Goal: Information Seeking & Learning: Check status

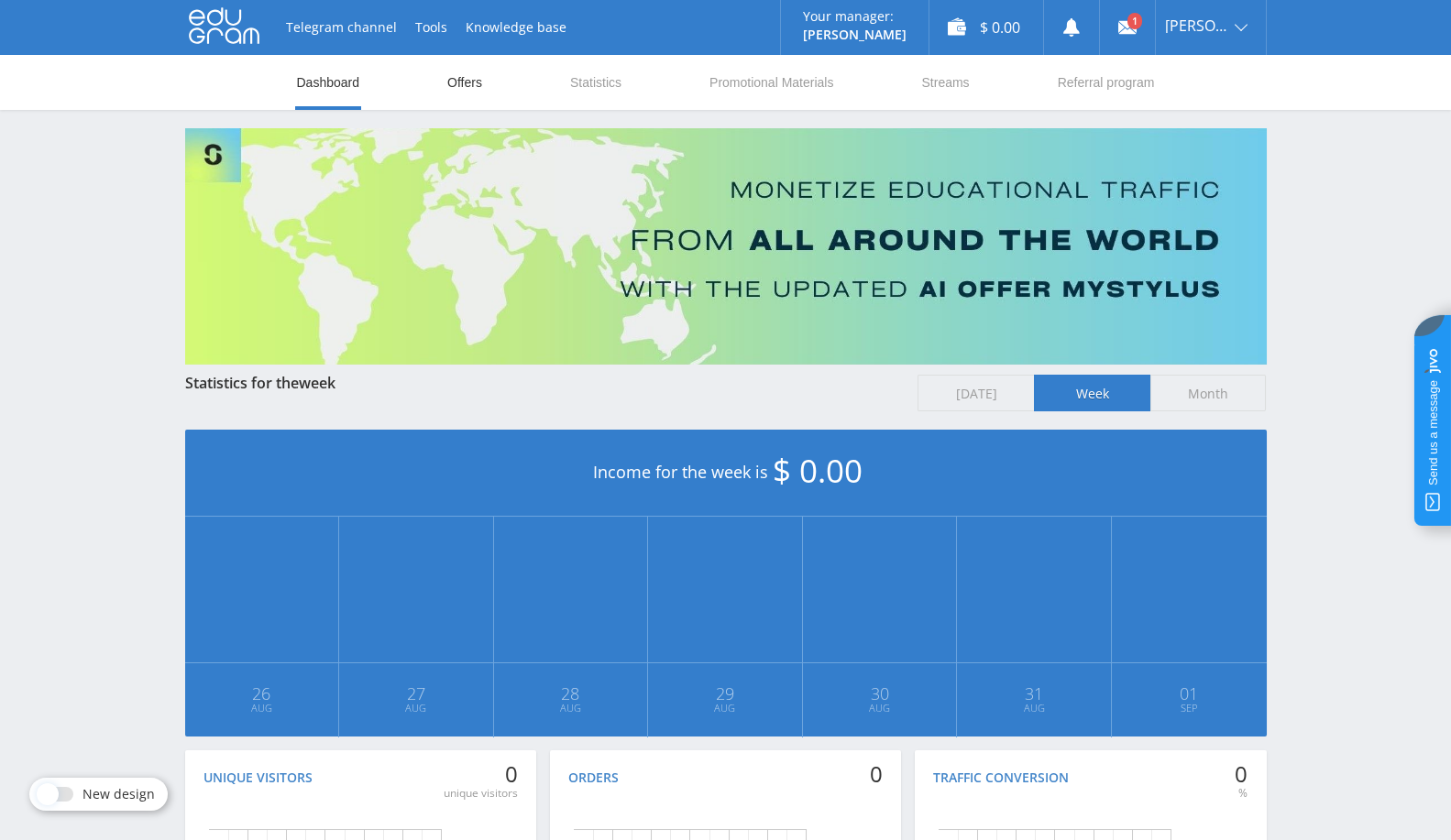
click at [462, 84] on link "Offers" at bounding box center [464, 82] width 38 height 55
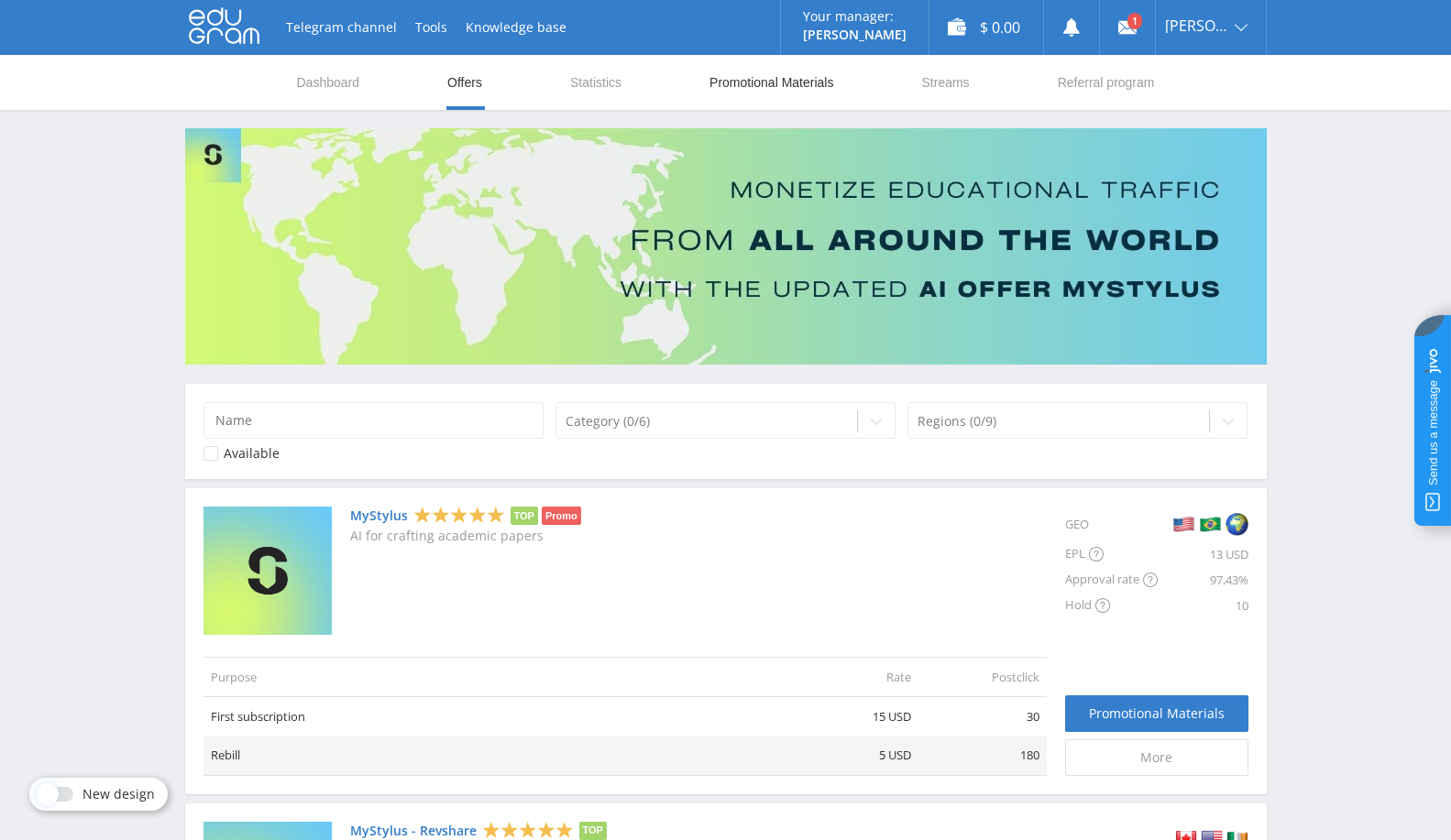
click at [757, 78] on link "Promotional Materials" at bounding box center [771, 82] width 127 height 55
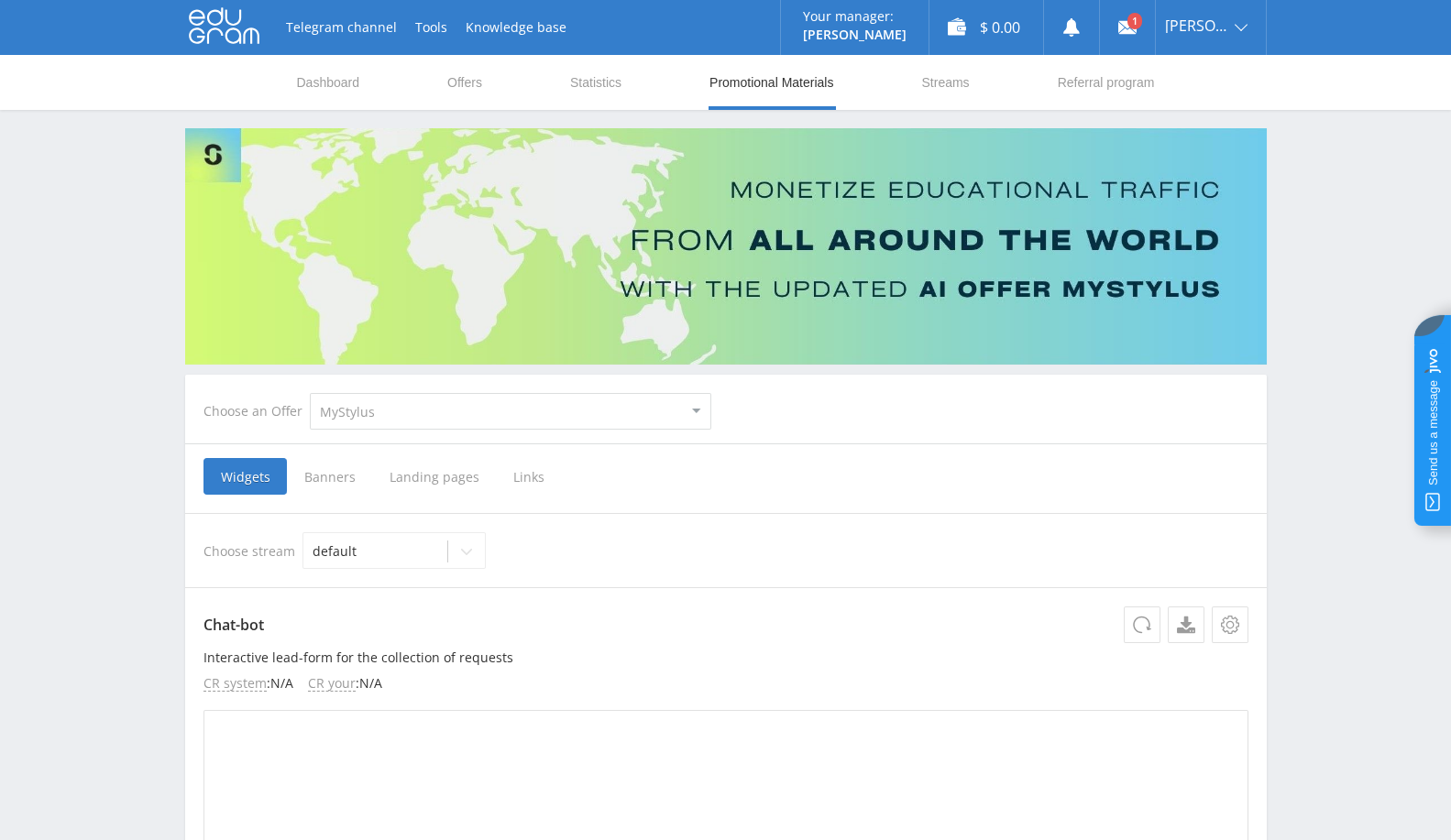
drag, startPoint x: 421, startPoint y: 393, endPoint x: 410, endPoint y: 409, distance: 19.4
click at [416, 403] on select "MyStylus MyStylus - Revshare Studybay Studybay Brazil Study AI (RevShare)" at bounding box center [511, 411] width 402 height 36
click at [391, 637] on p "Chat-bot" at bounding box center [726, 624] width 1045 height 36
click at [469, 409] on select "MyStylus MyStylus - Revshare Studybay Studybay Brazil Study AI (RevShare)" at bounding box center [511, 411] width 402 height 36
drag, startPoint x: 382, startPoint y: 692, endPoint x: 497, endPoint y: 611, distance: 140.7
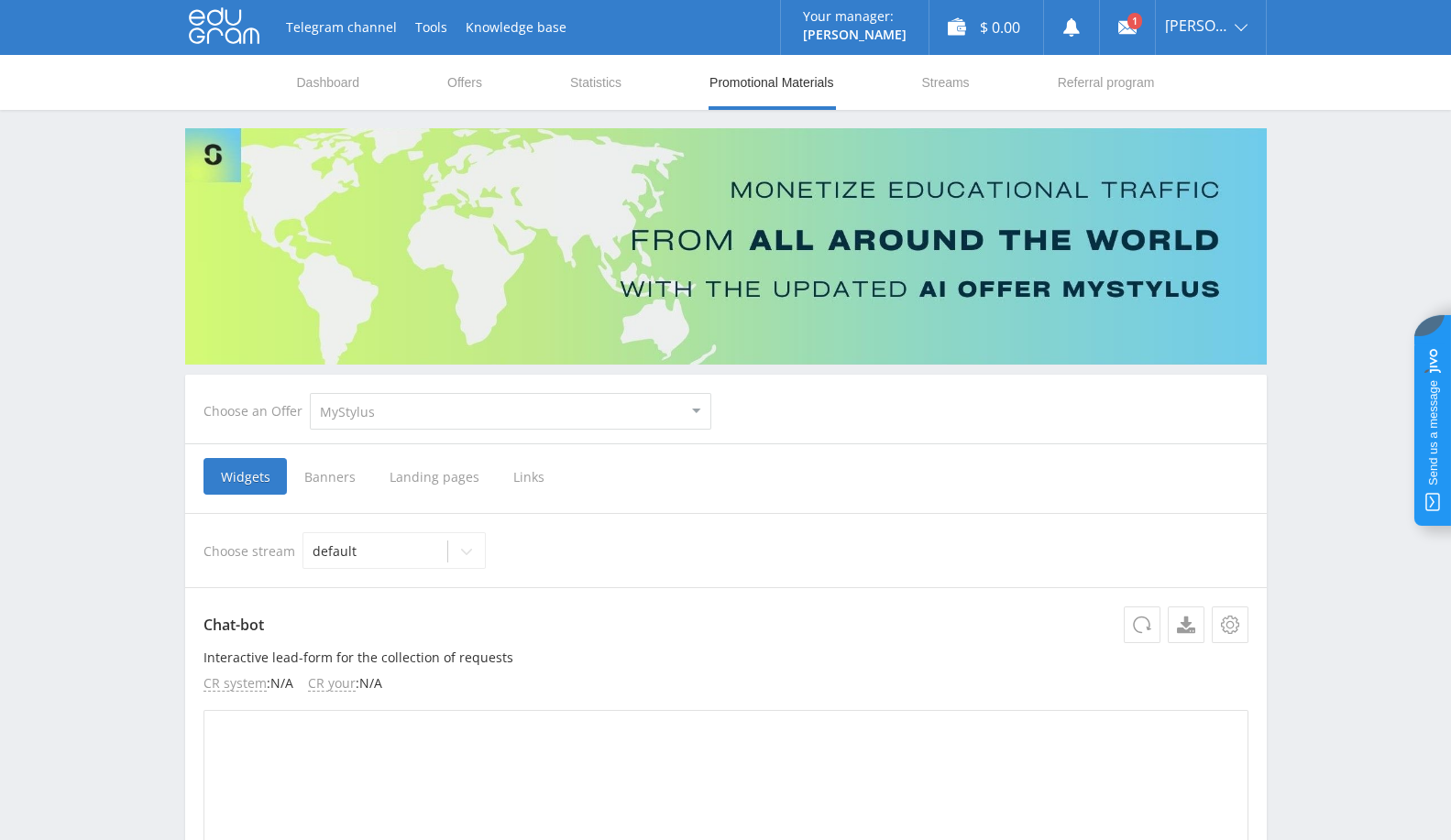
click at [1196, 139] on link "Exit" at bounding box center [1211, 138] width 110 height 33
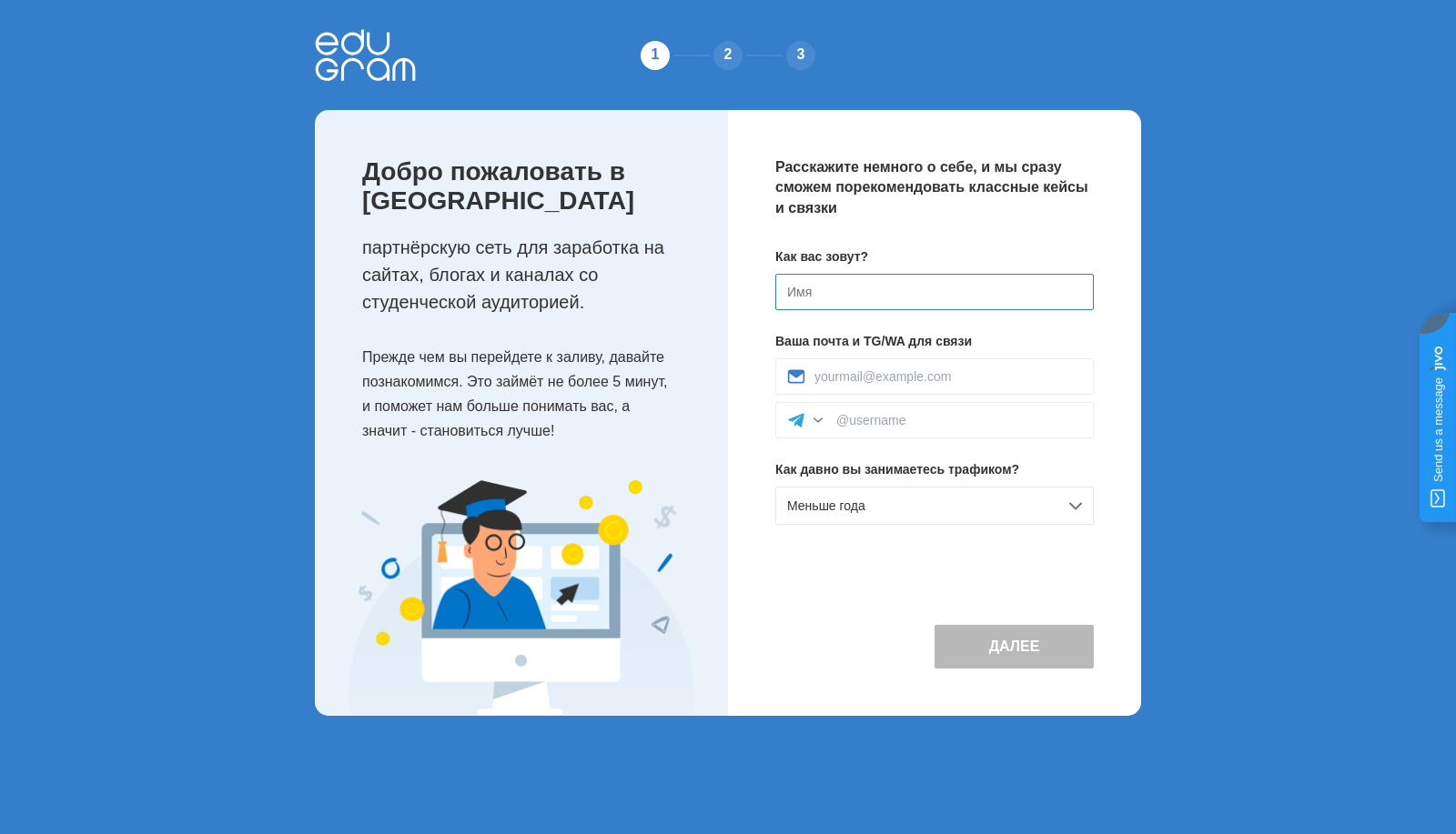
click at [916, 308] on input at bounding box center [934, 291] width 318 height 36
type input "Расул"
click at [1022, 382] on input at bounding box center [948, 377] width 267 height 15
click at [901, 422] on input at bounding box center [959, 420] width 246 height 15
click at [887, 407] on div at bounding box center [934, 420] width 318 height 36
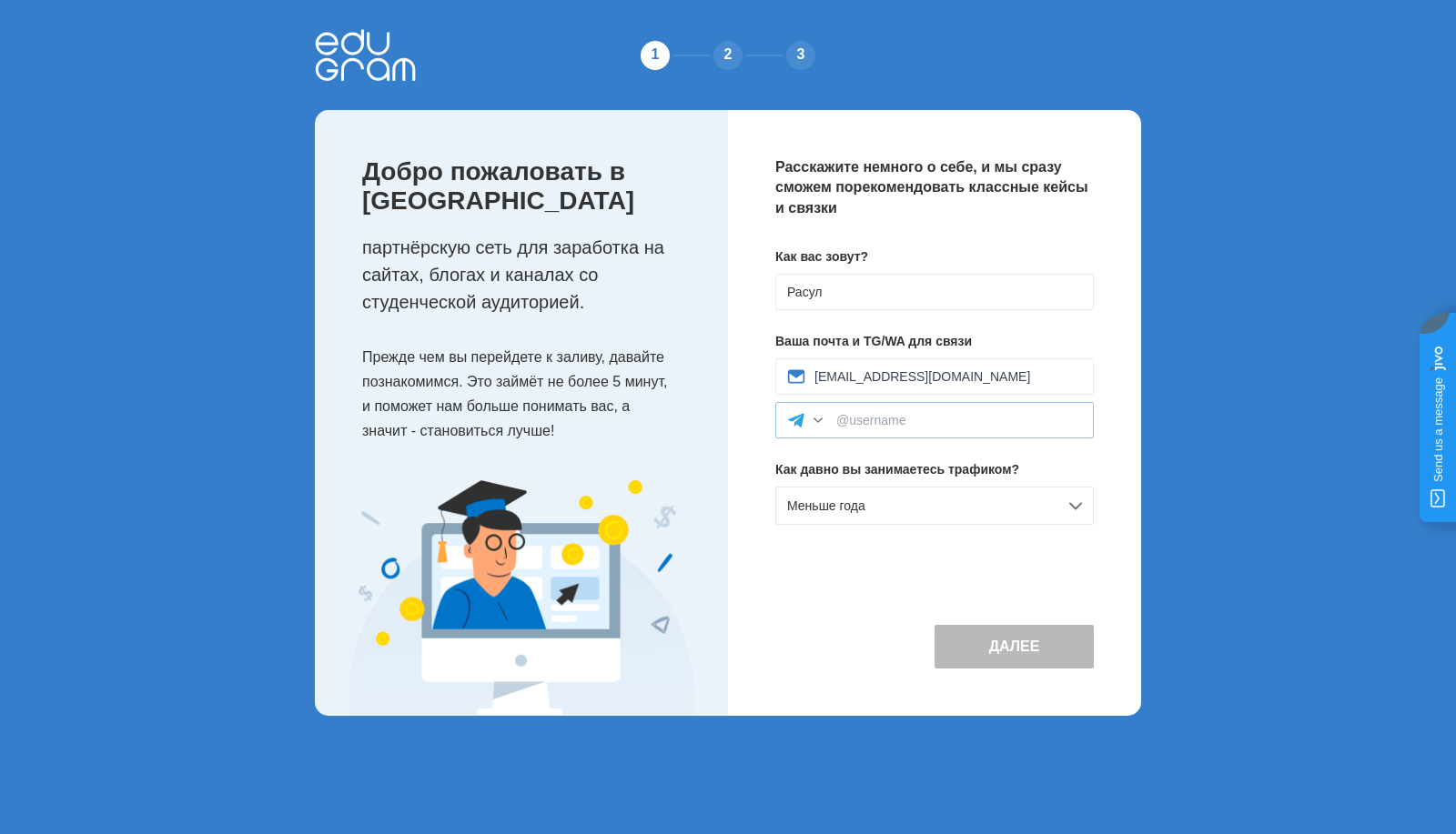
click at [894, 428] on div at bounding box center [934, 420] width 318 height 36
click at [950, 375] on input "a.forkosh@studyworld.io" at bounding box center [948, 377] width 267 height 15
type input "-"
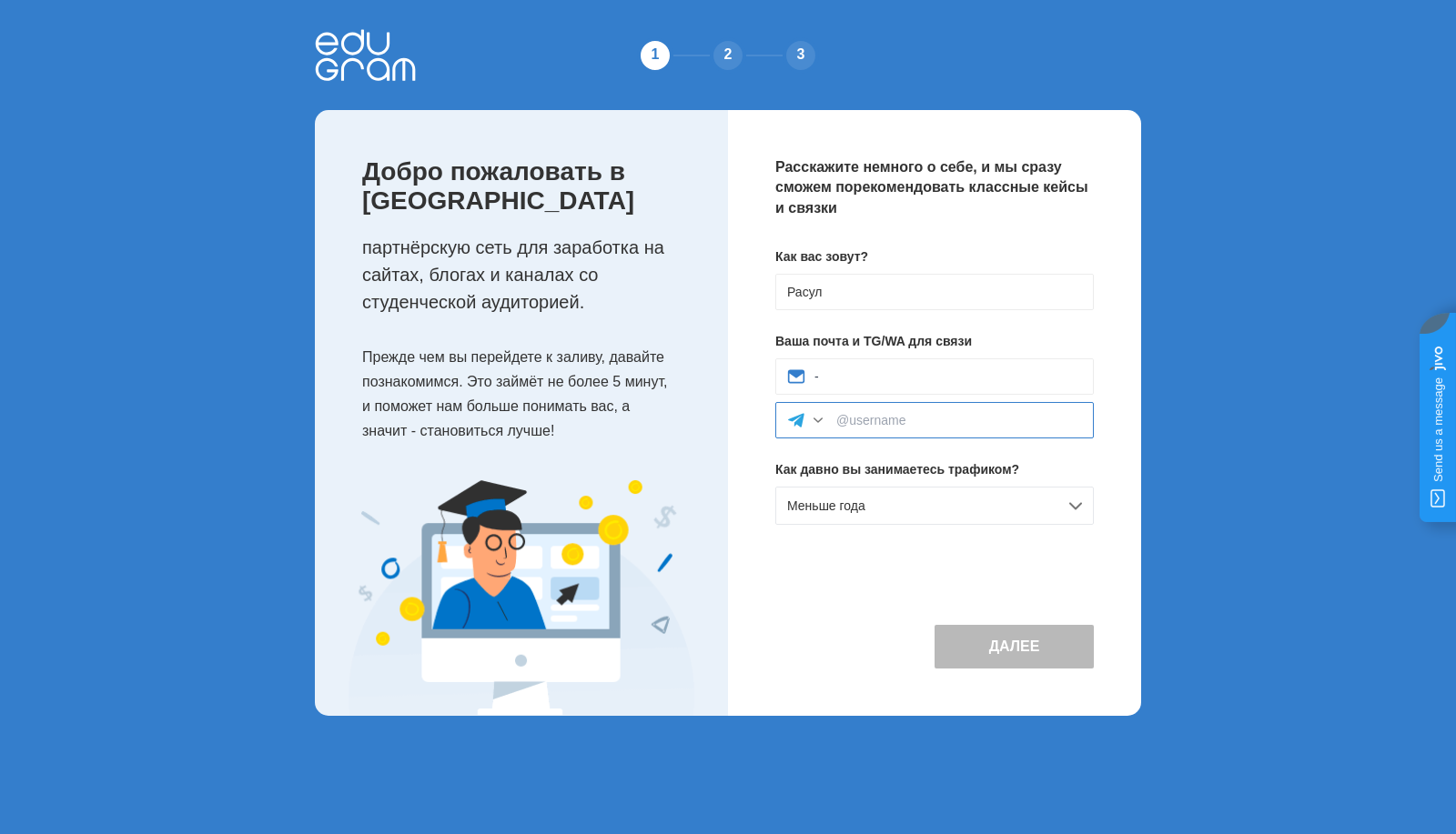
click at [966, 422] on input at bounding box center [959, 420] width 246 height 15
type input "-"
click at [808, 584] on div "Расскажите немного о себе, и мы сразу сможем порекомендовать классные кейсы и с…" at bounding box center [934, 413] width 413 height 606
click at [1016, 632] on button "Далее" at bounding box center [1014, 647] width 160 height 44
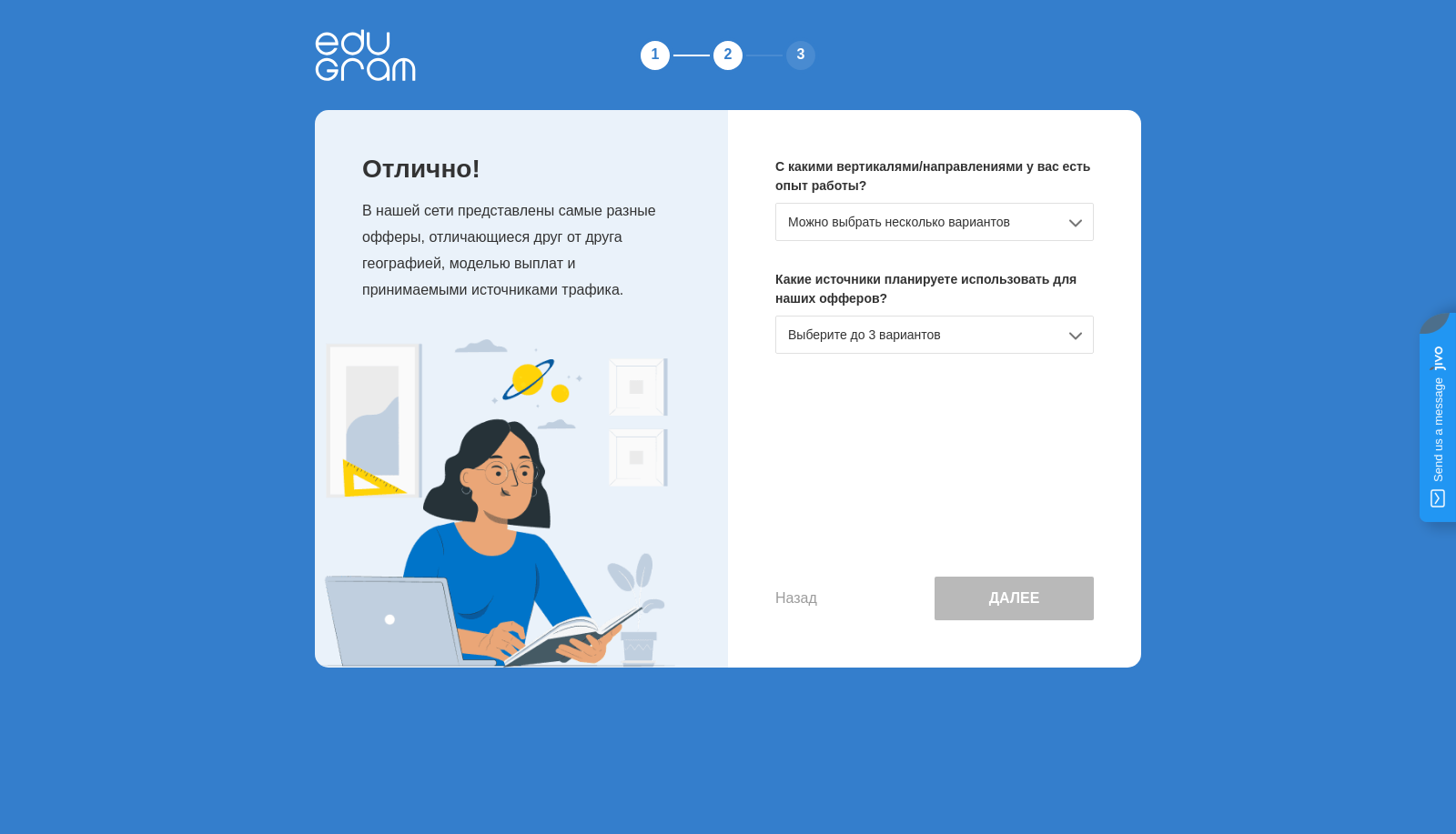
click at [953, 234] on div "Можно выбрать несколько вариантов" at bounding box center [934, 222] width 318 height 38
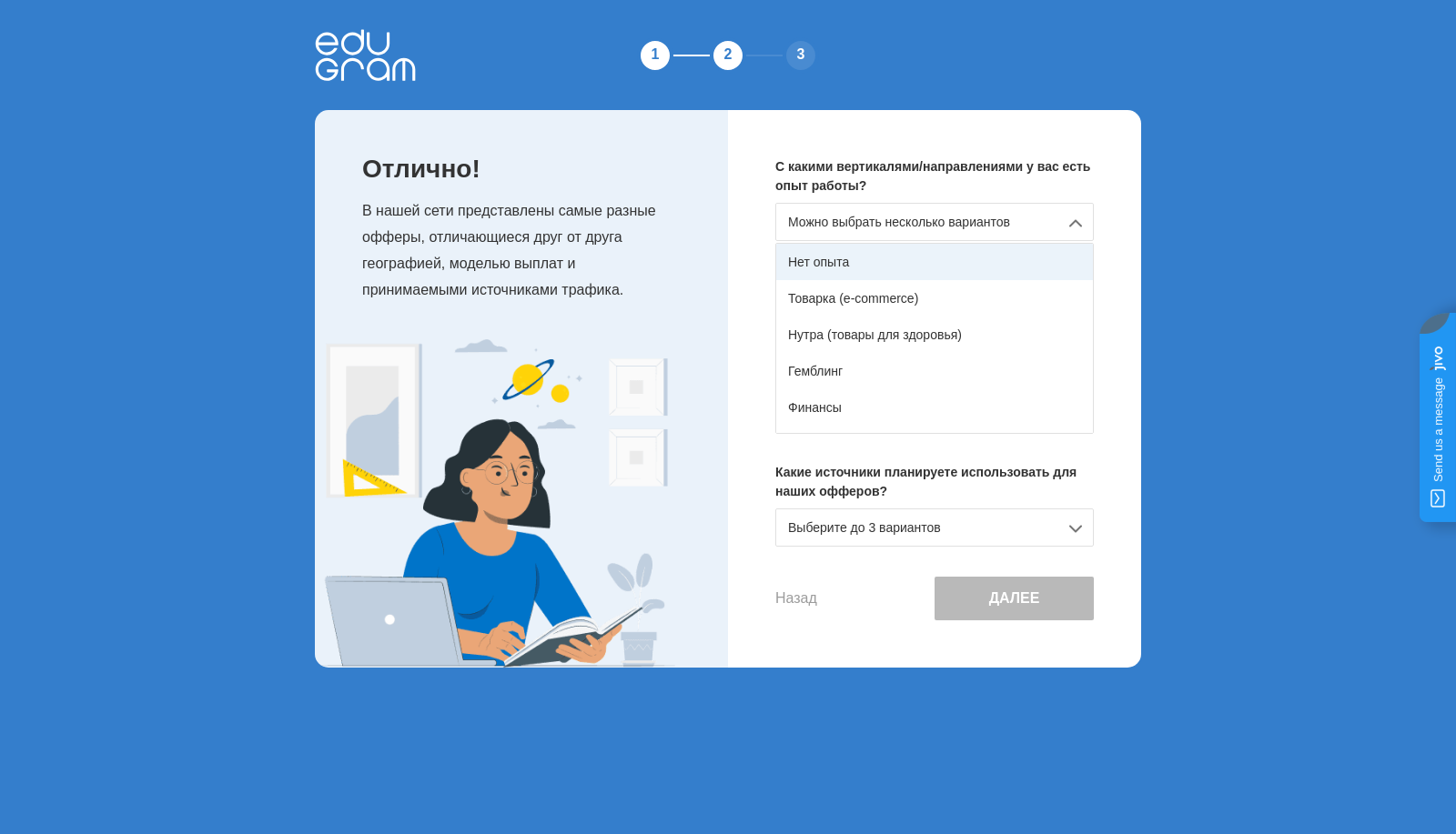
click at [939, 259] on div "Нет опыта" at bounding box center [934, 262] width 316 height 36
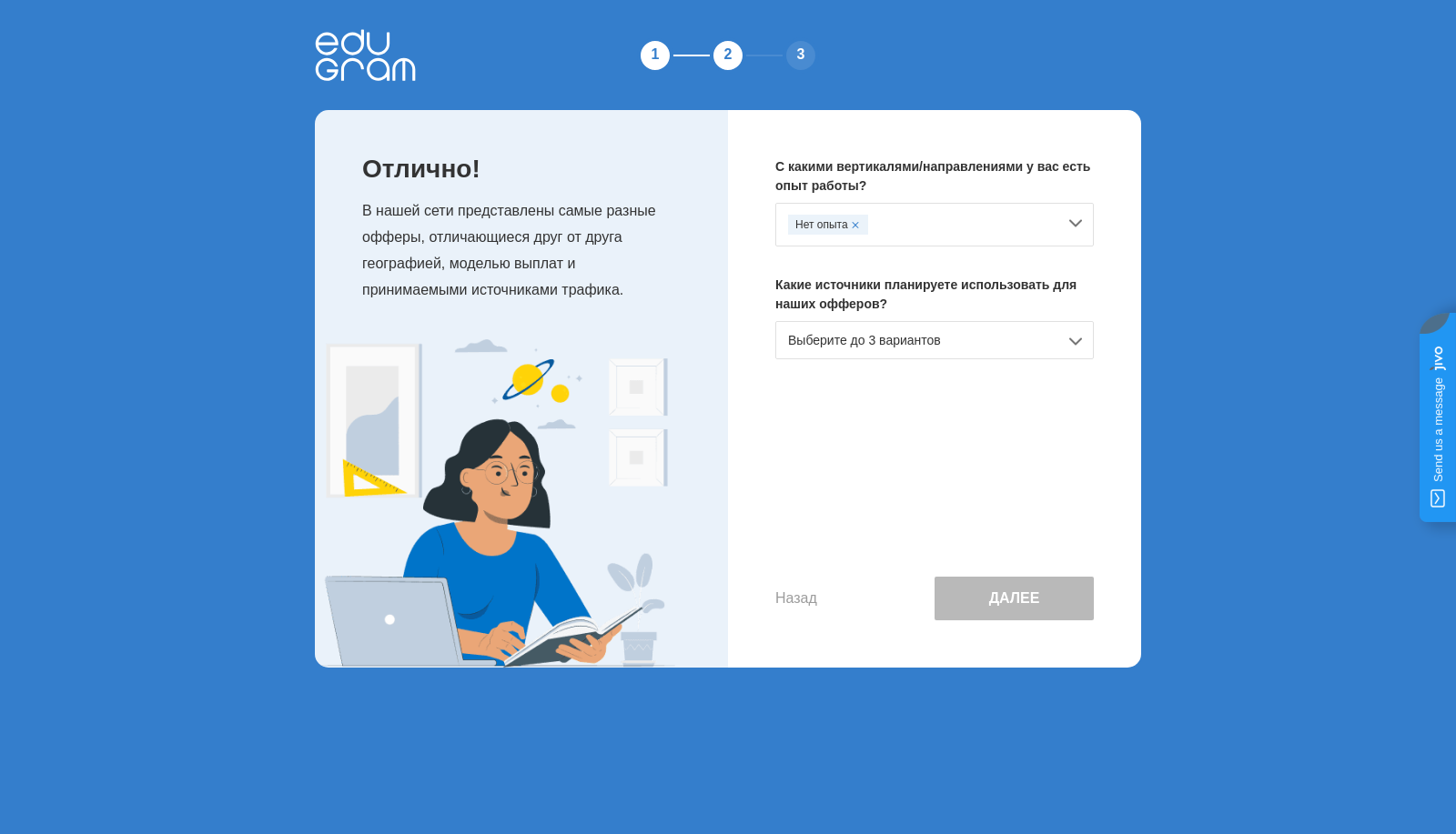
click at [941, 334] on div "Выберите до 3 вариантов" at bounding box center [934, 340] width 318 height 38
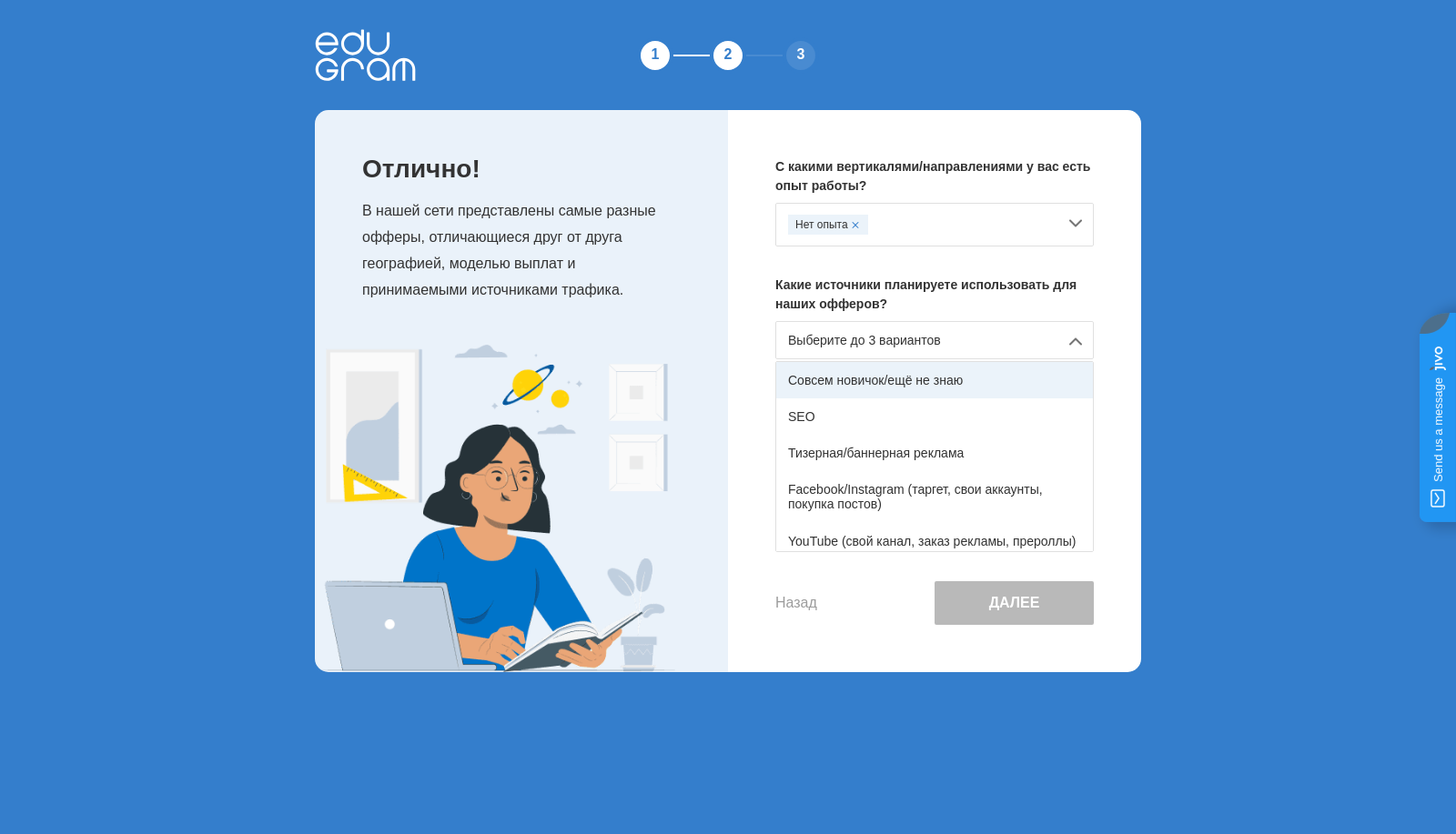
click at [947, 368] on div "Совсем новичок/ещё не знаю" at bounding box center [934, 379] width 316 height 36
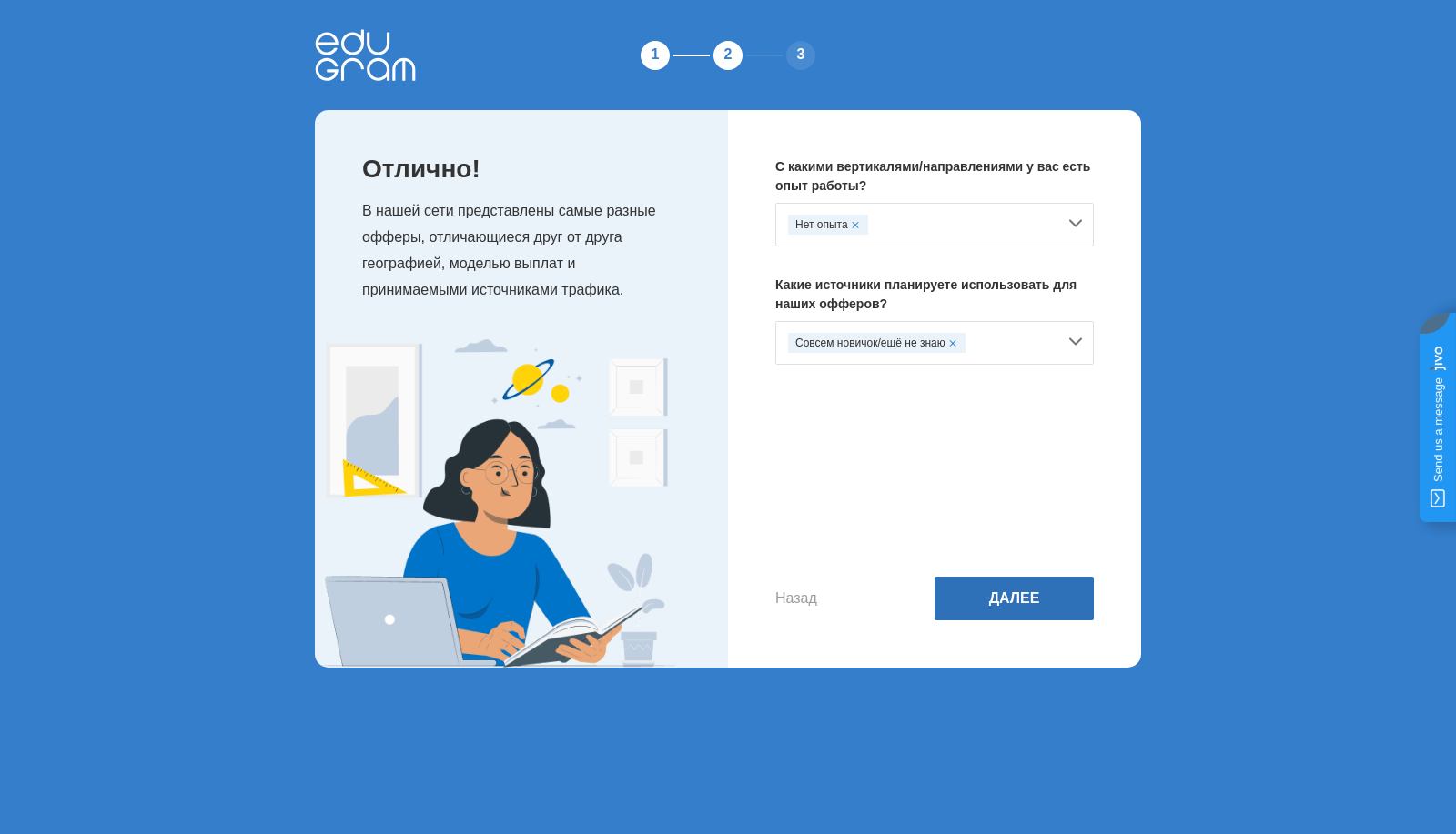
click at [1030, 577] on button "Далее" at bounding box center [1014, 598] width 160 height 44
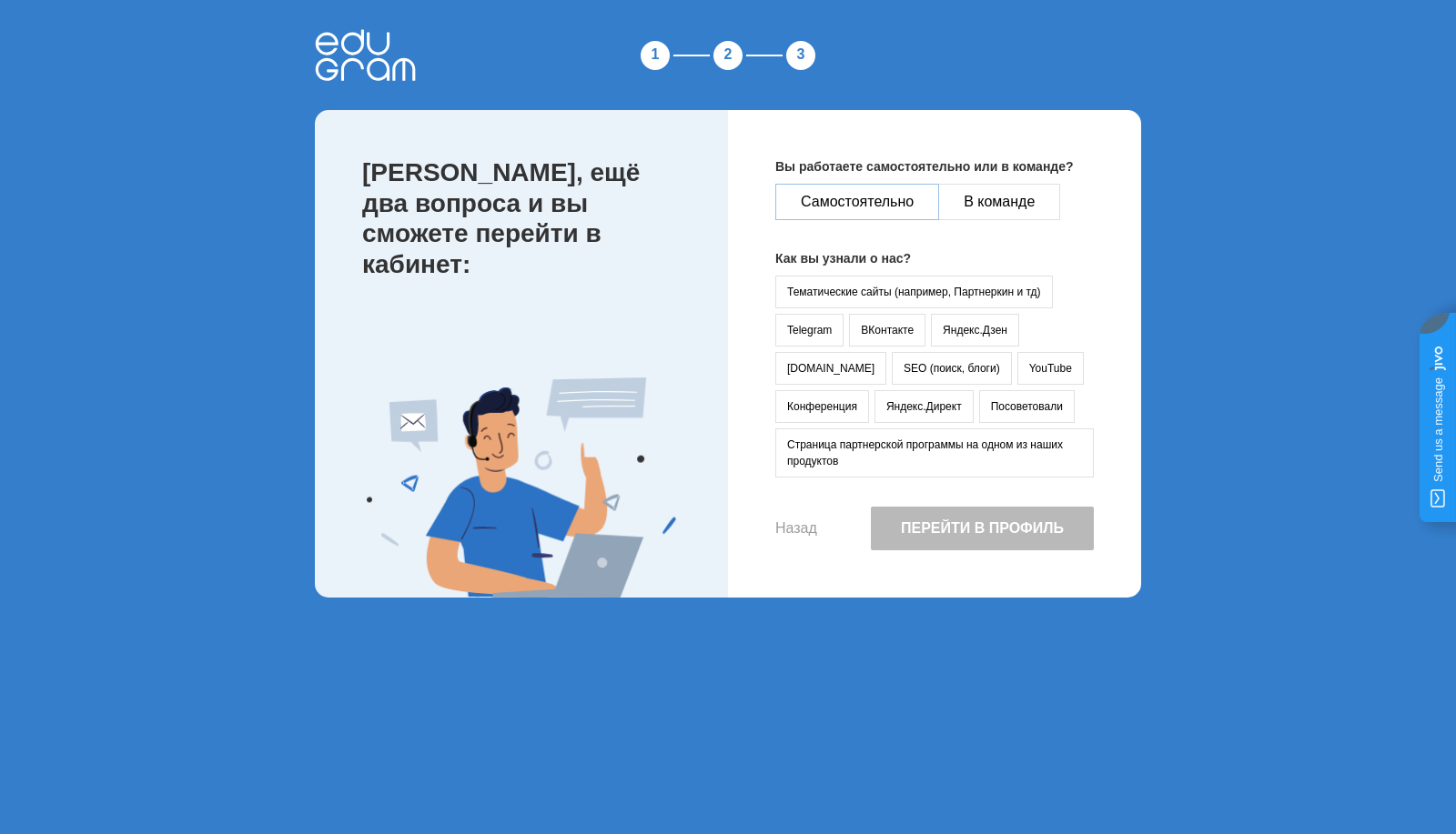
click at [877, 191] on button "Самостоятельно" at bounding box center [857, 201] width 164 height 36
click at [880, 289] on button "Тематические сайты (например, Партнеркин и тд)" at bounding box center [914, 291] width 277 height 32
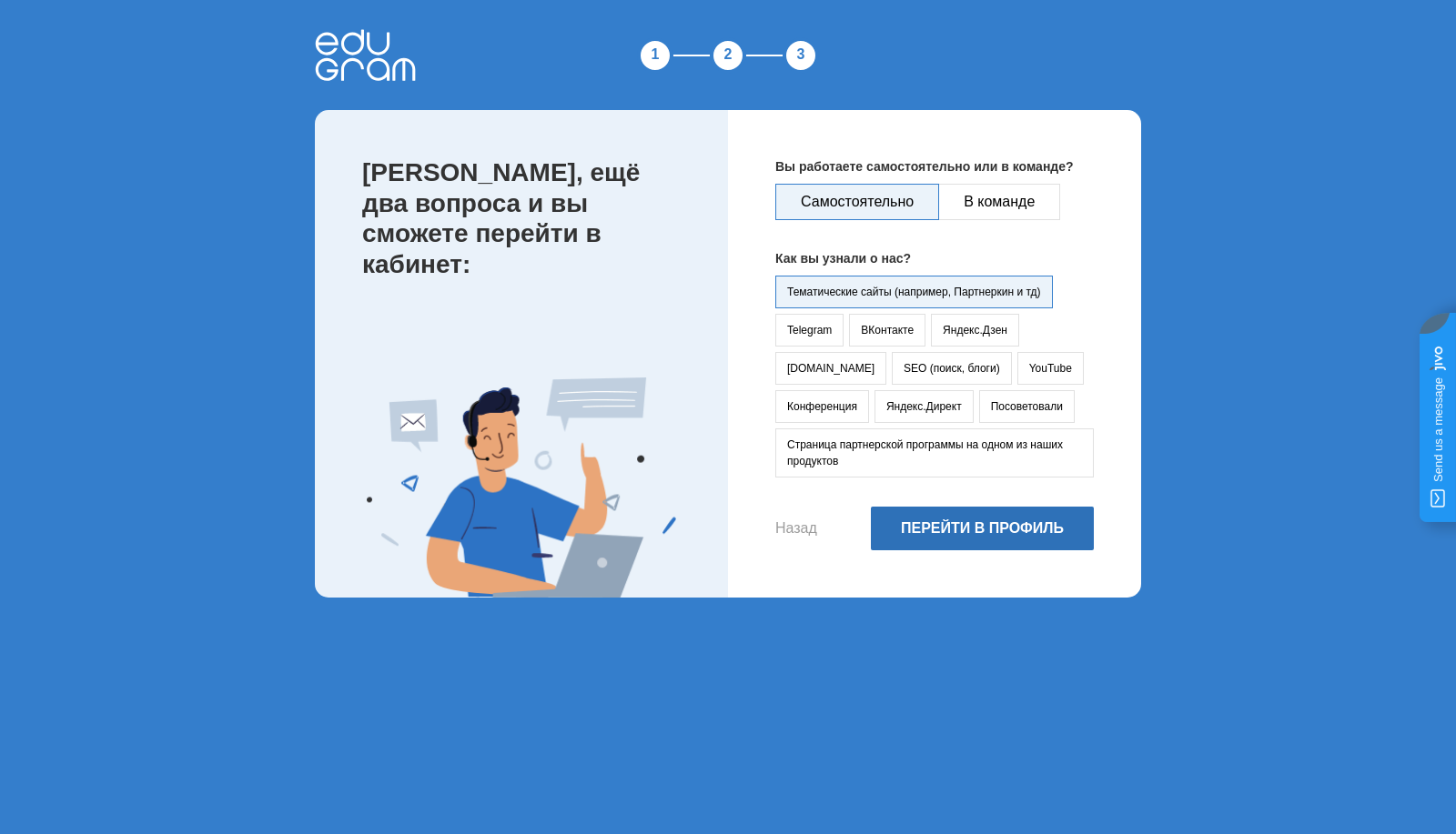
click at [1019, 531] on button "Перейти в профиль" at bounding box center [983, 528] width 223 height 44
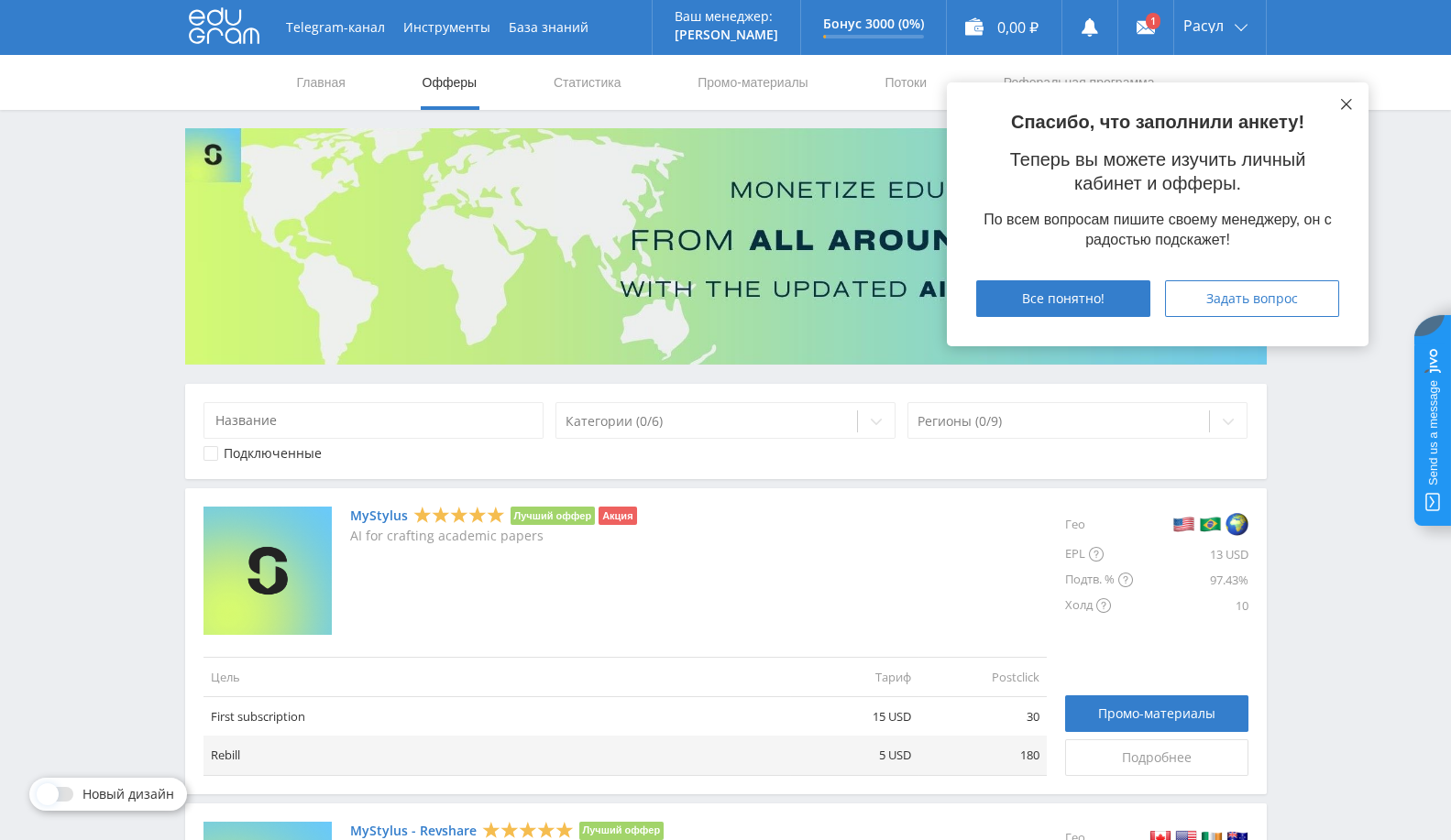
click at [1340, 101] on button at bounding box center [1346, 105] width 15 height 15
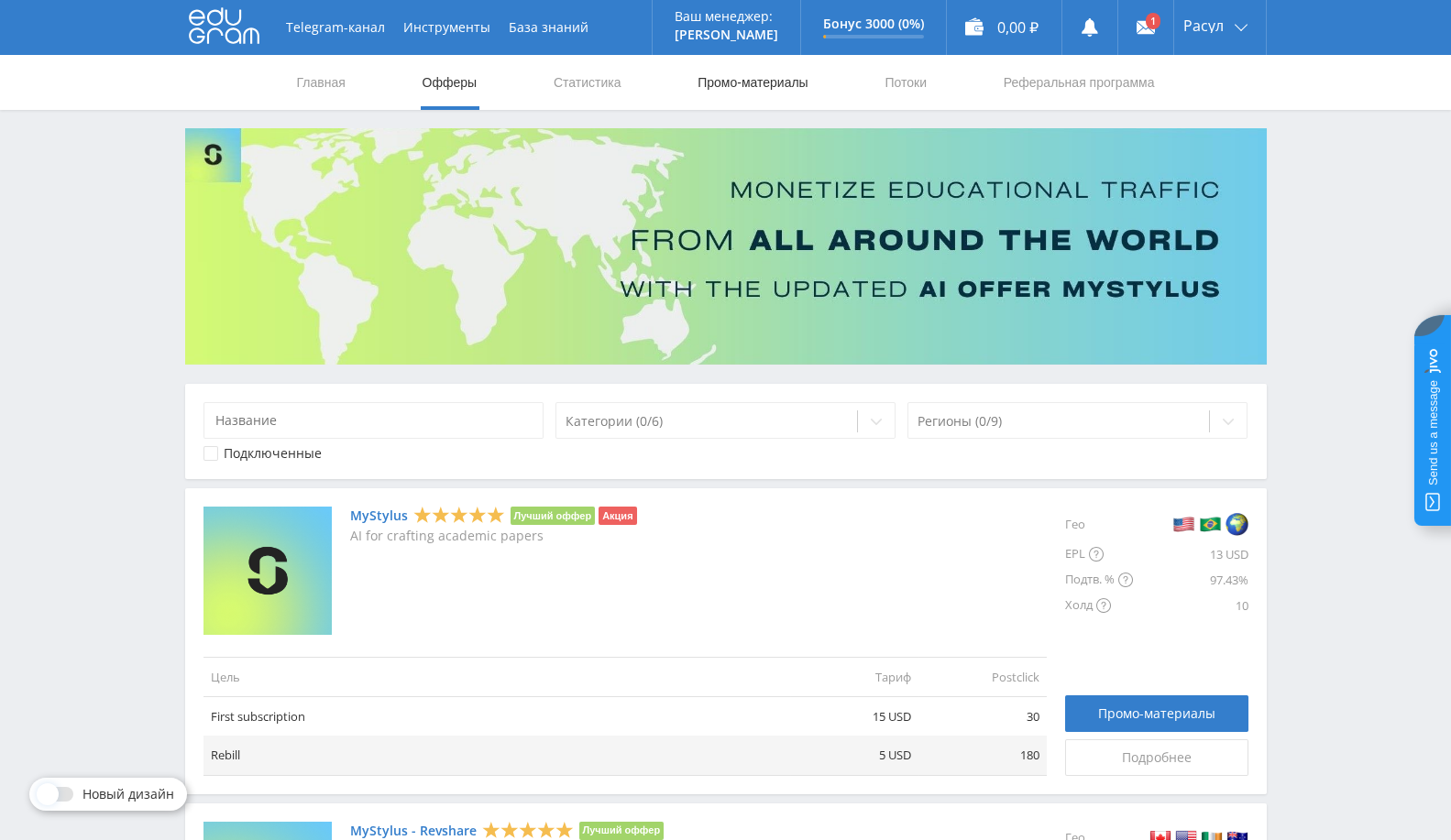
click at [740, 88] on link "Промо-материалы" at bounding box center [752, 82] width 114 height 55
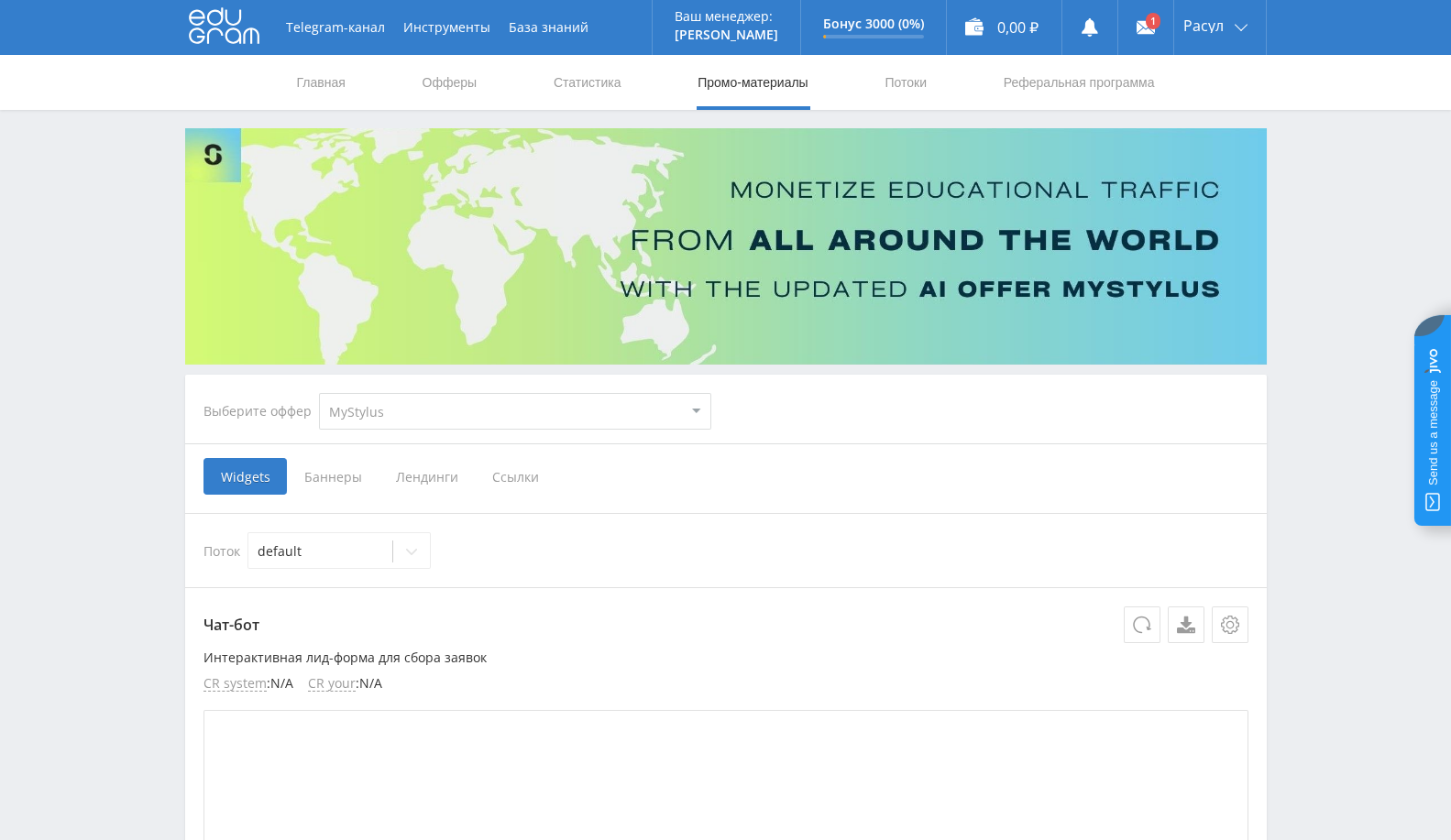
click at [533, 403] on select "MyStylus MyStylus - Revshare Кампус AI Studybay Автор24 Studybay Brazil Study A…" at bounding box center [515, 411] width 392 height 36
select select "340"
click at [319, 393] on select "MyStylus MyStylus - Revshare Кампус AI Studybay Автор24 Studybay Brazil Study A…" at bounding box center [515, 411] width 392 height 36
select select "340"
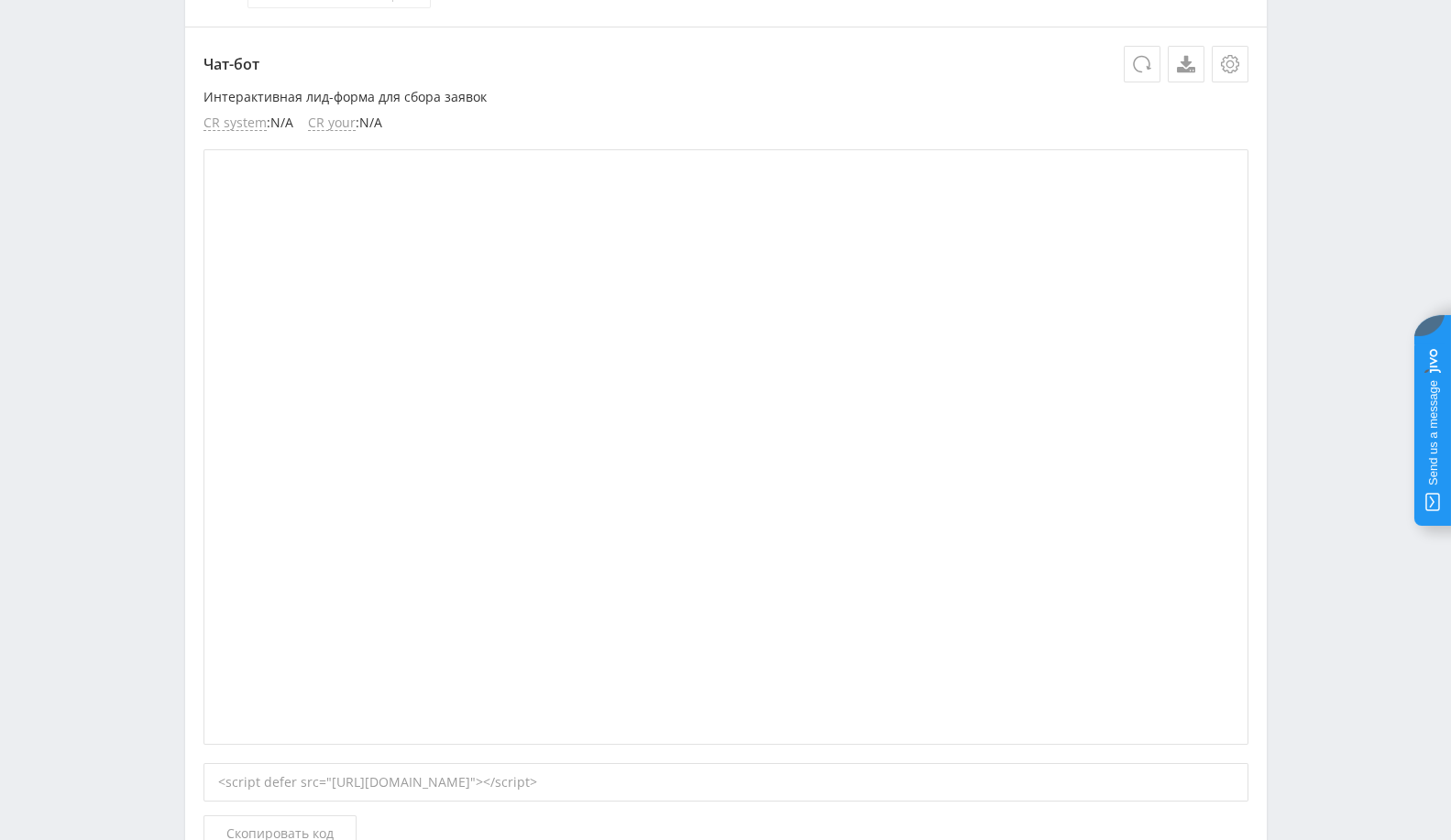
scroll to position [406, 0]
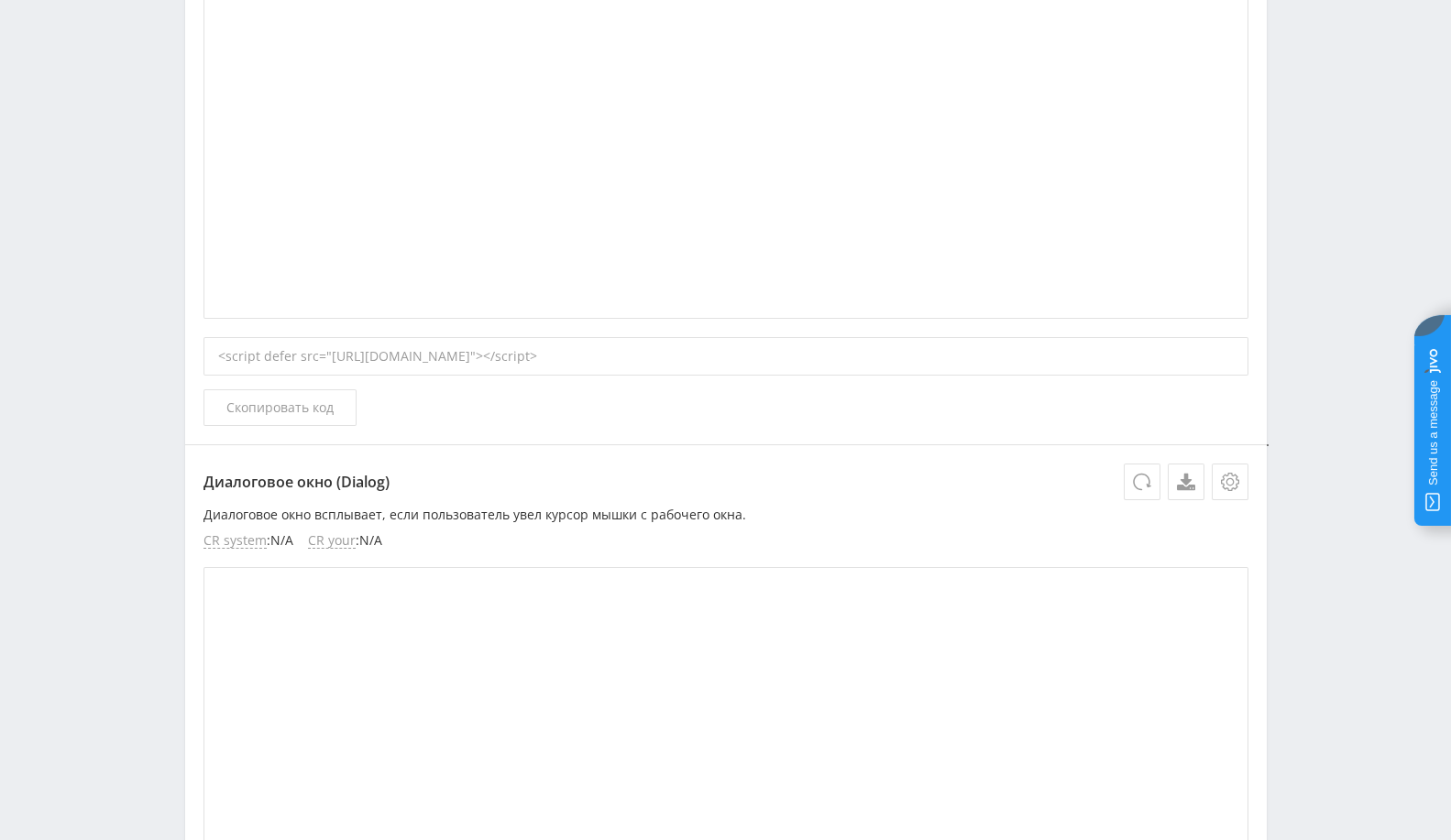
scroll to position [814, 0]
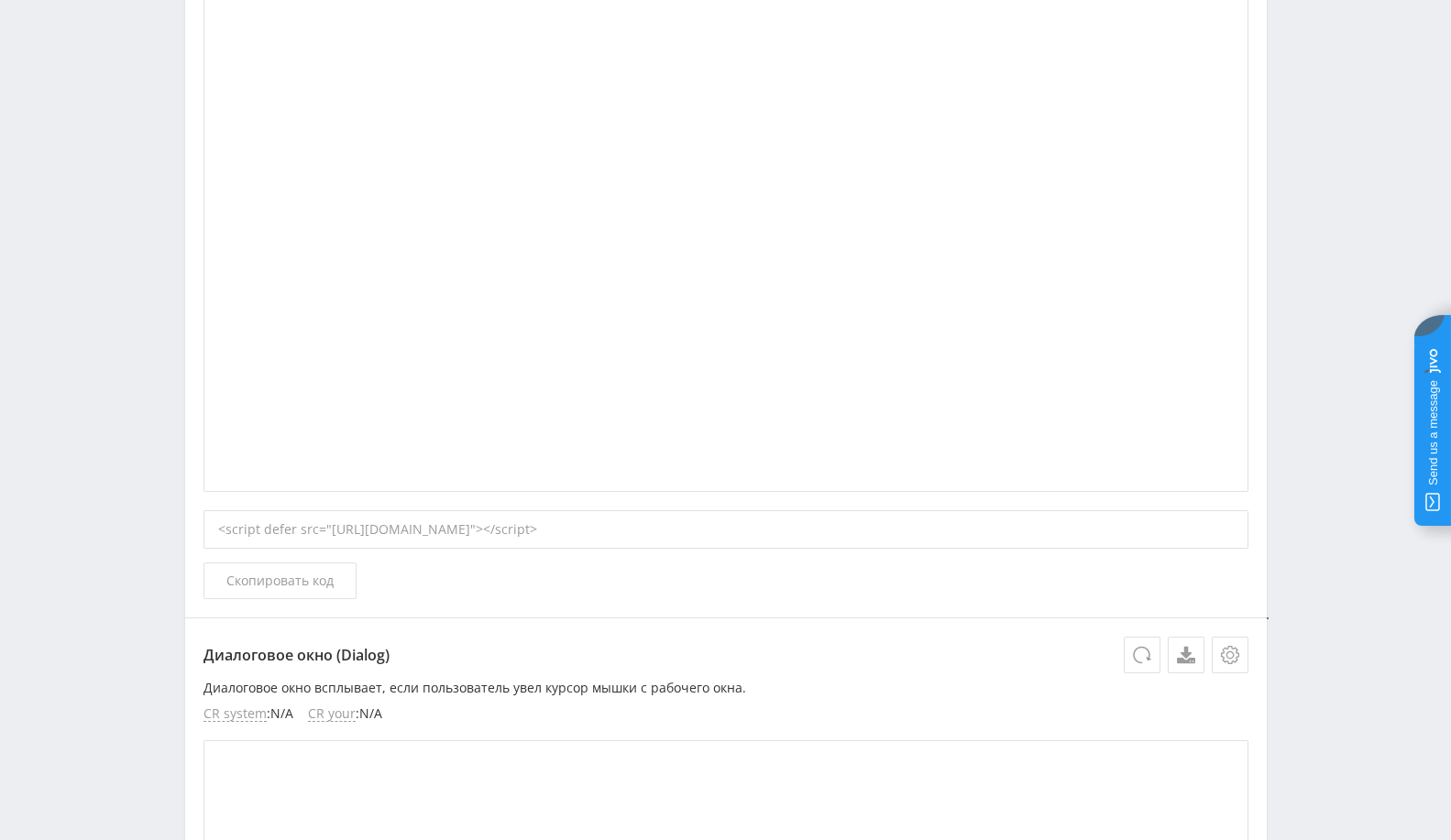
click at [582, 530] on div "<script defer src="[URL][DOMAIN_NAME]"></script>" at bounding box center [726, 529] width 1045 height 38
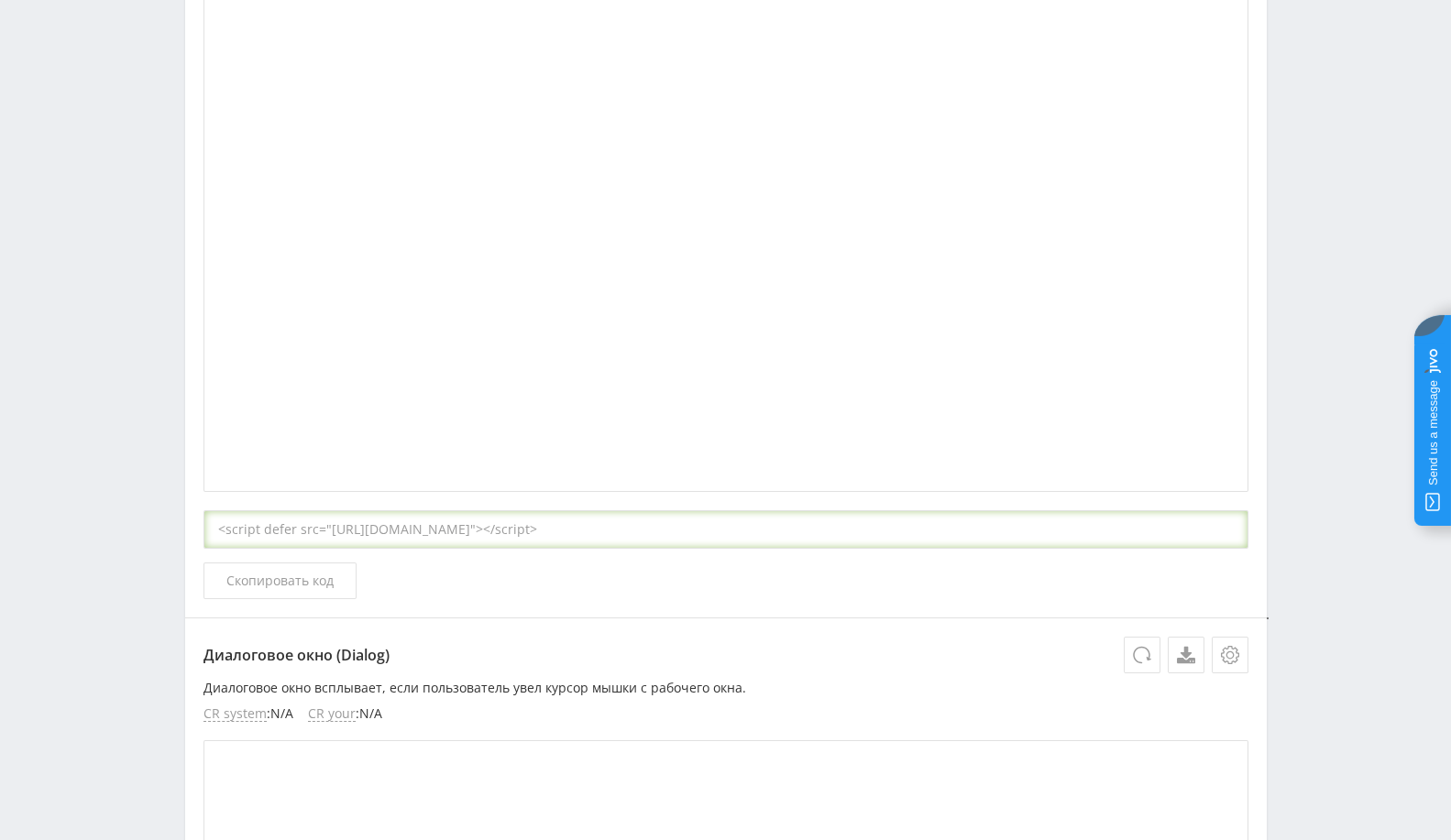
click at [582, 530] on div "<script defer src="https://eduforms.org//partnersforms/widget/?component=chat&r…" at bounding box center [726, 529] width 1045 height 38
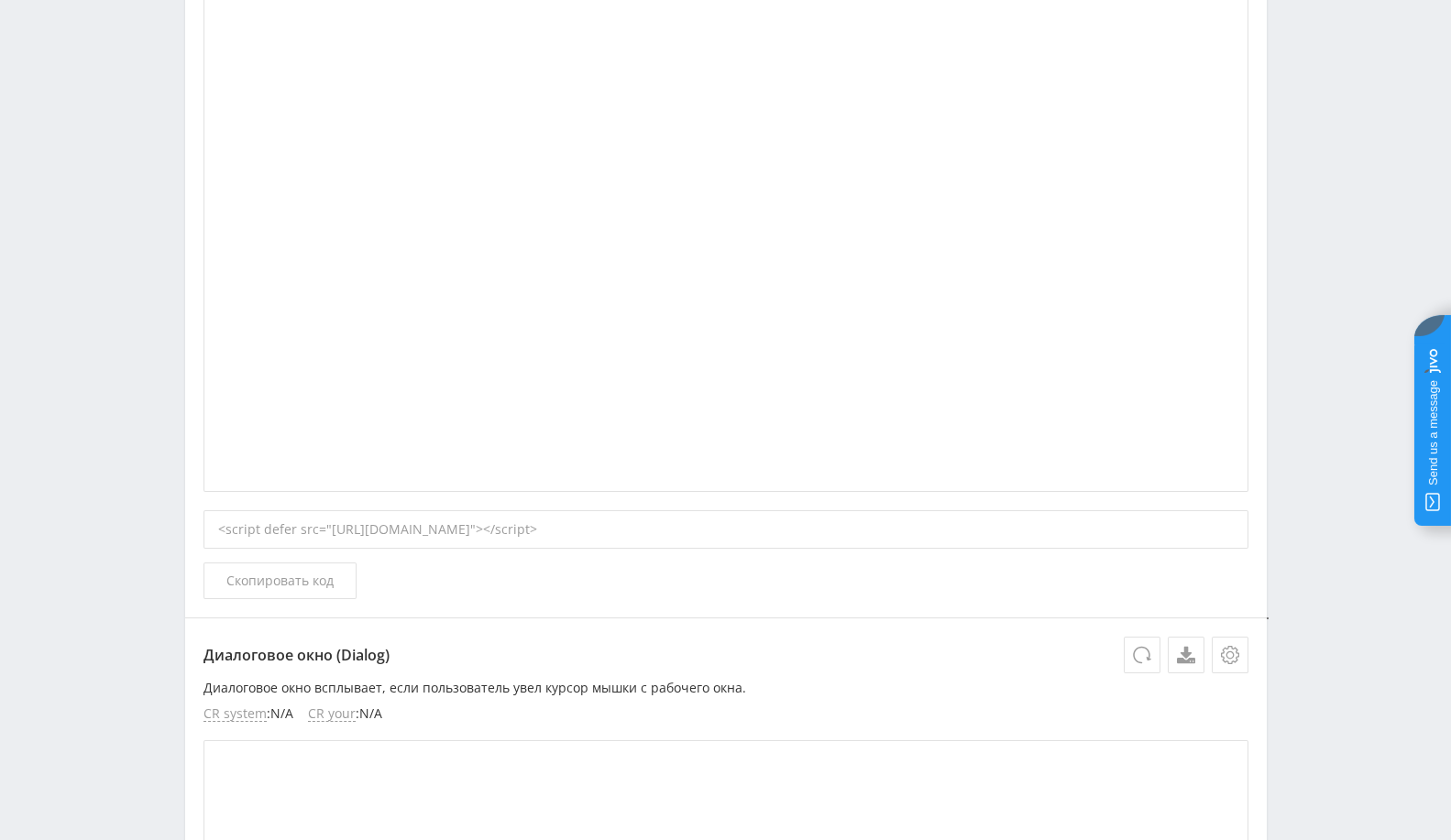
click at [582, 530] on div "<script defer src="https://eduforms.org//partnersforms/widget/?component=chat&r…" at bounding box center [726, 529] width 1045 height 38
click at [292, 579] on span "Скопировать код" at bounding box center [279, 581] width 107 height 15
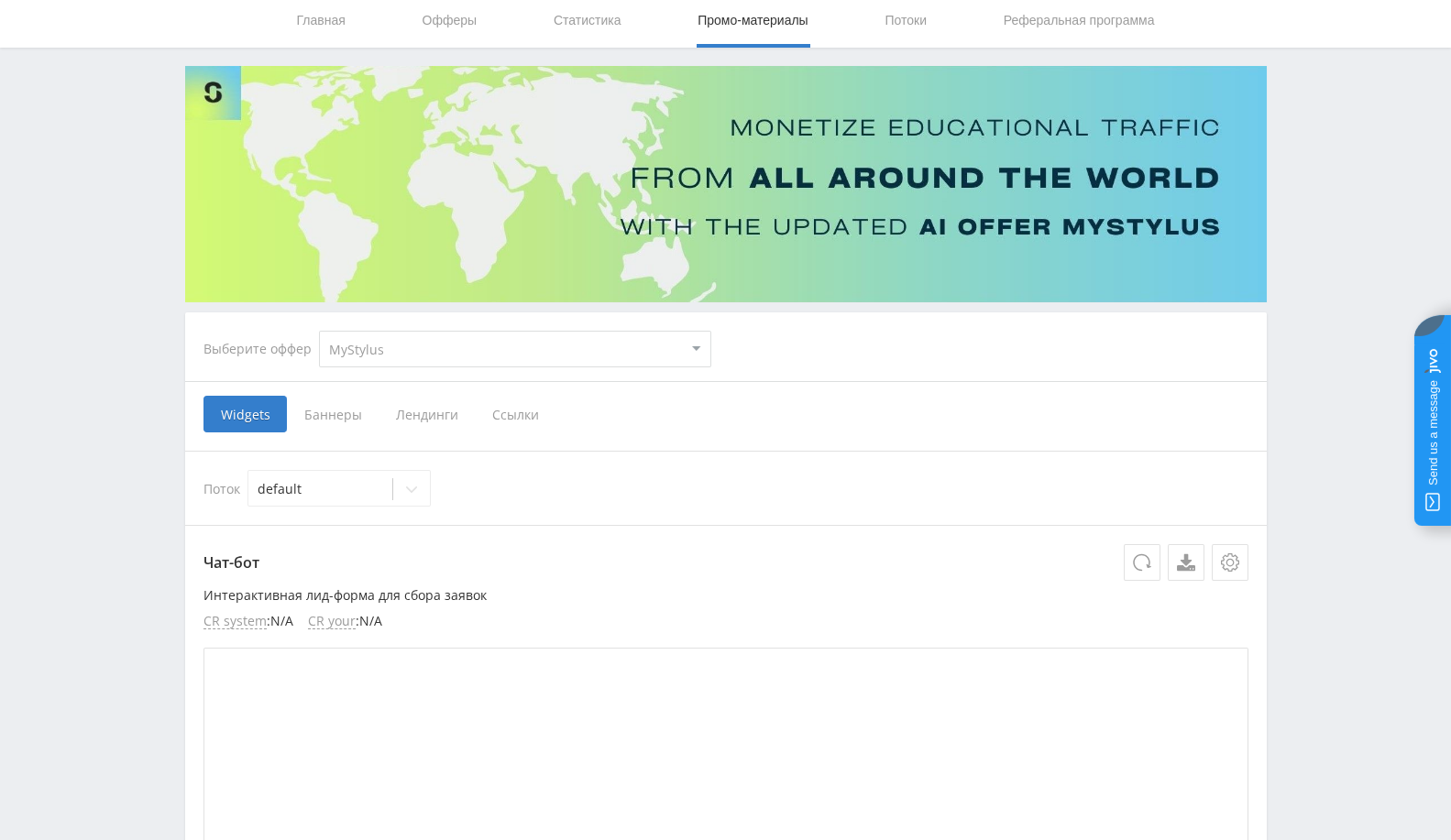
scroll to position [0, 0]
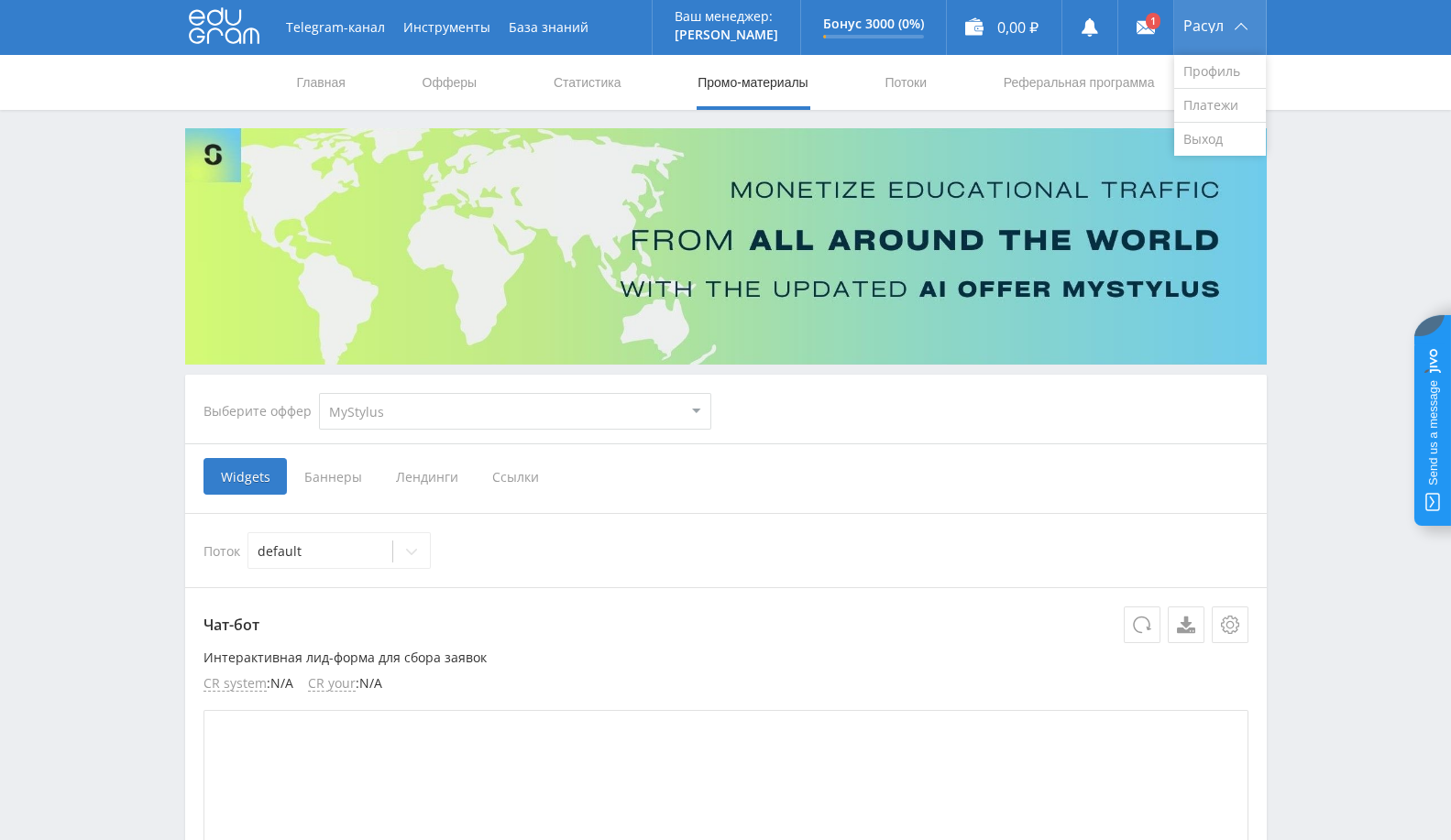
click at [1216, 30] on span "Расул" at bounding box center [1202, 26] width 40 height 15
click at [1177, 130] on link "Выход" at bounding box center [1219, 138] width 92 height 33
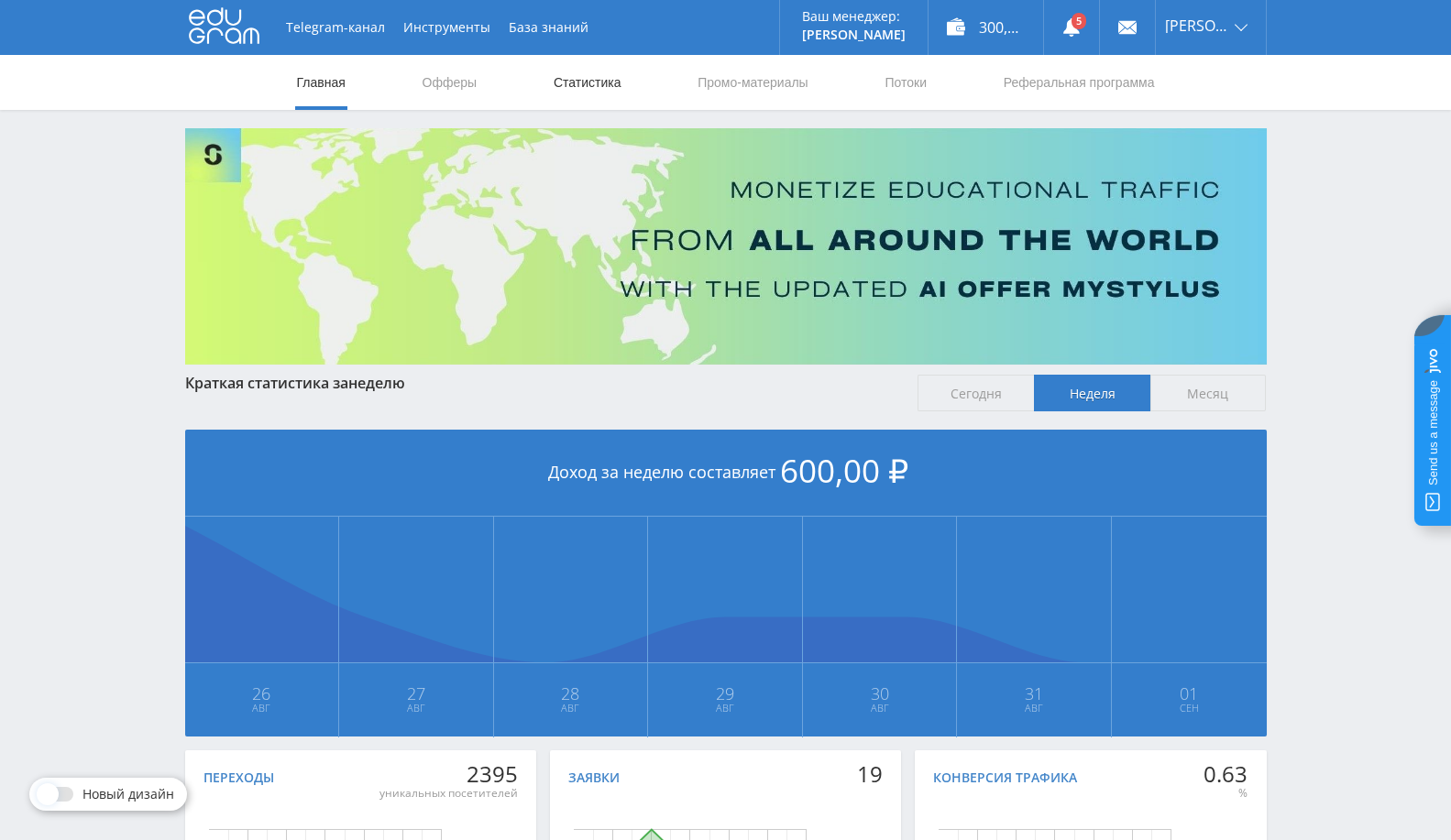
click at [590, 83] on link "Статистика" at bounding box center [587, 82] width 72 height 55
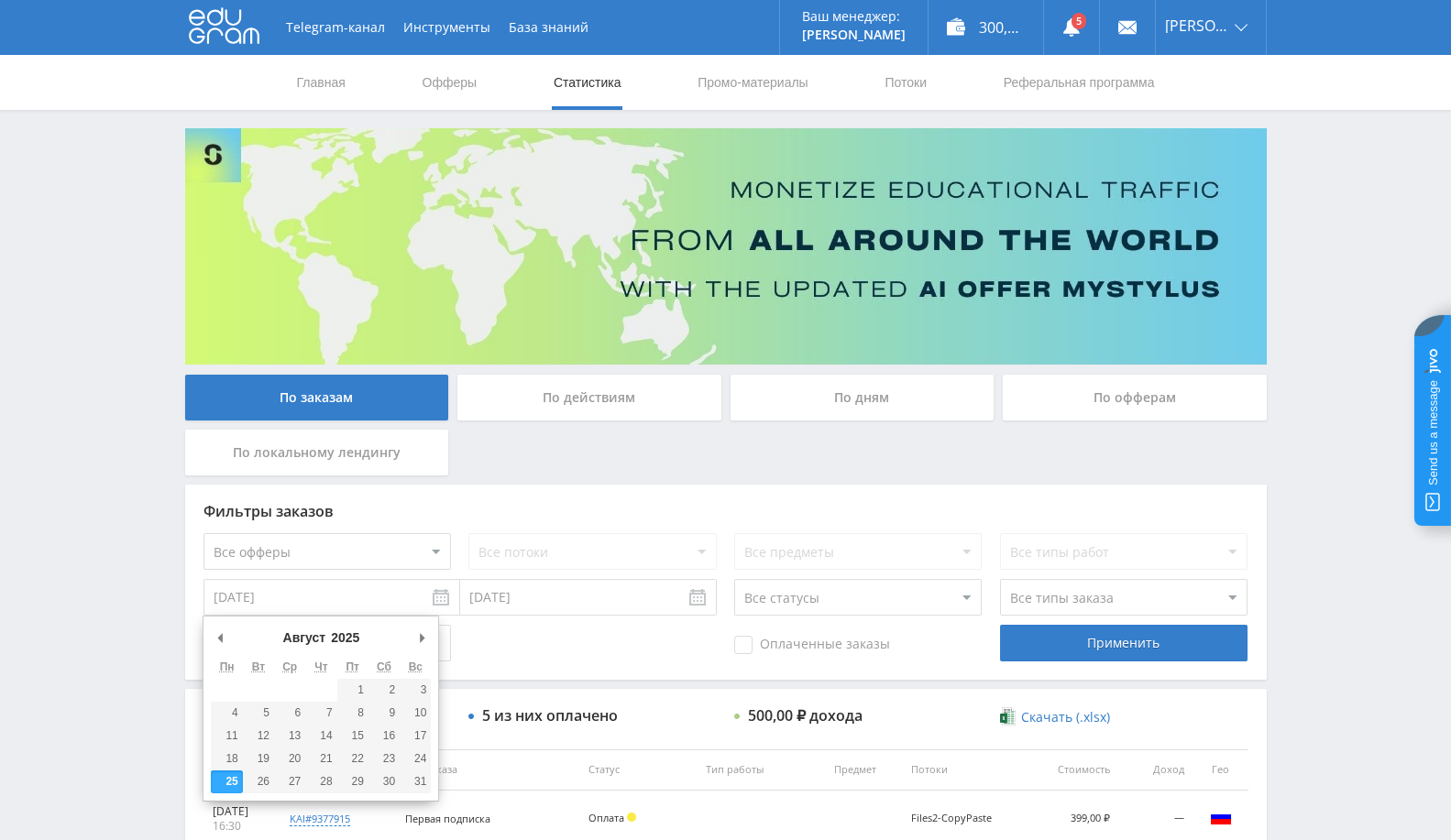
click at [350, 597] on input "[DATE]" at bounding box center [332, 597] width 257 height 36
type input "01.01.2025"
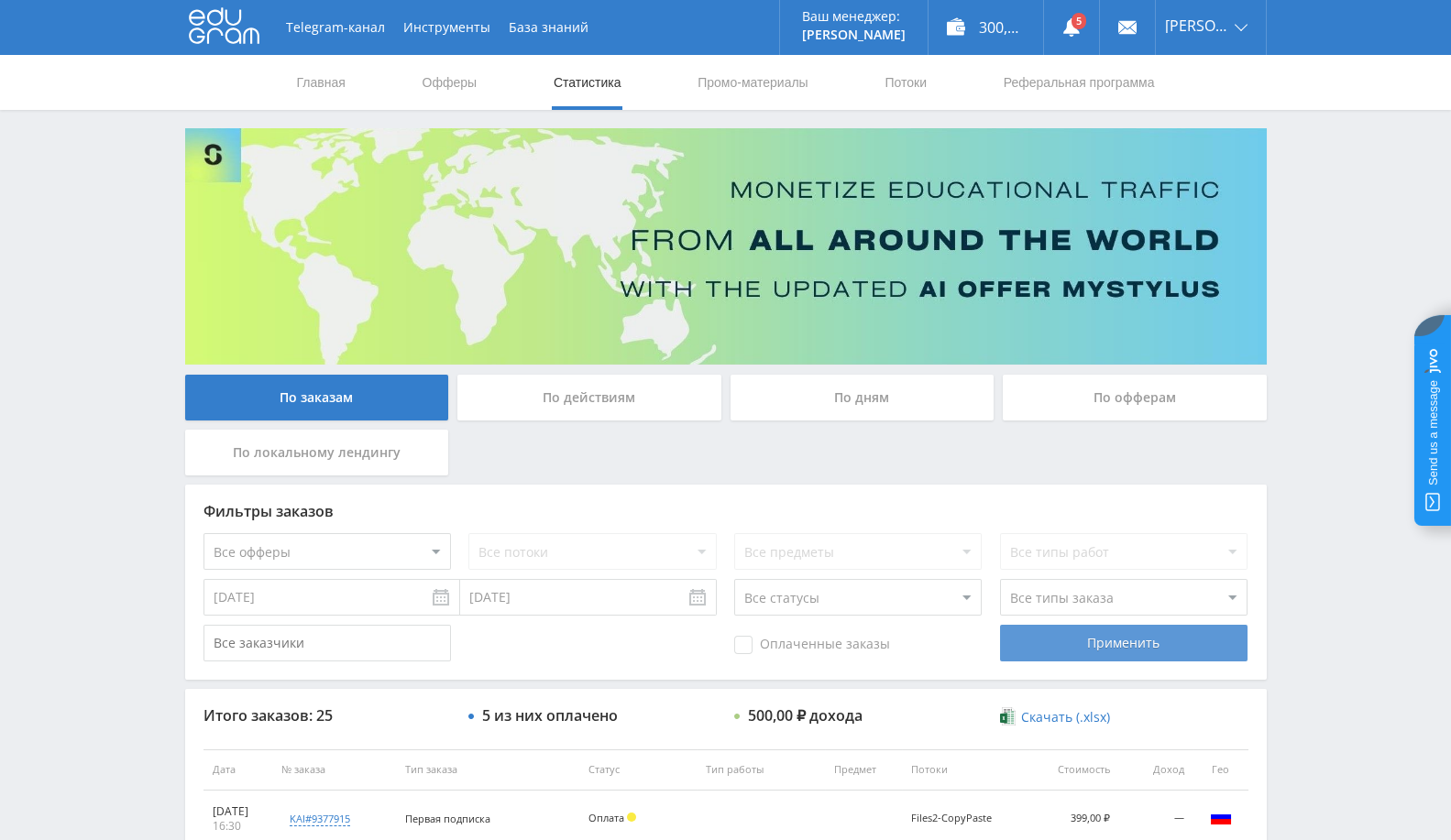
click at [1099, 645] on div "Применить" at bounding box center [1123, 643] width 248 height 36
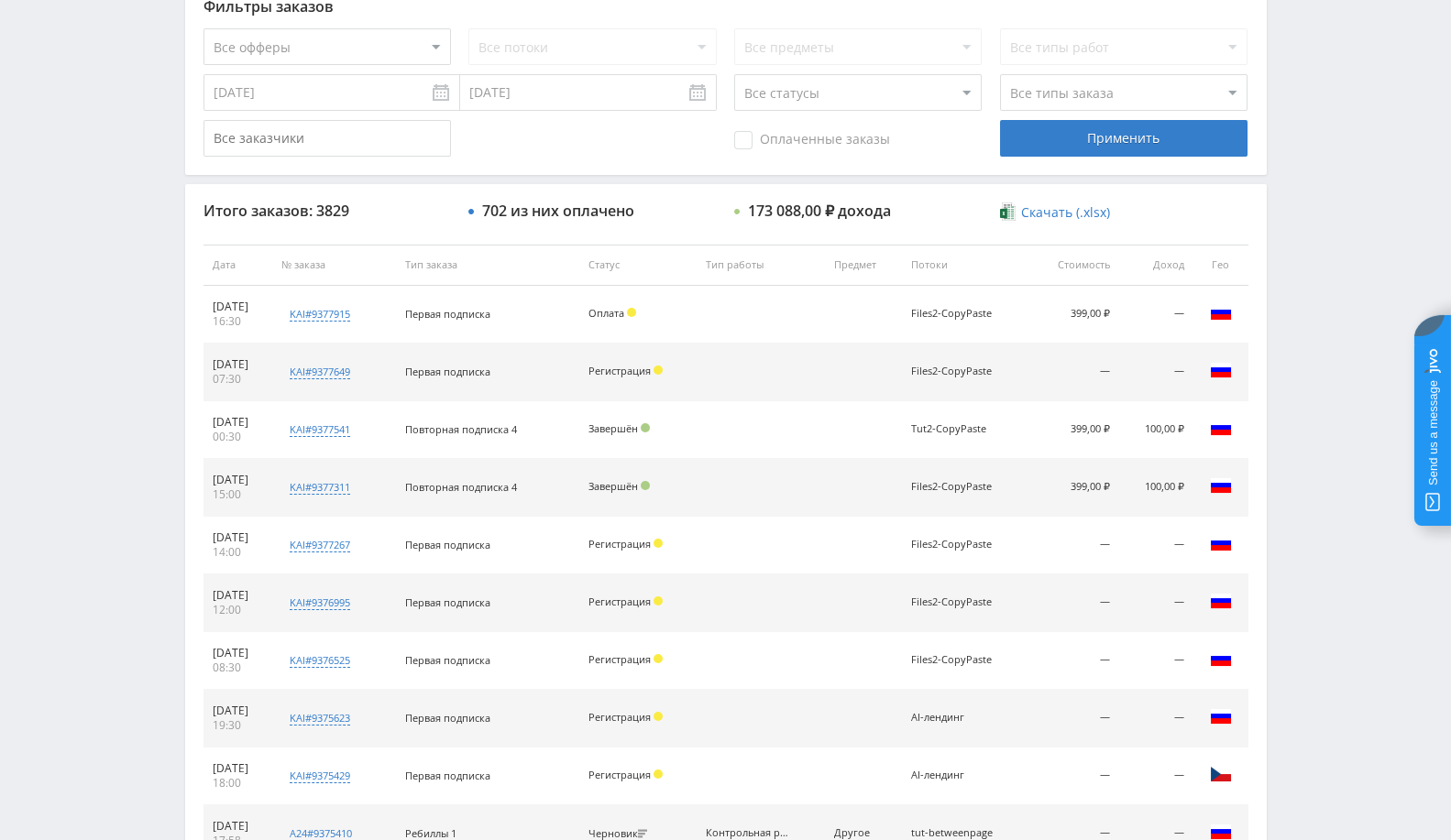
scroll to position [508, 0]
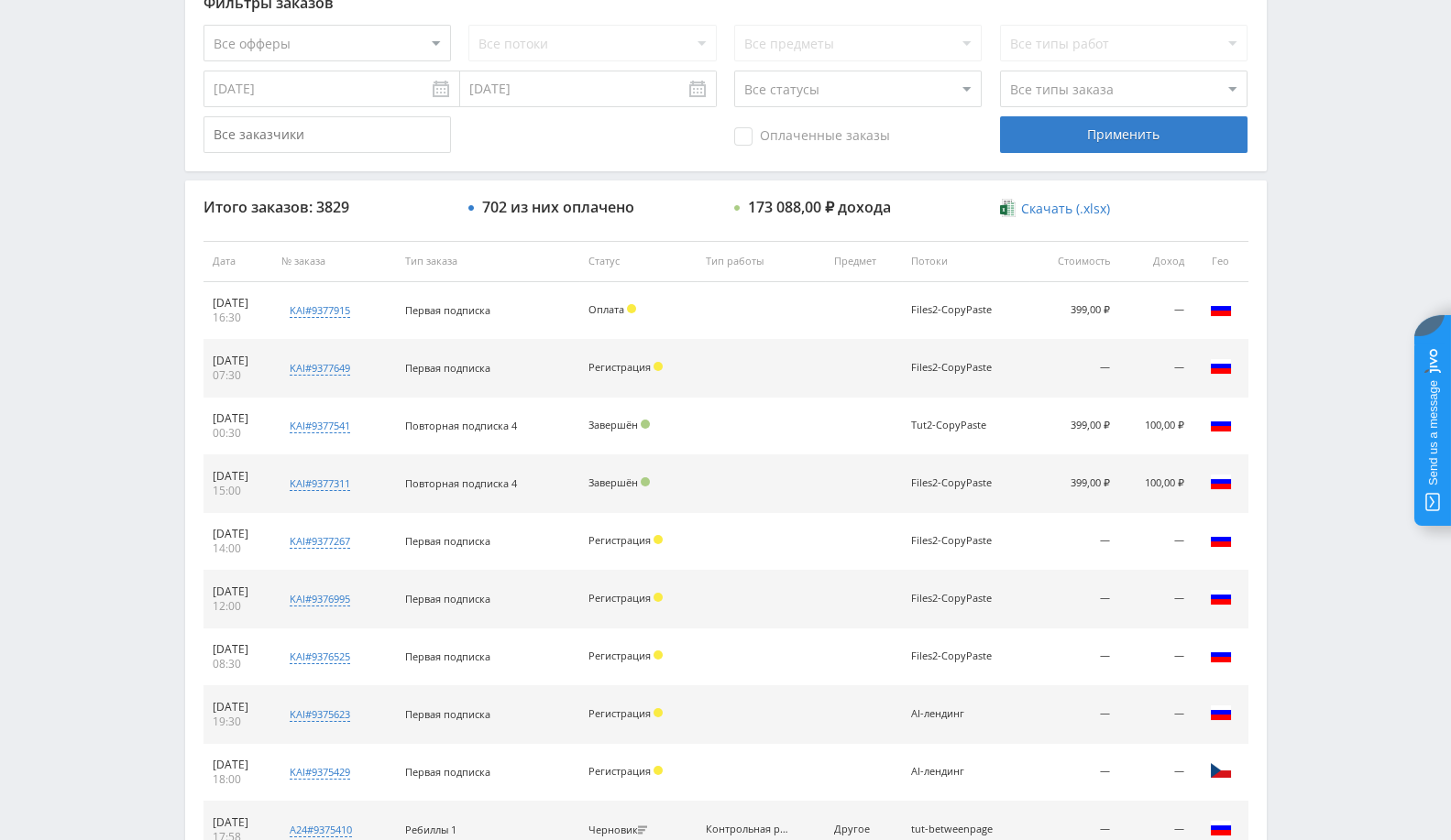
drag, startPoint x: 225, startPoint y: 318, endPoint x: 257, endPoint y: 763, distance: 446.1
click at [257, 763] on tbody "30.08.2025 16:30 kai#9377915 Заказчик 2145827 Первая подписка Оплата Files2-Cop…" at bounding box center [726, 571] width 1045 height 577
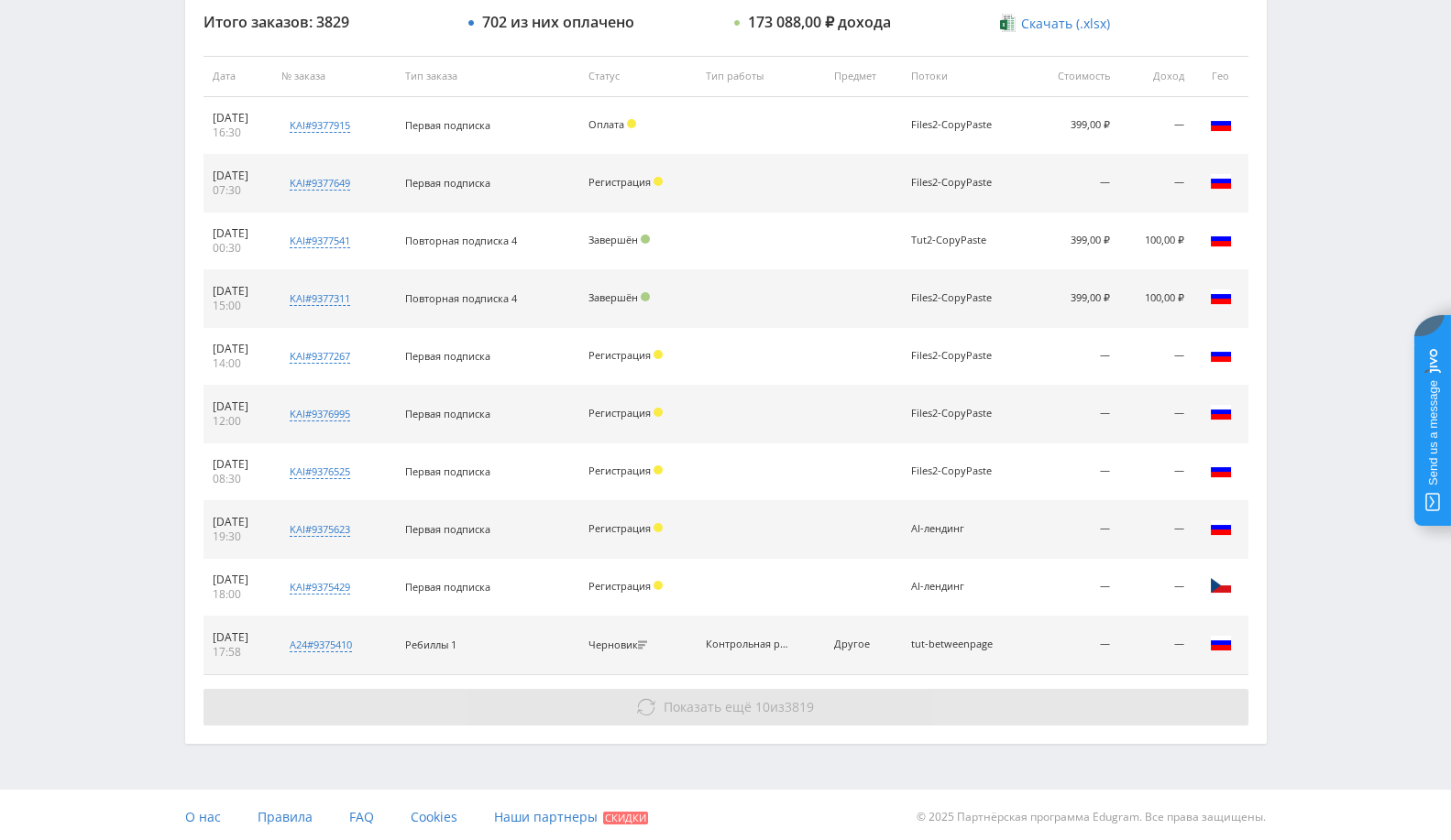
click at [658, 715] on button "Показать ещё 10 из 3819" at bounding box center [726, 707] width 1045 height 36
click at [718, 724] on div "Итого заказов: 3829 702 из них оплачено 173 088,00 ₽ дохода Скачать (.xlsx) Дат…" at bounding box center [725, 369] width 1081 height 747
click at [744, 701] on span "Показать ещё" at bounding box center [707, 706] width 88 height 18
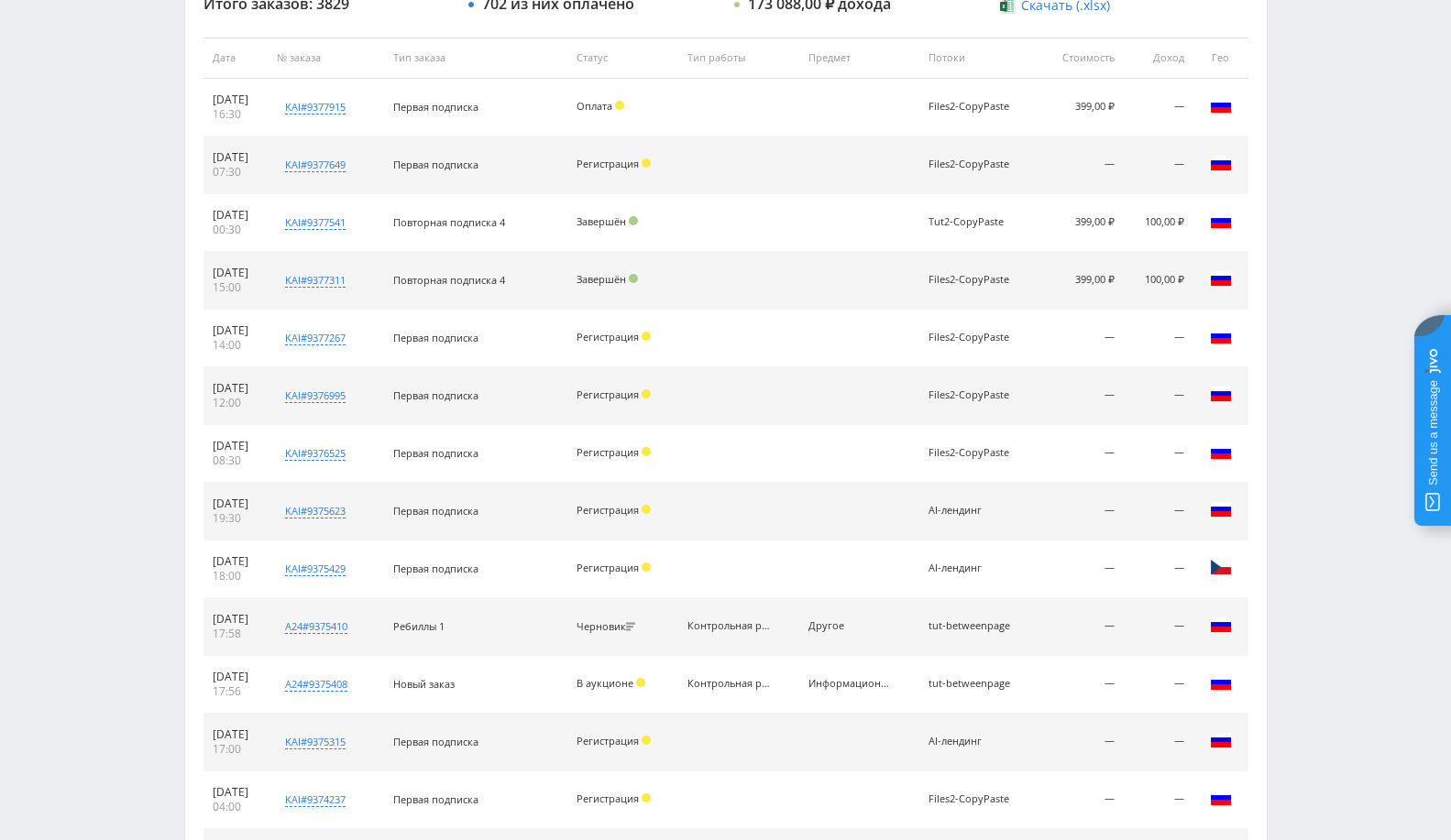
scroll to position [1268, 0]
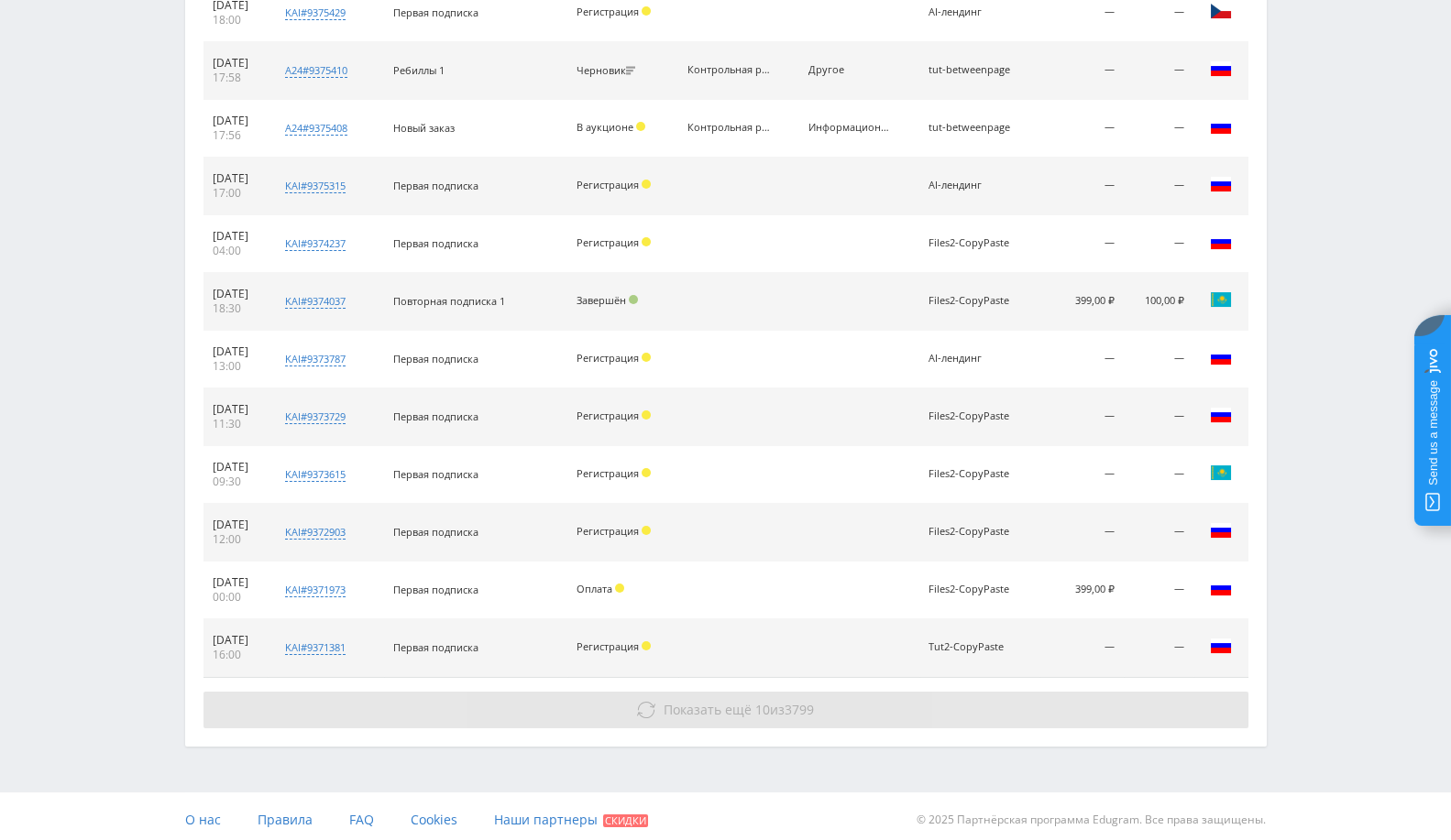
click at [745, 720] on button "Показать ещё 10 из 3799" at bounding box center [726, 710] width 1045 height 36
click at [791, 715] on button "Показать ещё 10 из 3799" at bounding box center [726, 710] width 1045 height 36
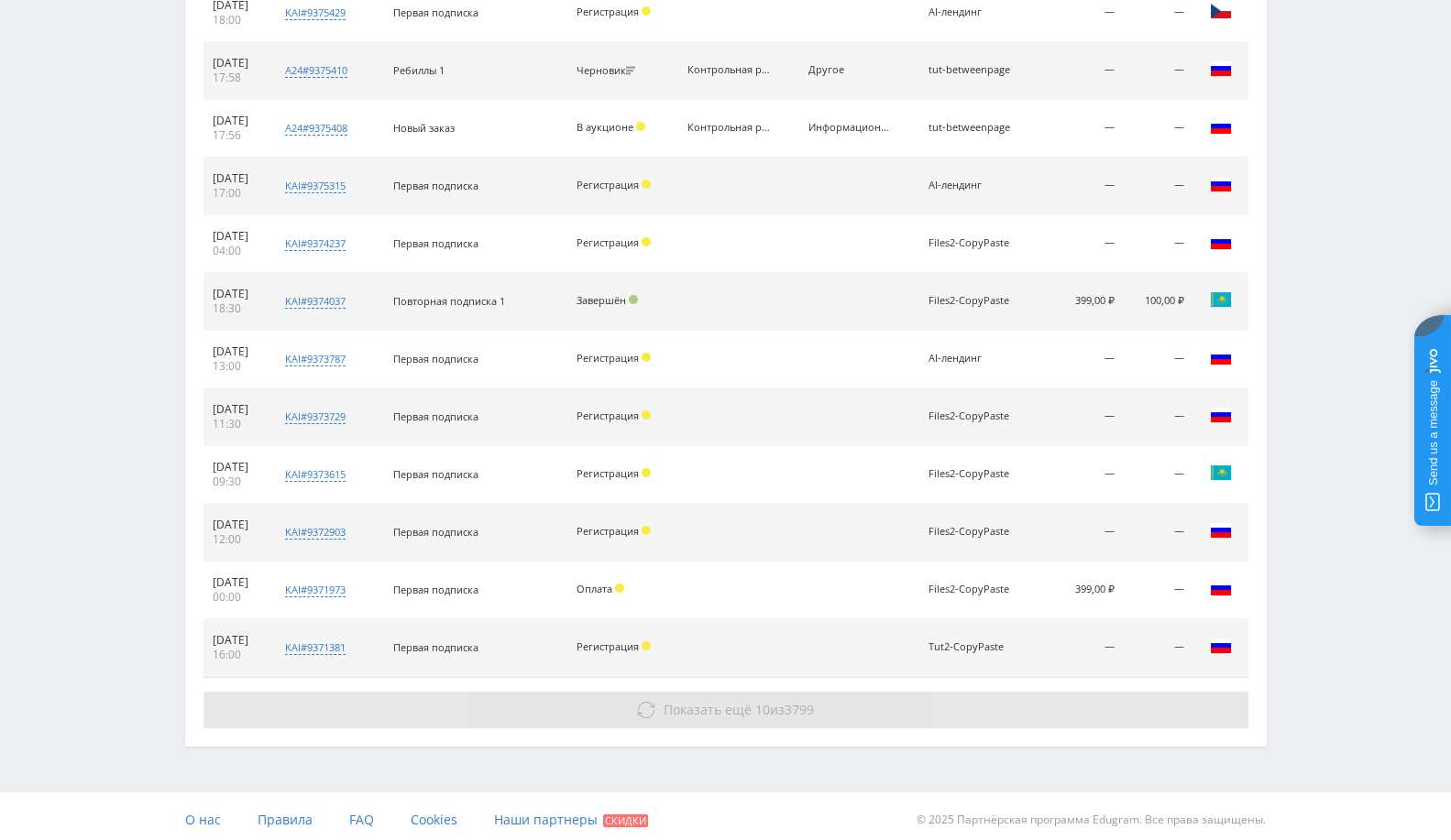
click at [791, 715] on button "Показать ещё 10 из 3799" at bounding box center [726, 710] width 1045 height 36
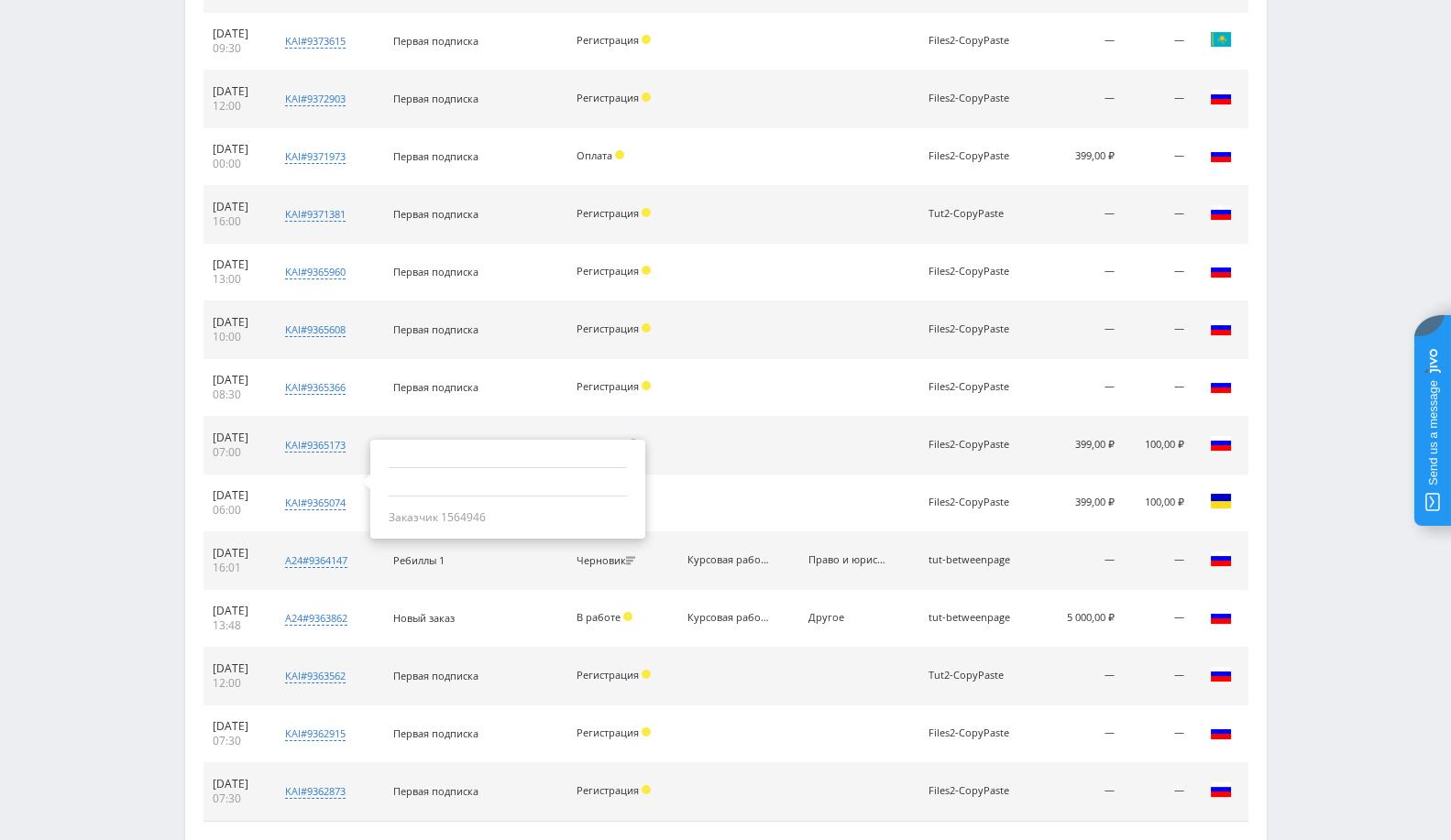
scroll to position [1843, 0]
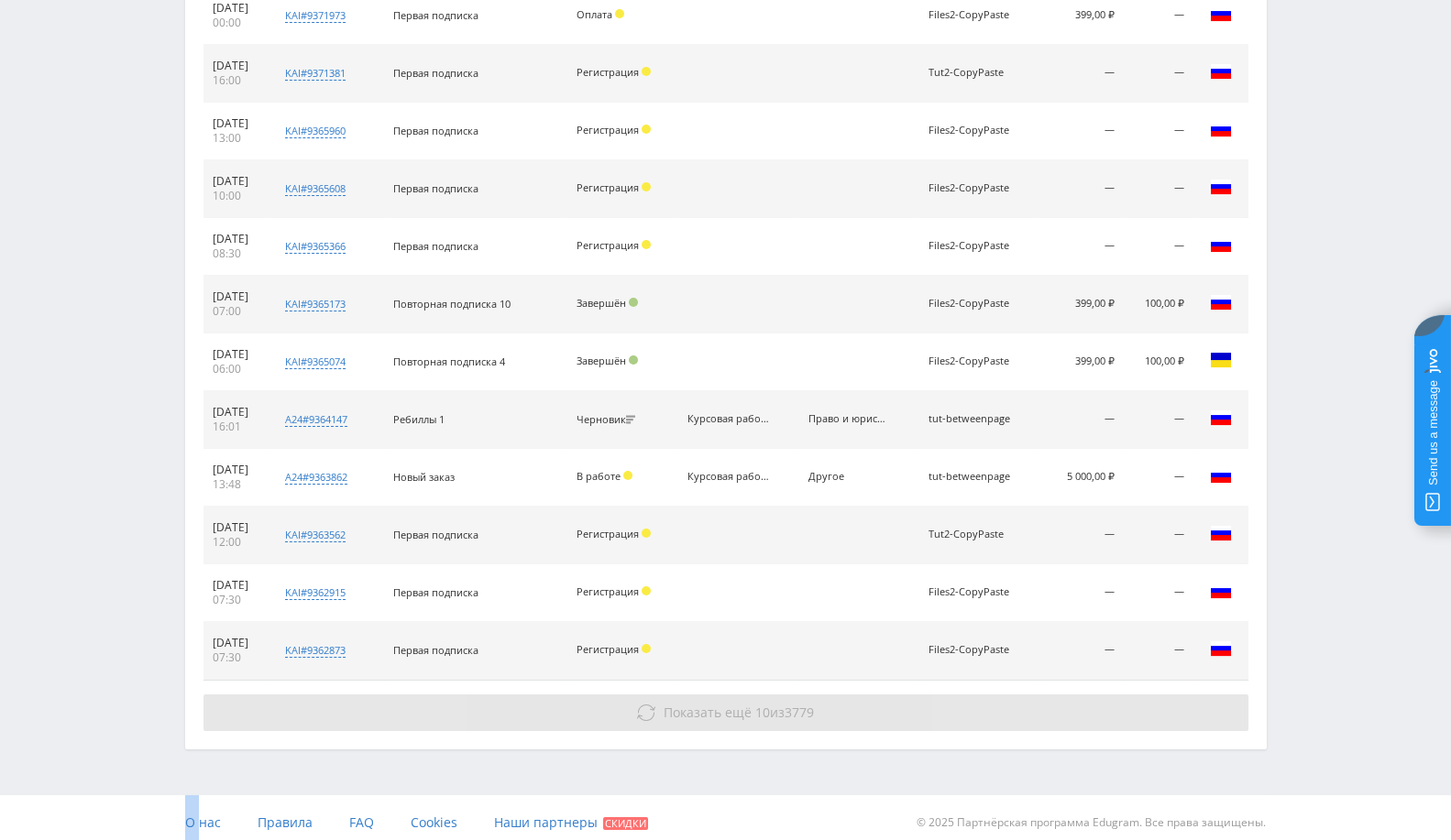
click at [712, 704] on span "Показать ещё" at bounding box center [707, 712] width 88 height 18
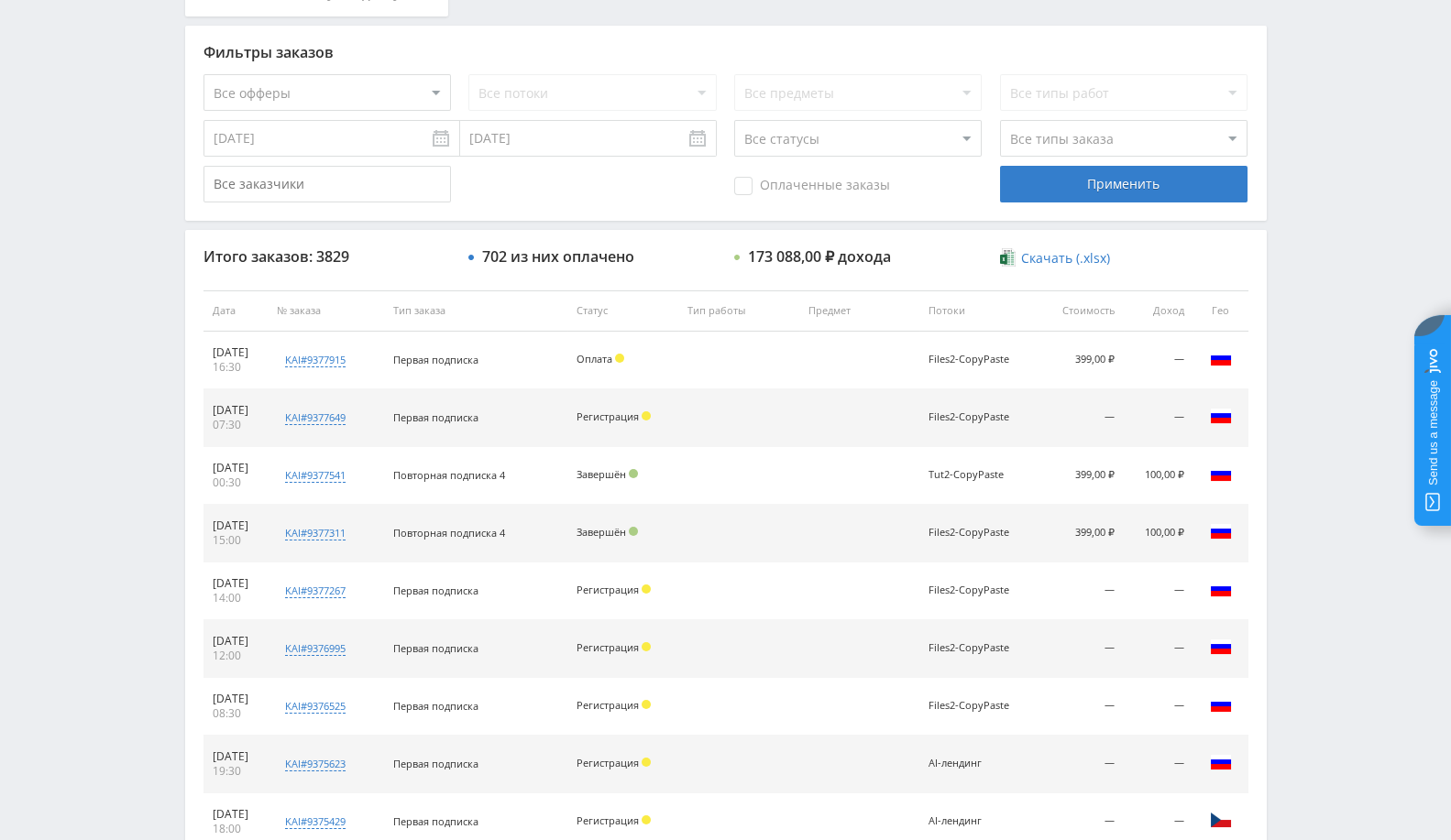
scroll to position [215, 0]
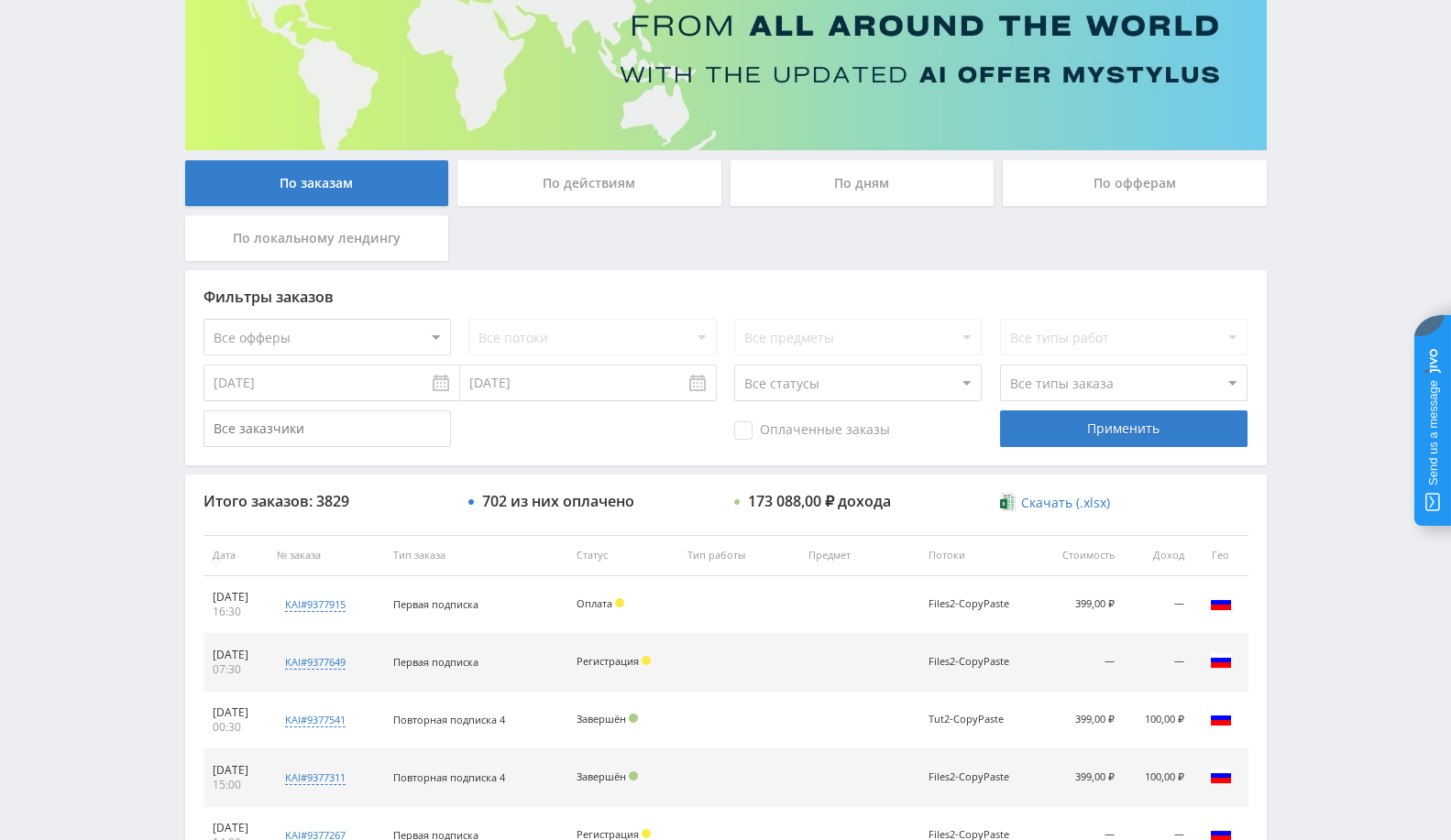
click at [774, 388] on select "Все статусы В аукционе В работе На гарантии Завершен Возврат Черновик" at bounding box center [858, 382] width 248 height 36
select select "3"
click at [734, 364] on select "Все статусы В аукционе В работе На гарантии Завершен Возврат Черновик" at bounding box center [858, 382] width 248 height 36
click at [1120, 423] on div "Применить" at bounding box center [1123, 428] width 248 height 36
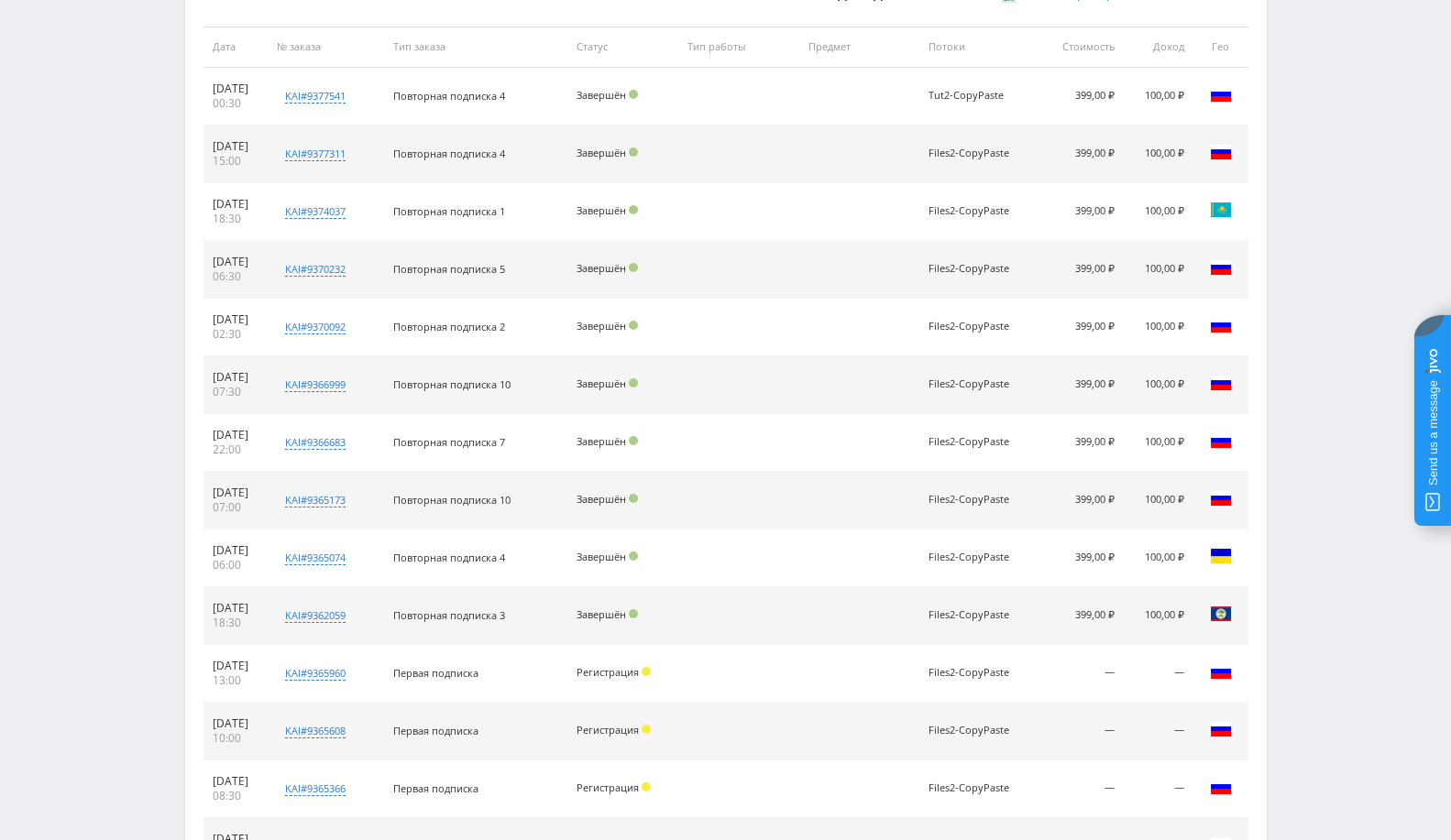
scroll to position [1154, 0]
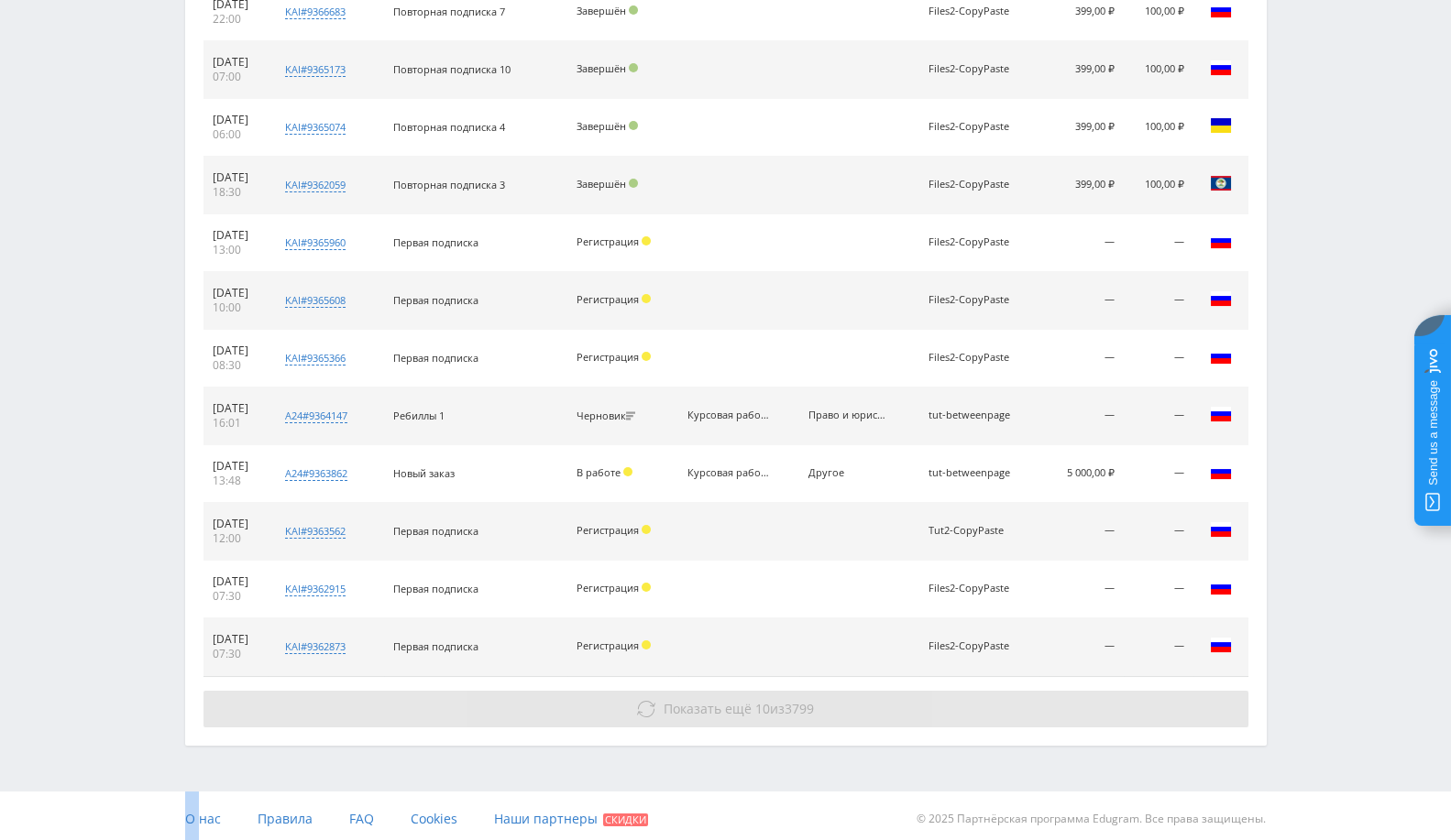
click at [743, 721] on button "Показать ещё 10 из 3799" at bounding box center [726, 709] width 1045 height 36
click at [769, 700] on span "Показать ещё 10 из 3799" at bounding box center [738, 708] width 150 height 18
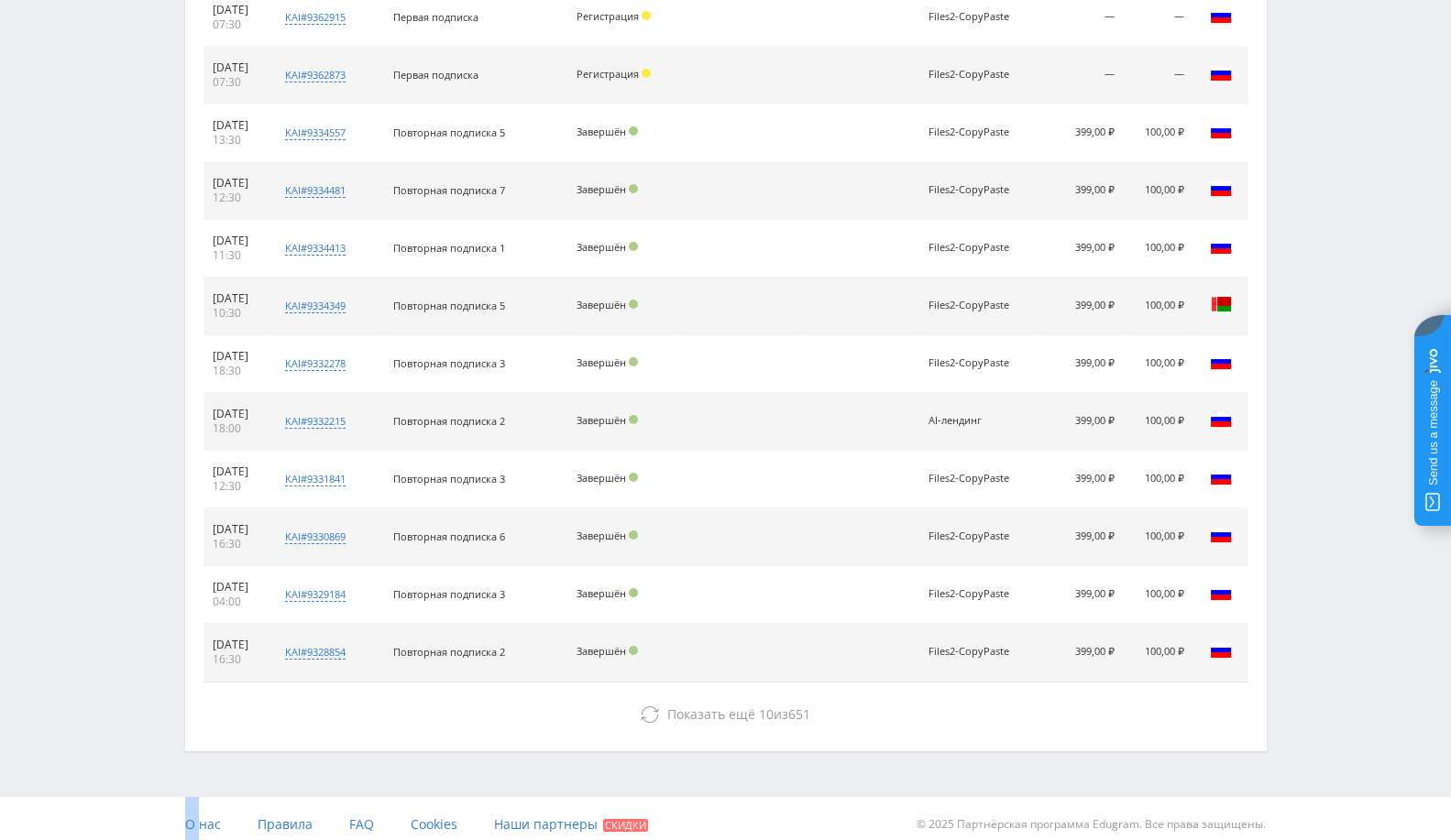
scroll to position [1729, 0]
click at [761, 693] on button "Показать ещё 10 из 641" at bounding box center [726, 711] width 1045 height 36
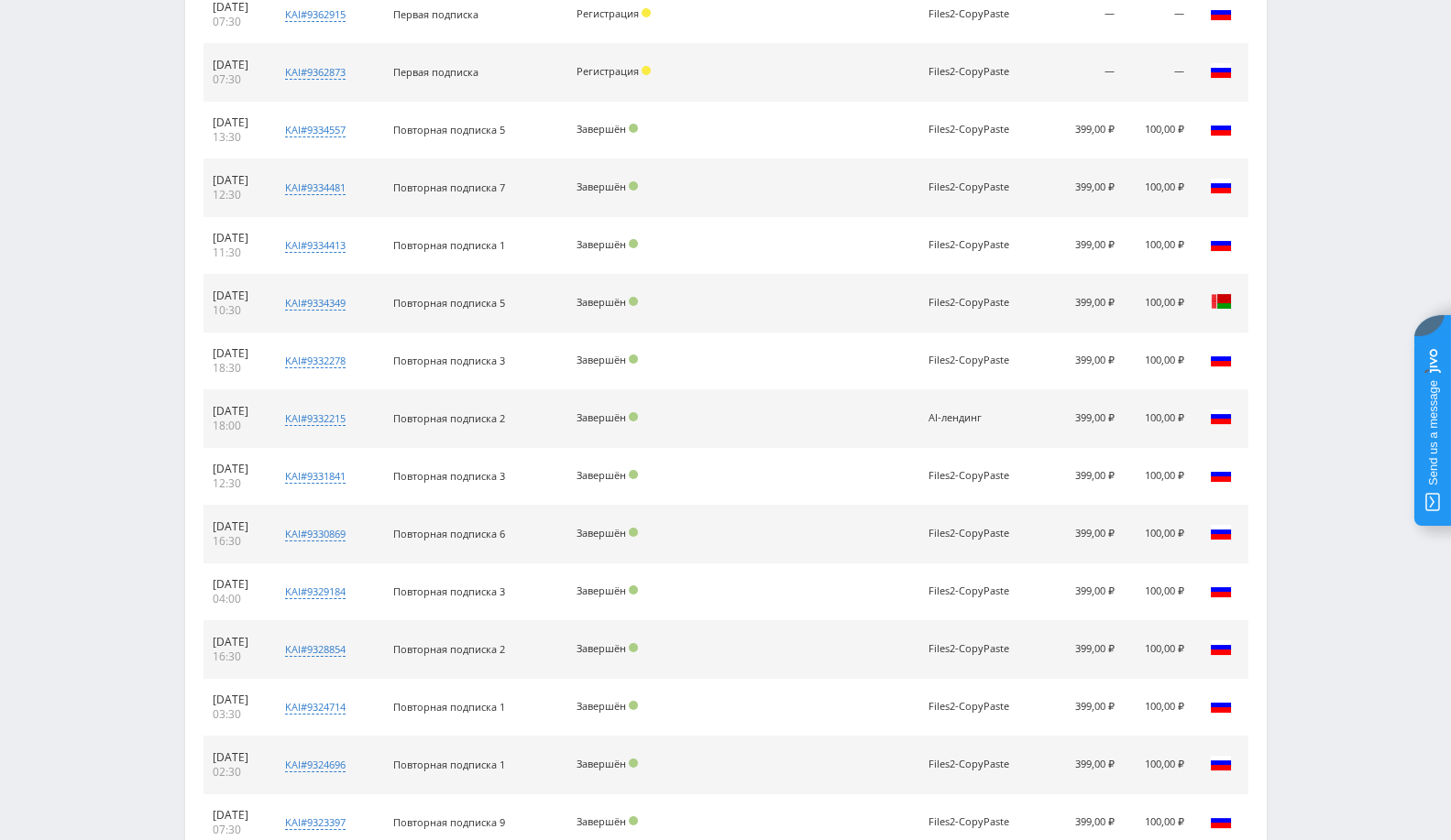
click at [780, 695] on td at bounding box center [738, 708] width 121 height 58
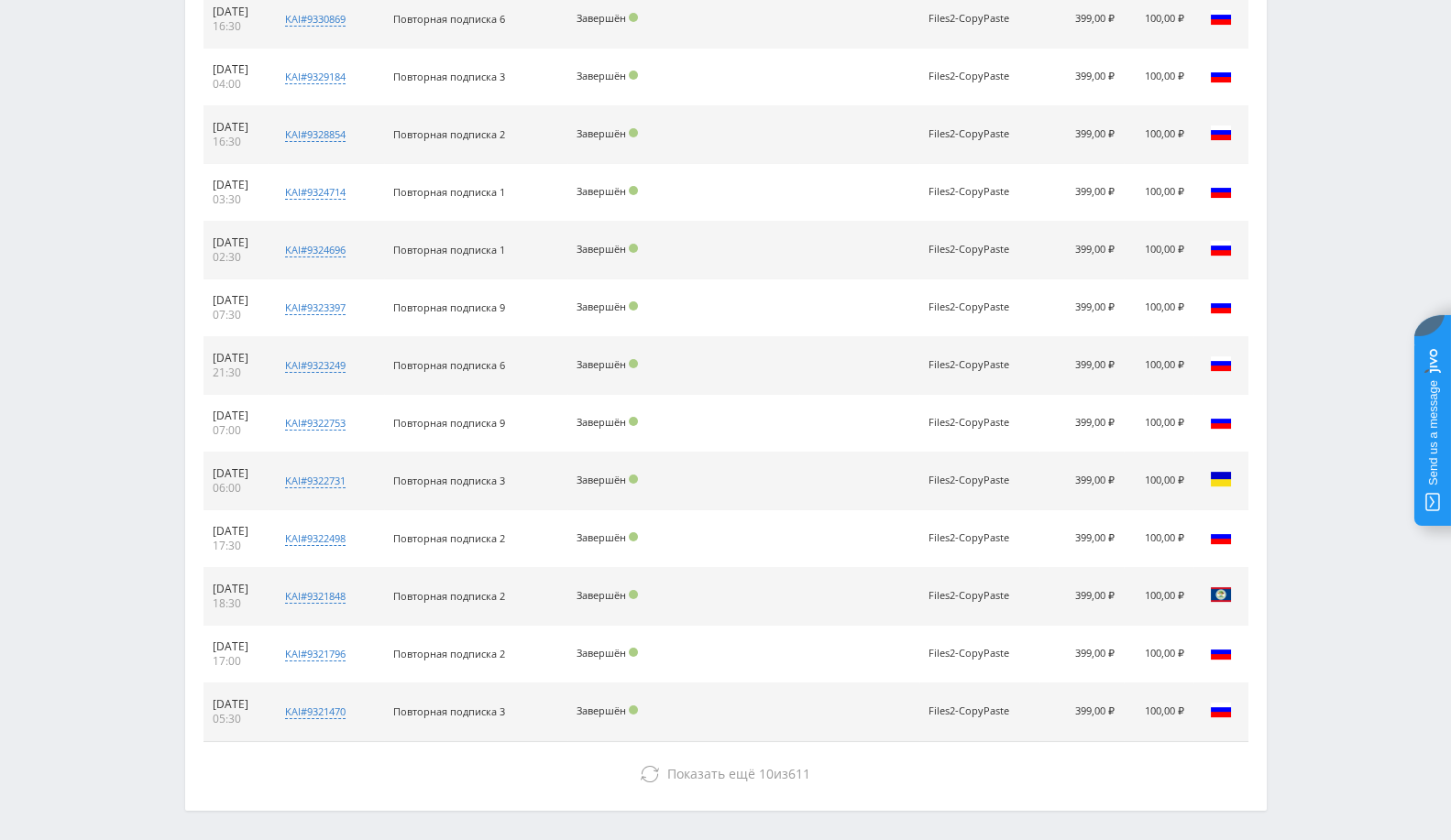
scroll to position [2303, 0]
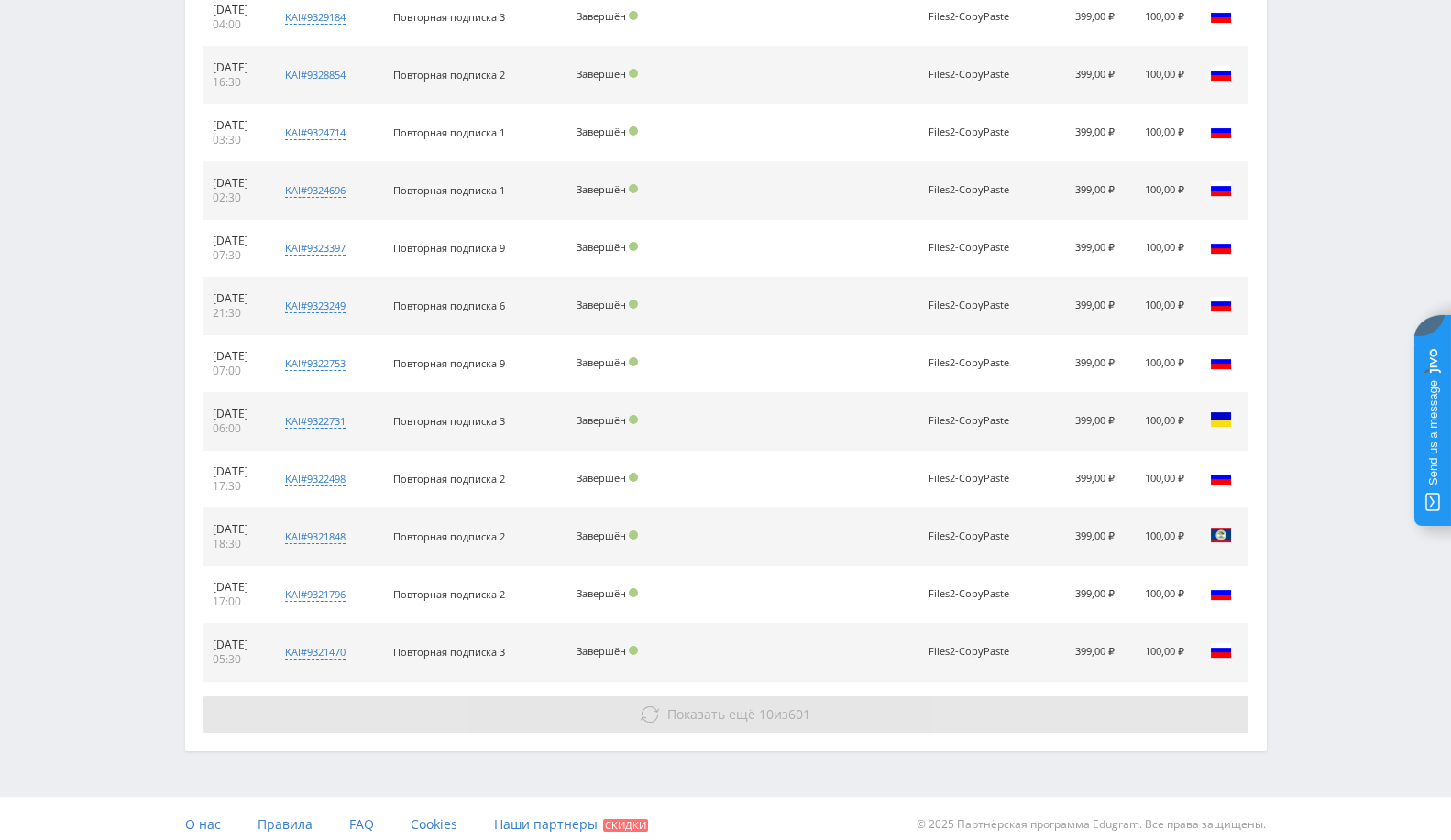
click at [786, 696] on button "Показать ещё 10 из 601" at bounding box center [726, 714] width 1045 height 36
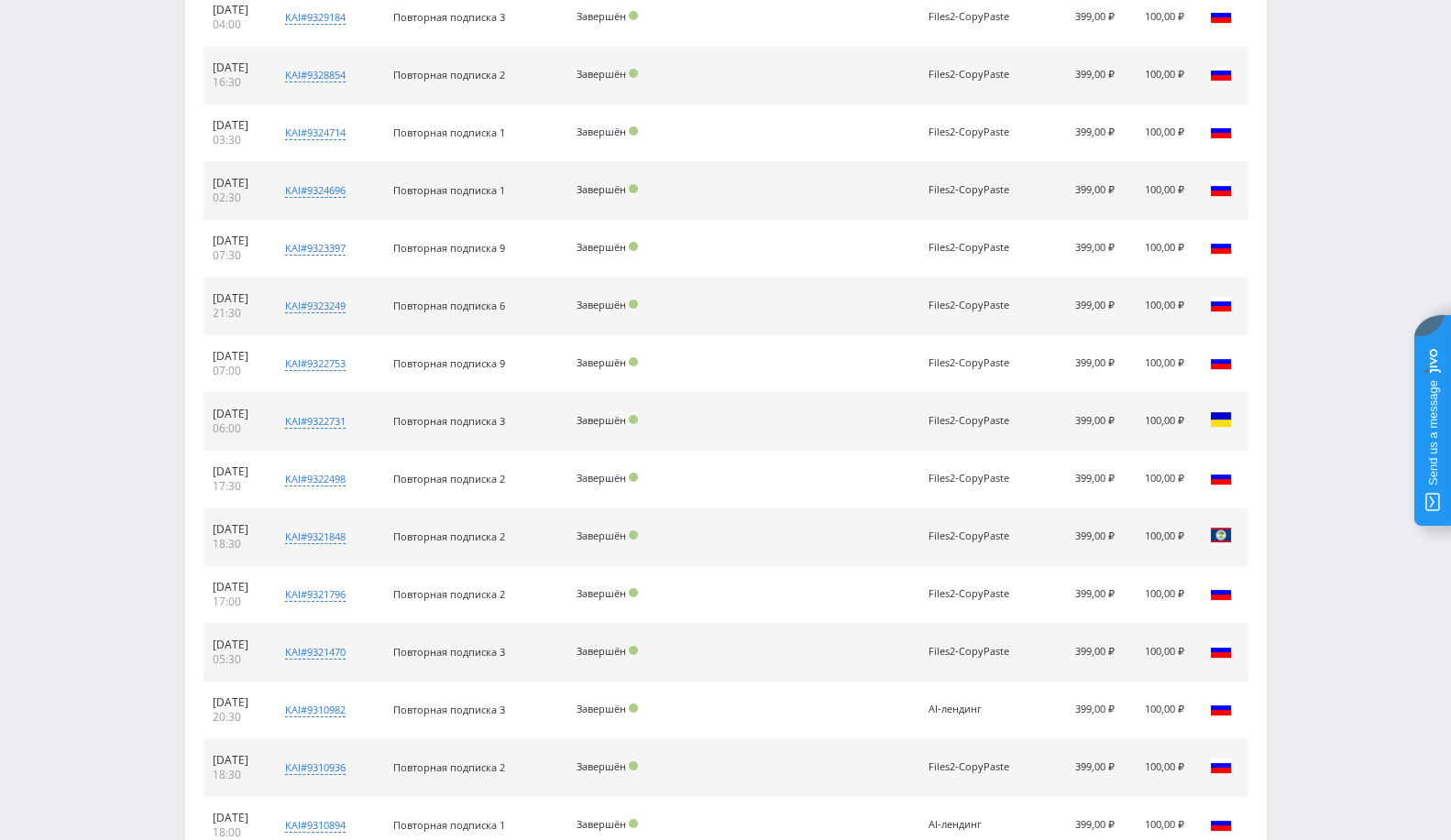
scroll to position [2878, 0]
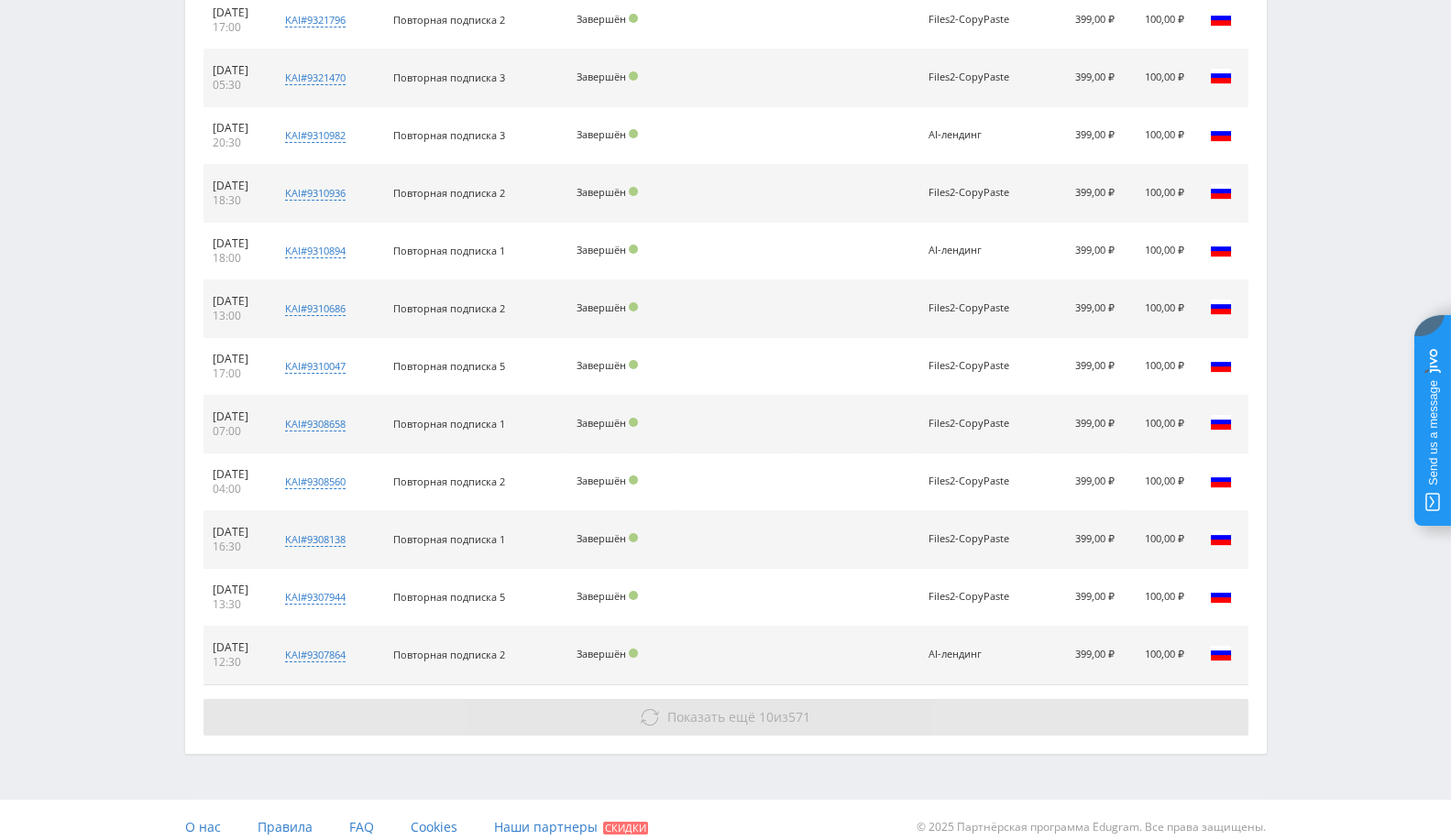
click at [722, 699] on button "Показать ещё 10 из 571" at bounding box center [726, 717] width 1045 height 36
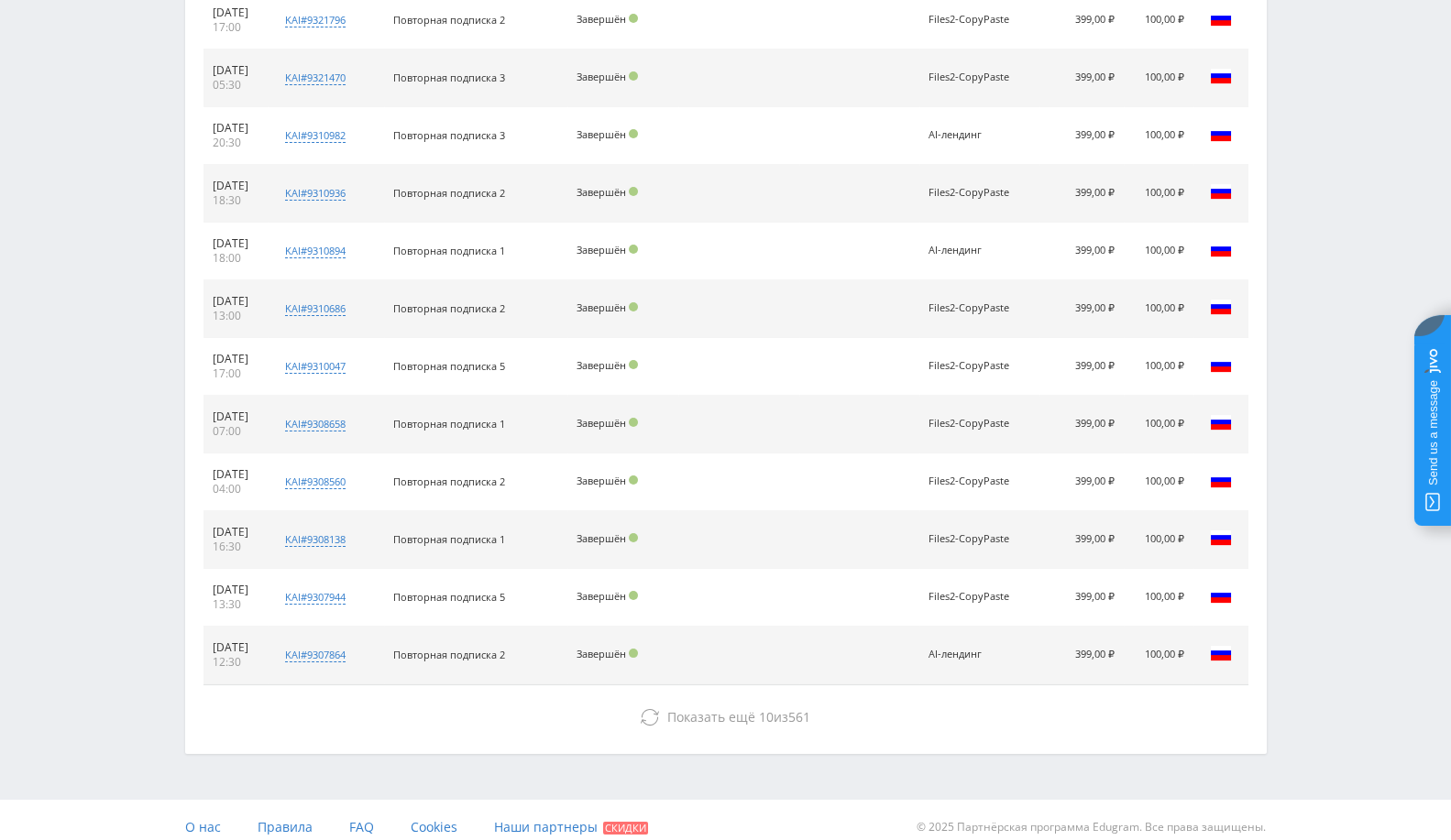
click at [722, 699] on button "Показать ещё 10 из 561" at bounding box center [726, 717] width 1045 height 36
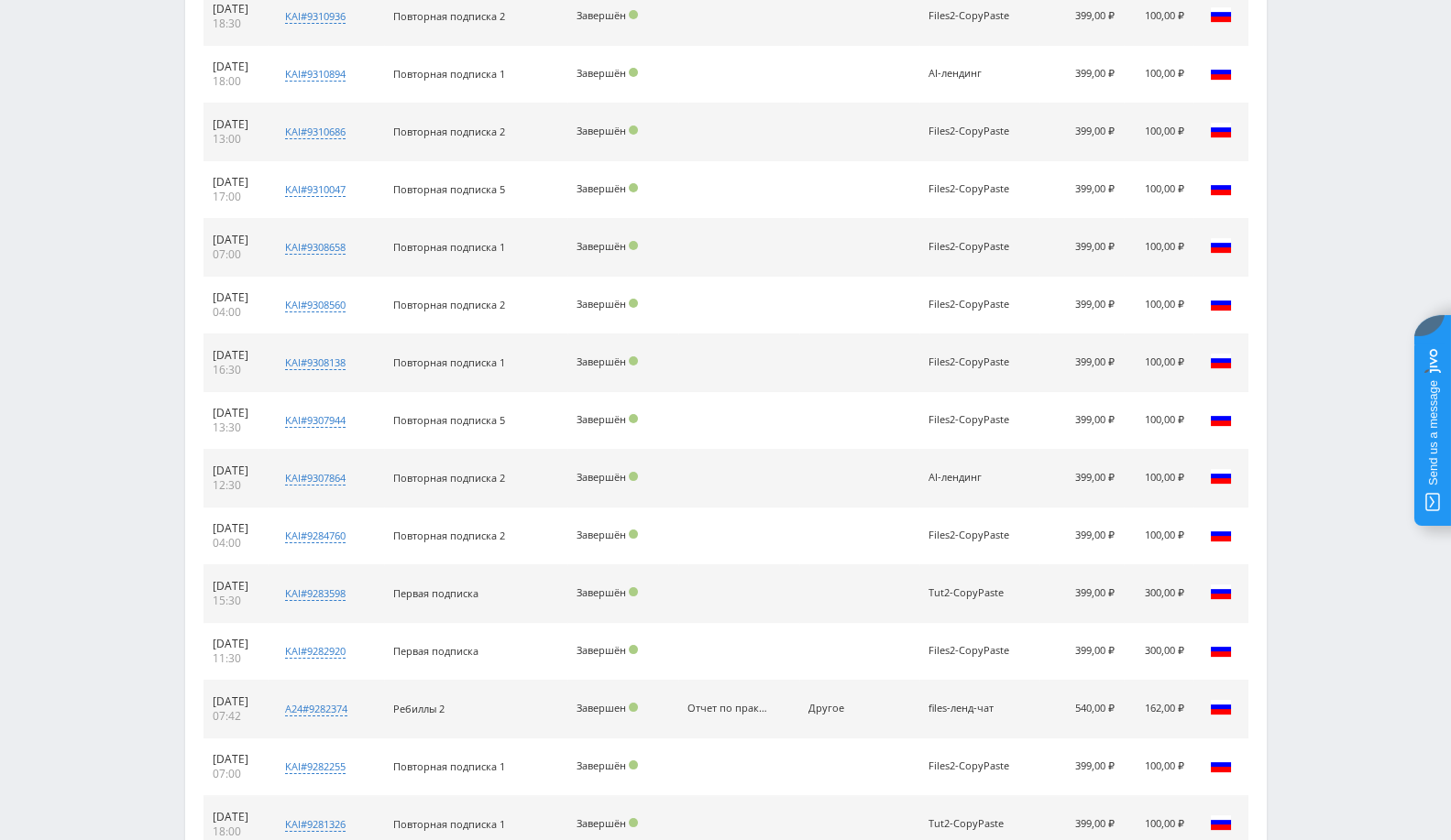
scroll to position [3453, 0]
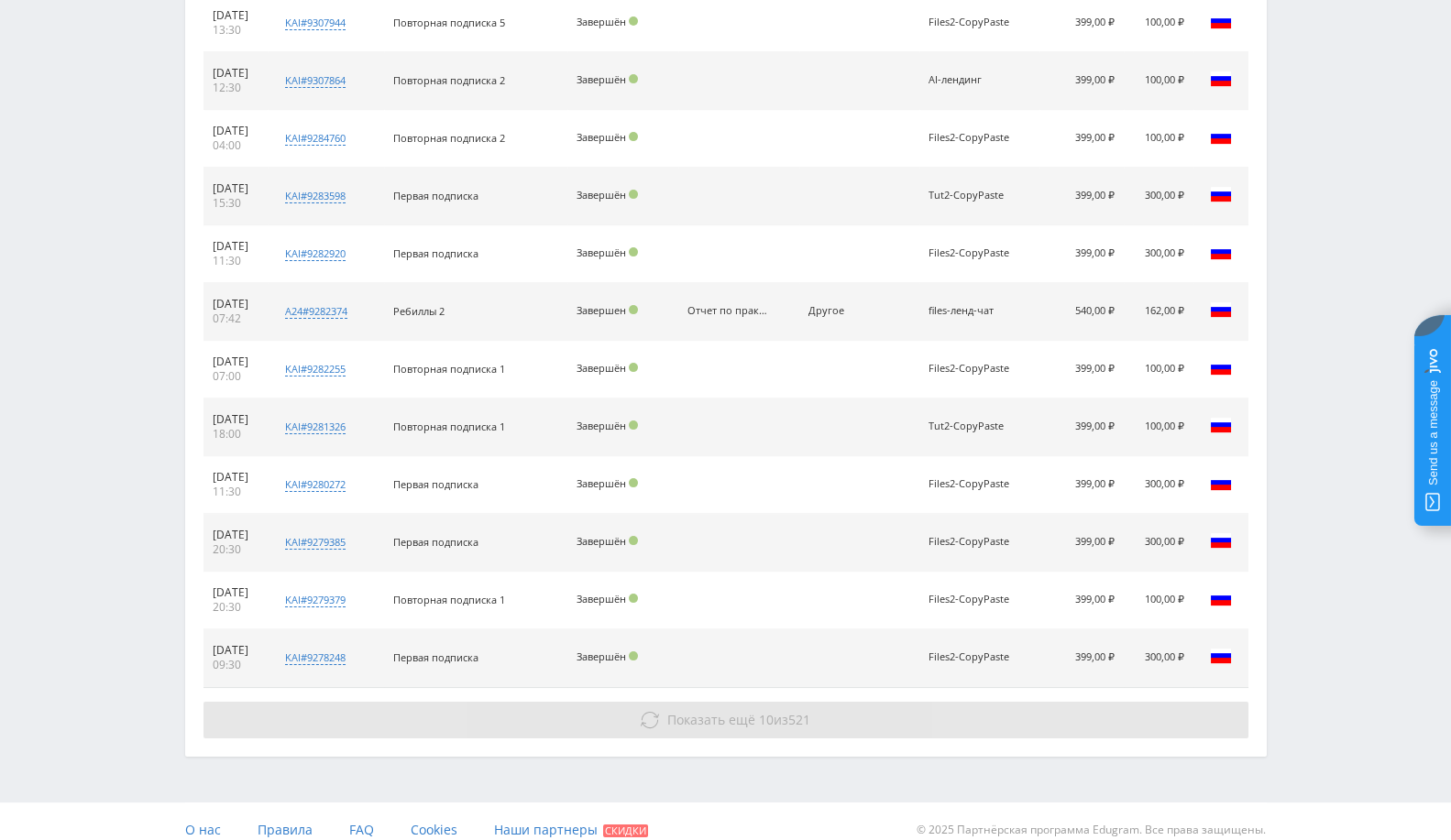
click at [670, 721] on button "Показать ещё 10 из 521" at bounding box center [726, 719] width 1045 height 36
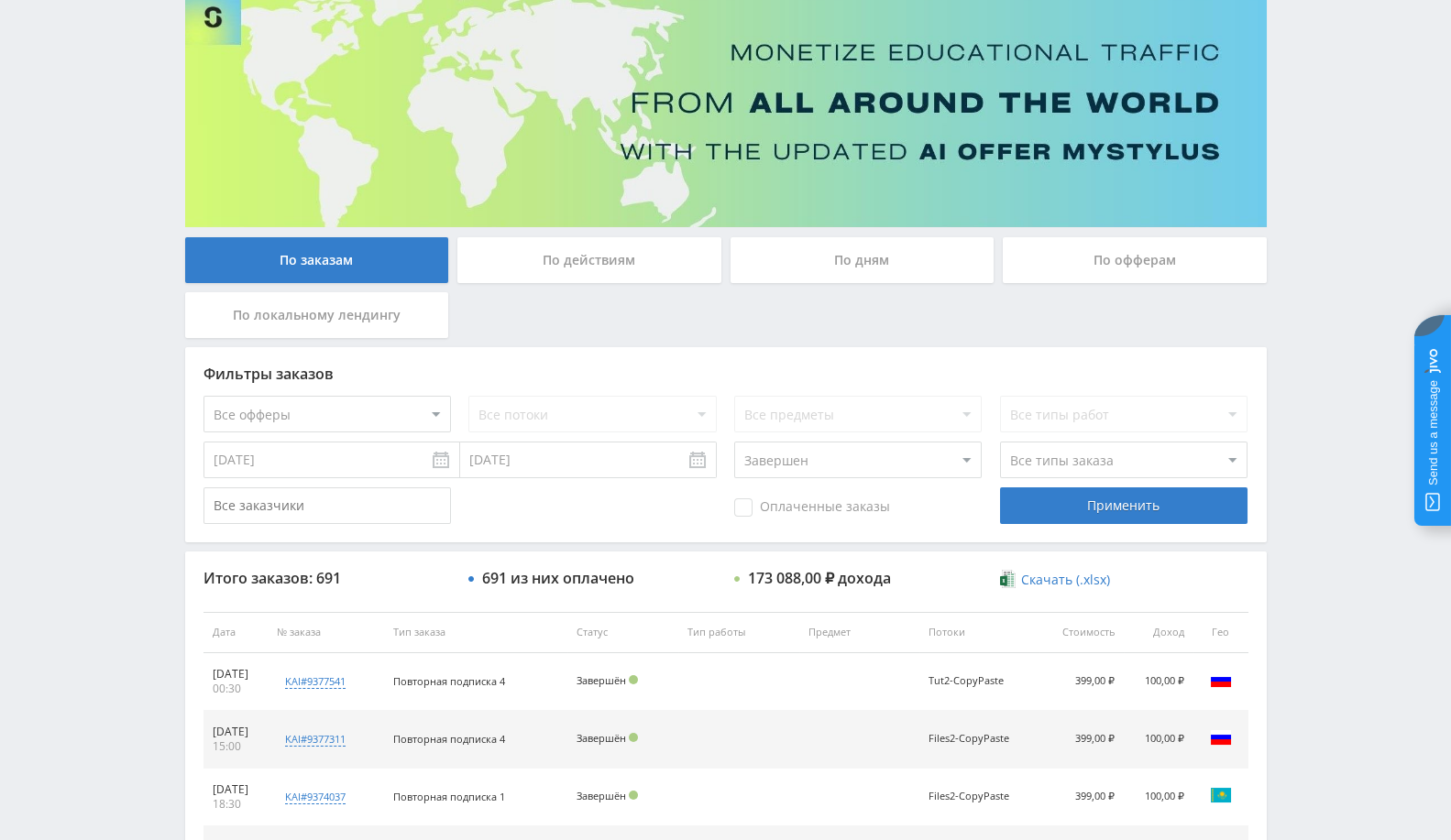
scroll to position [0, 0]
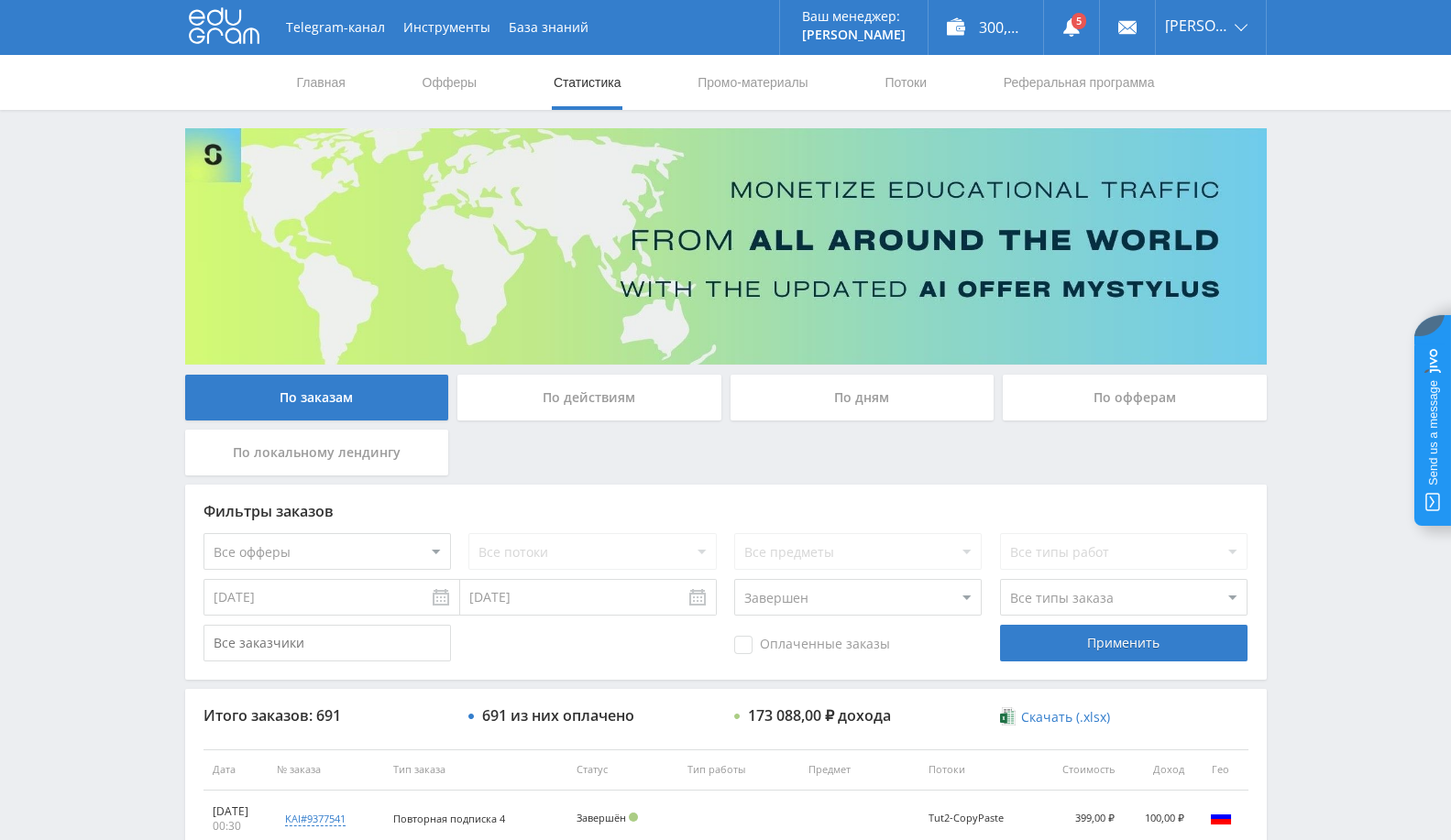
click at [361, 605] on input "01.01.2025" at bounding box center [332, 597] width 257 height 36
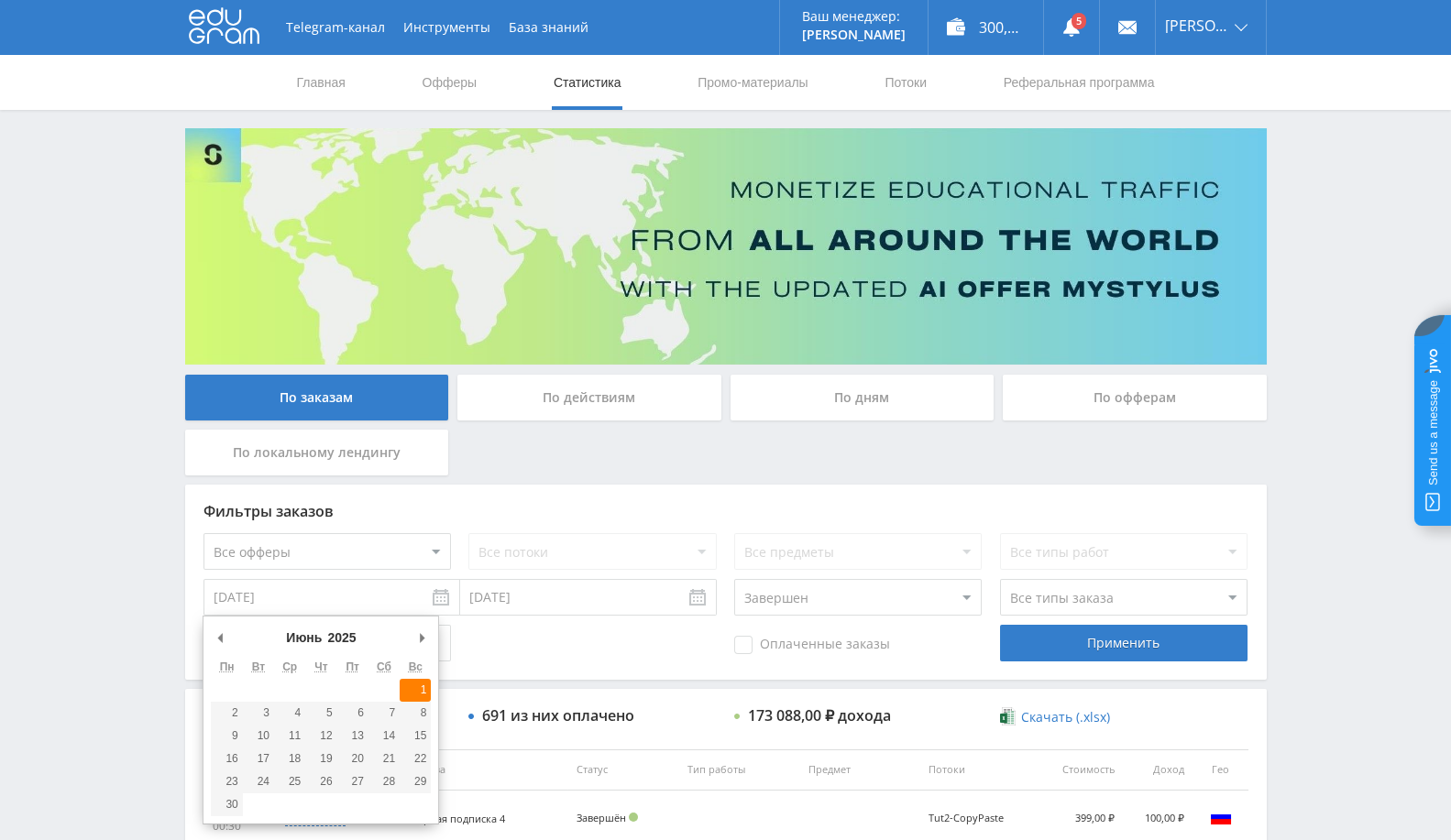
type input "01.06.2025"
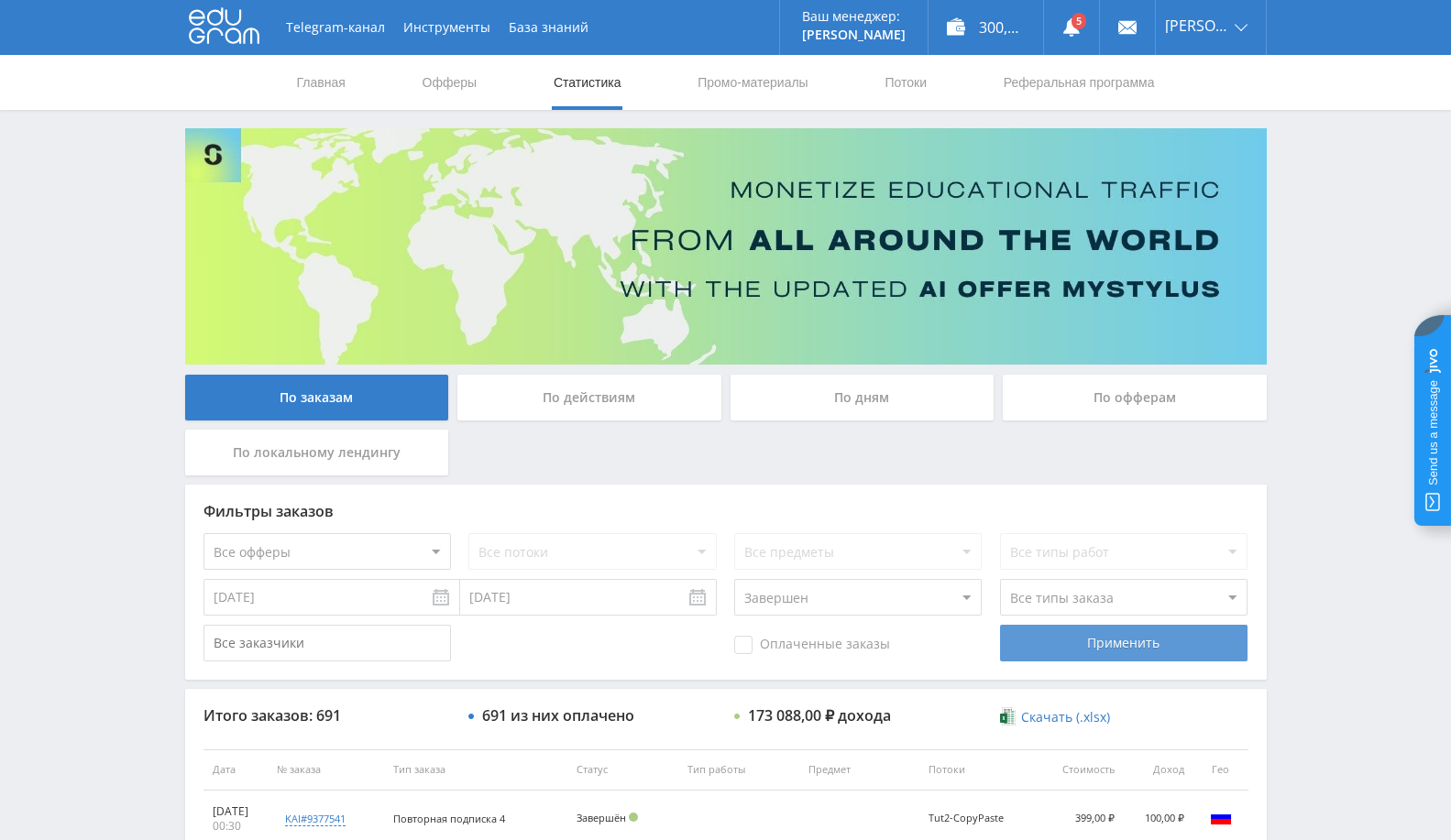
click at [1088, 661] on div "Применить" at bounding box center [1123, 643] width 248 height 36
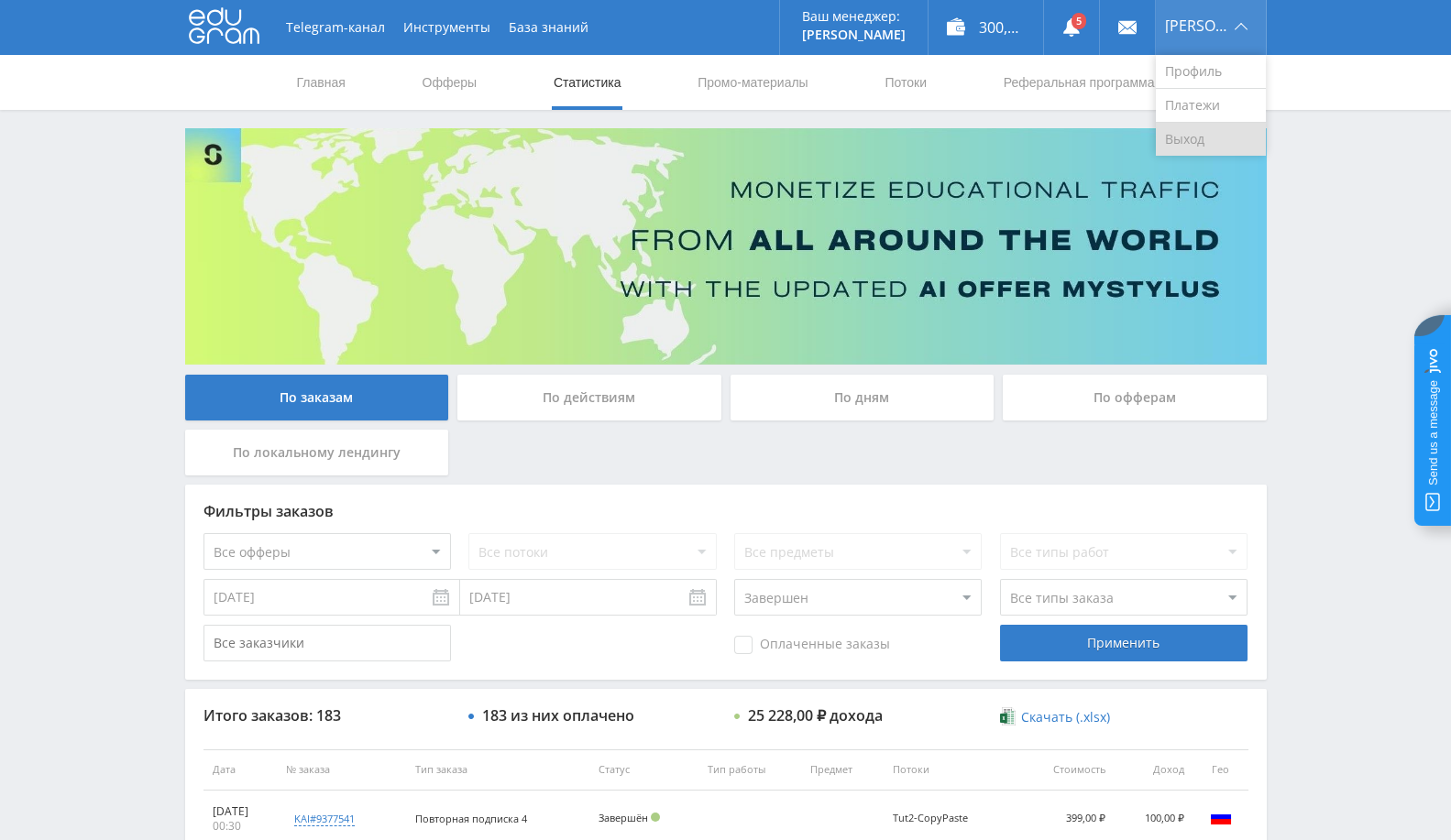
click at [1199, 133] on link "Выход" at bounding box center [1211, 138] width 110 height 33
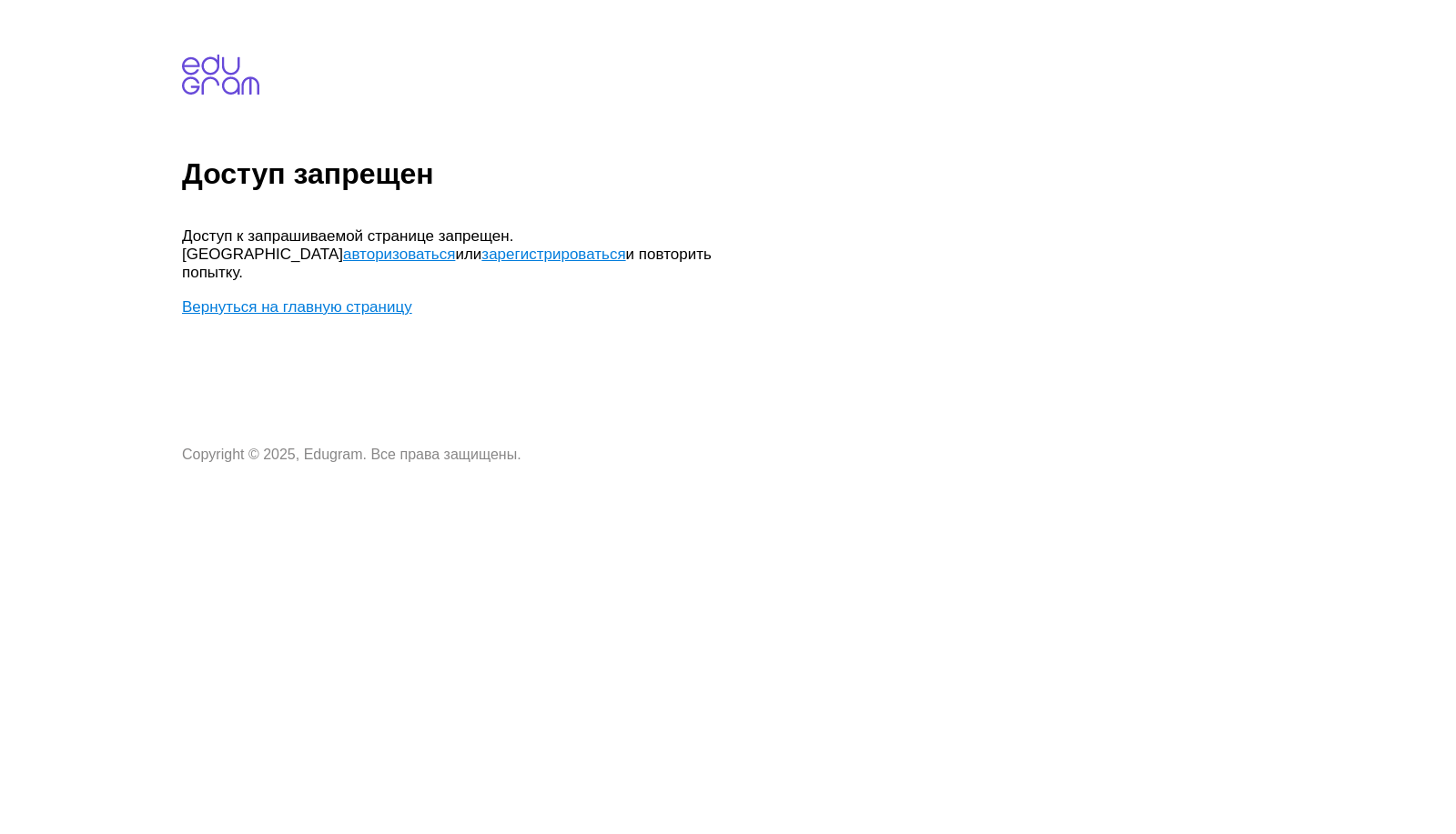
click at [280, 299] on link "Вернуться на главную страницу" at bounding box center [297, 307] width 230 height 18
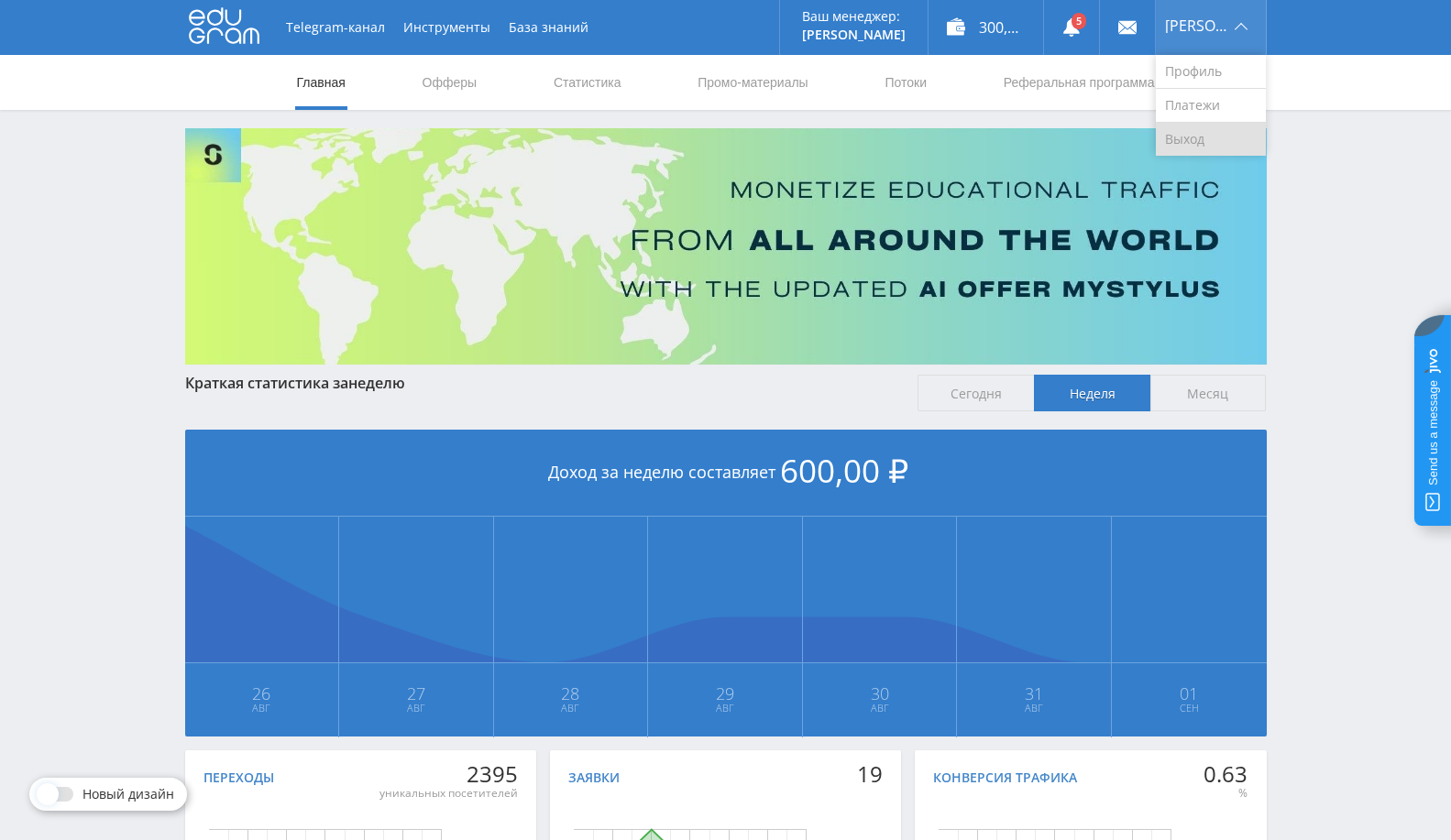
click at [1190, 142] on link "Выход" at bounding box center [1211, 138] width 110 height 33
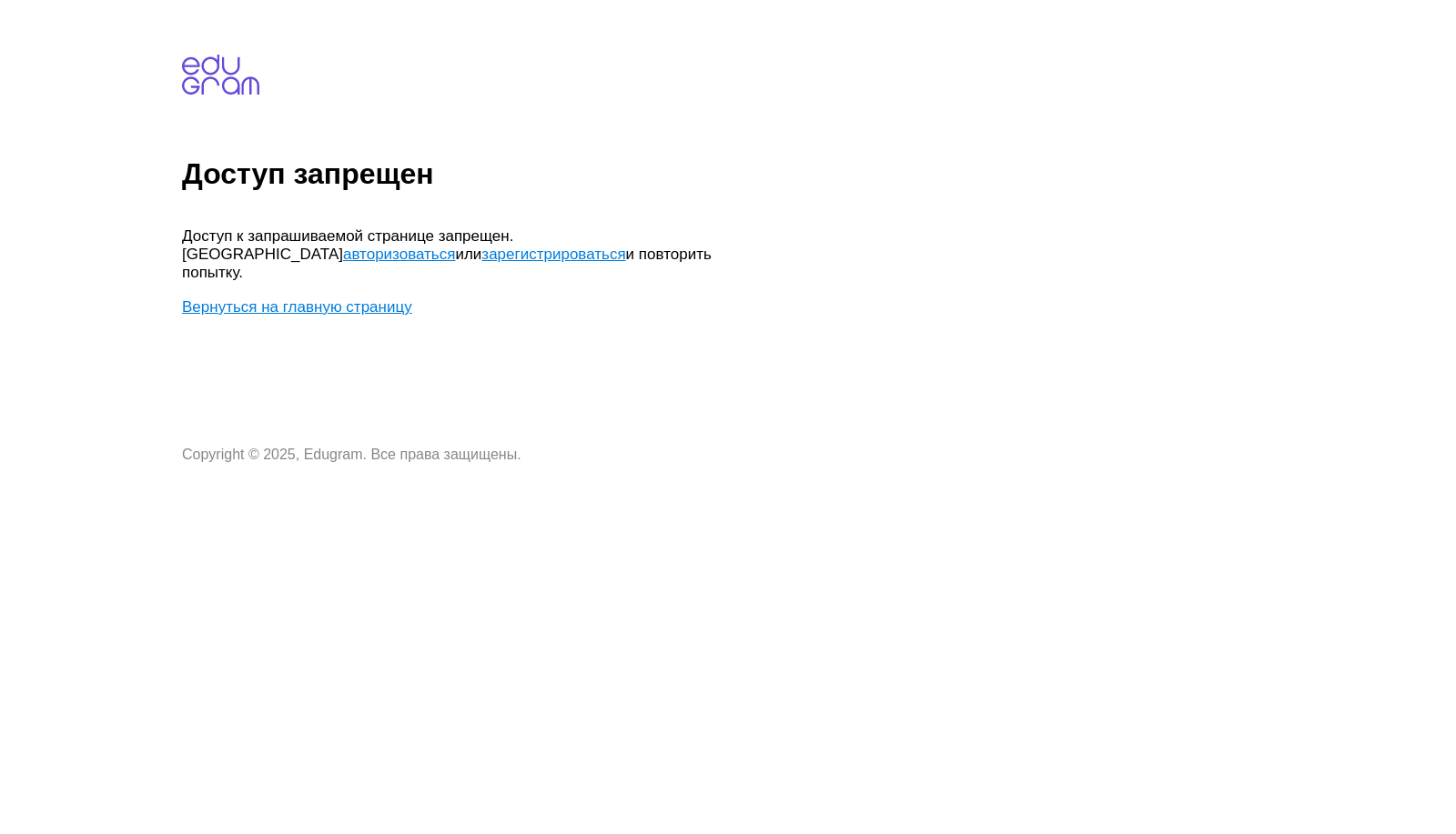
click at [328, 299] on link "Вернуться на главную страницу" at bounding box center [297, 307] width 230 height 18
click at [680, 221] on body "Доступ запрещен Доступ к запрашиваемой странице запрещен. Попробуйте авторизова…" at bounding box center [815, 235] width 1267 height 455
click at [283, 299] on link "Вернуться на главную страницу" at bounding box center [297, 307] width 230 height 18
click at [455, 246] on link "авторизоваться" at bounding box center [399, 254] width 112 height 18
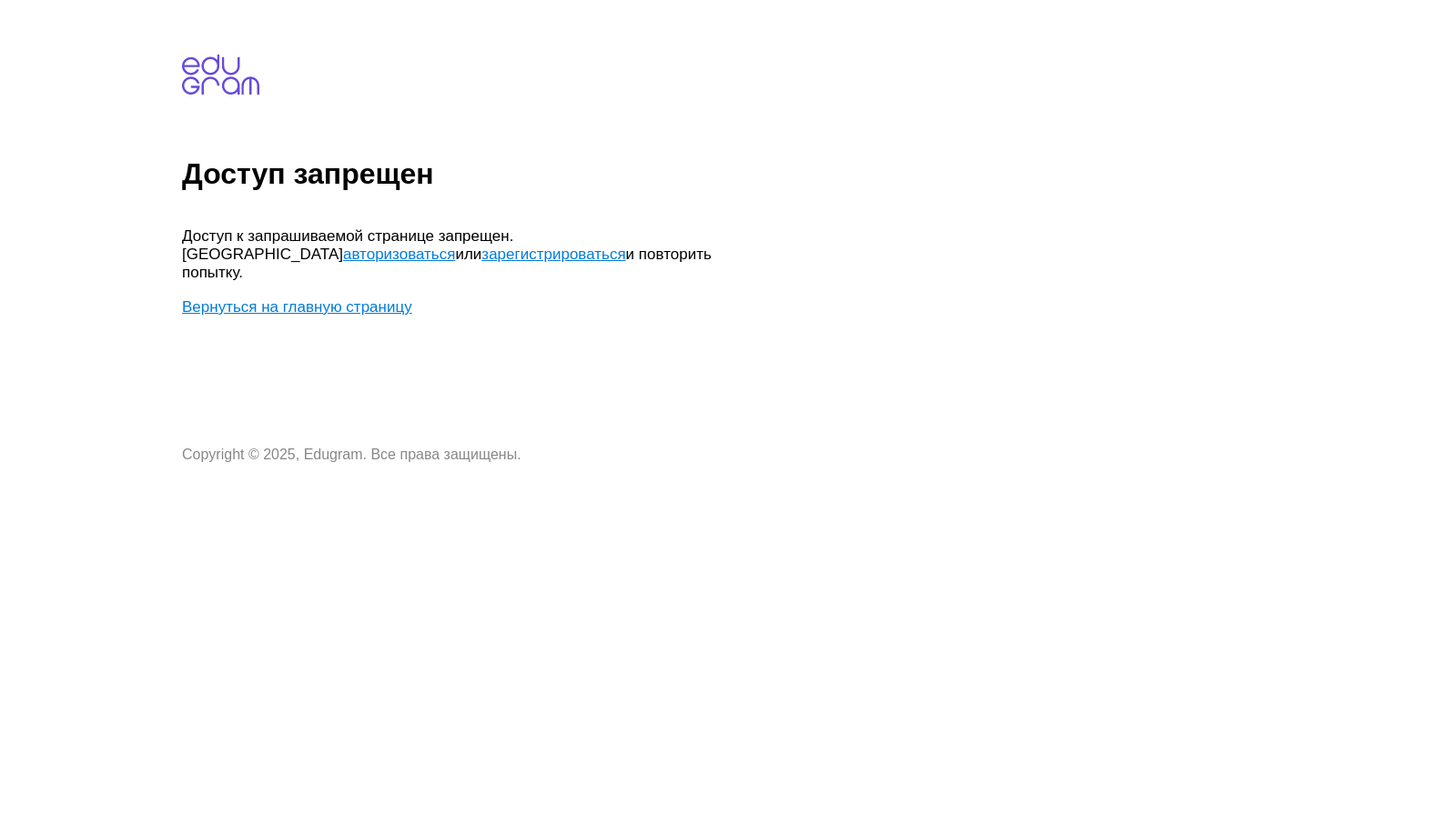
click at [361, 299] on link "Вернуться на главную страницу" at bounding box center [297, 307] width 230 height 18
click at [286, 299] on link "Вернуться на главную страницу" at bounding box center [297, 307] width 230 height 18
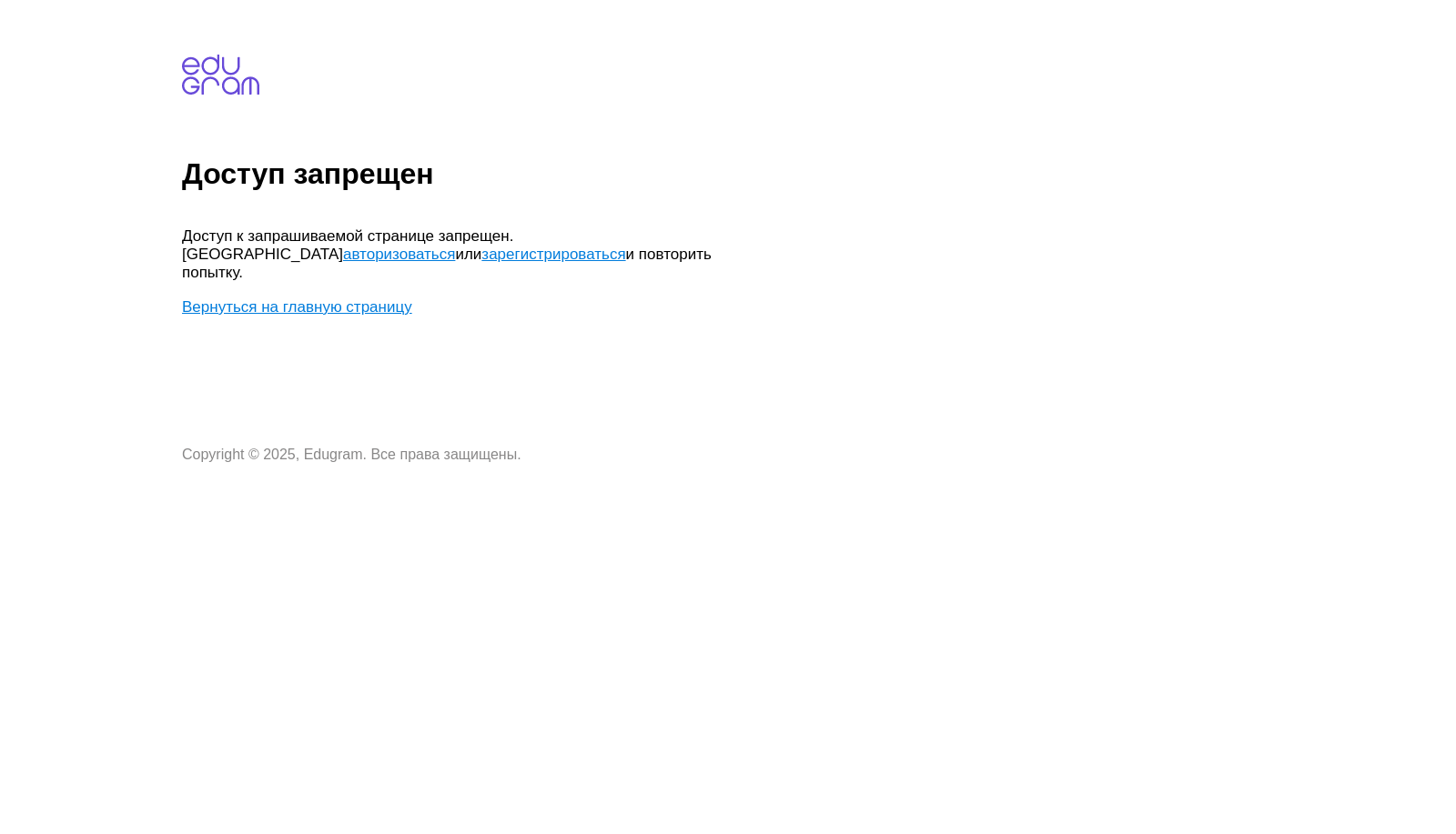
click at [286, 299] on link "Вернуться на главную страницу" at bounding box center [297, 307] width 230 height 18
click at [455, 246] on link "авторизоваться" at bounding box center [399, 254] width 112 height 18
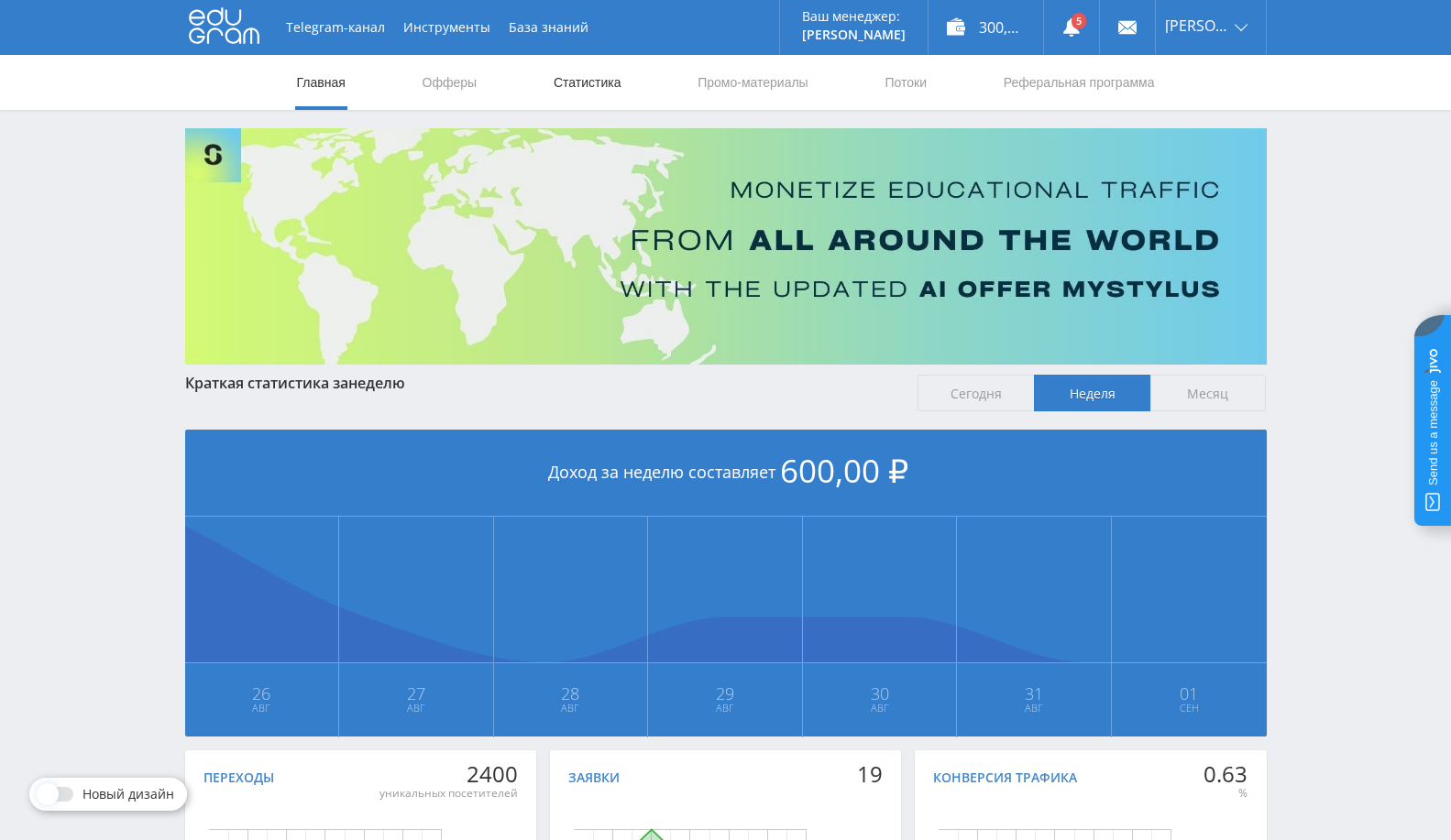
click at [578, 86] on link "Статистика" at bounding box center [587, 82] width 72 height 55
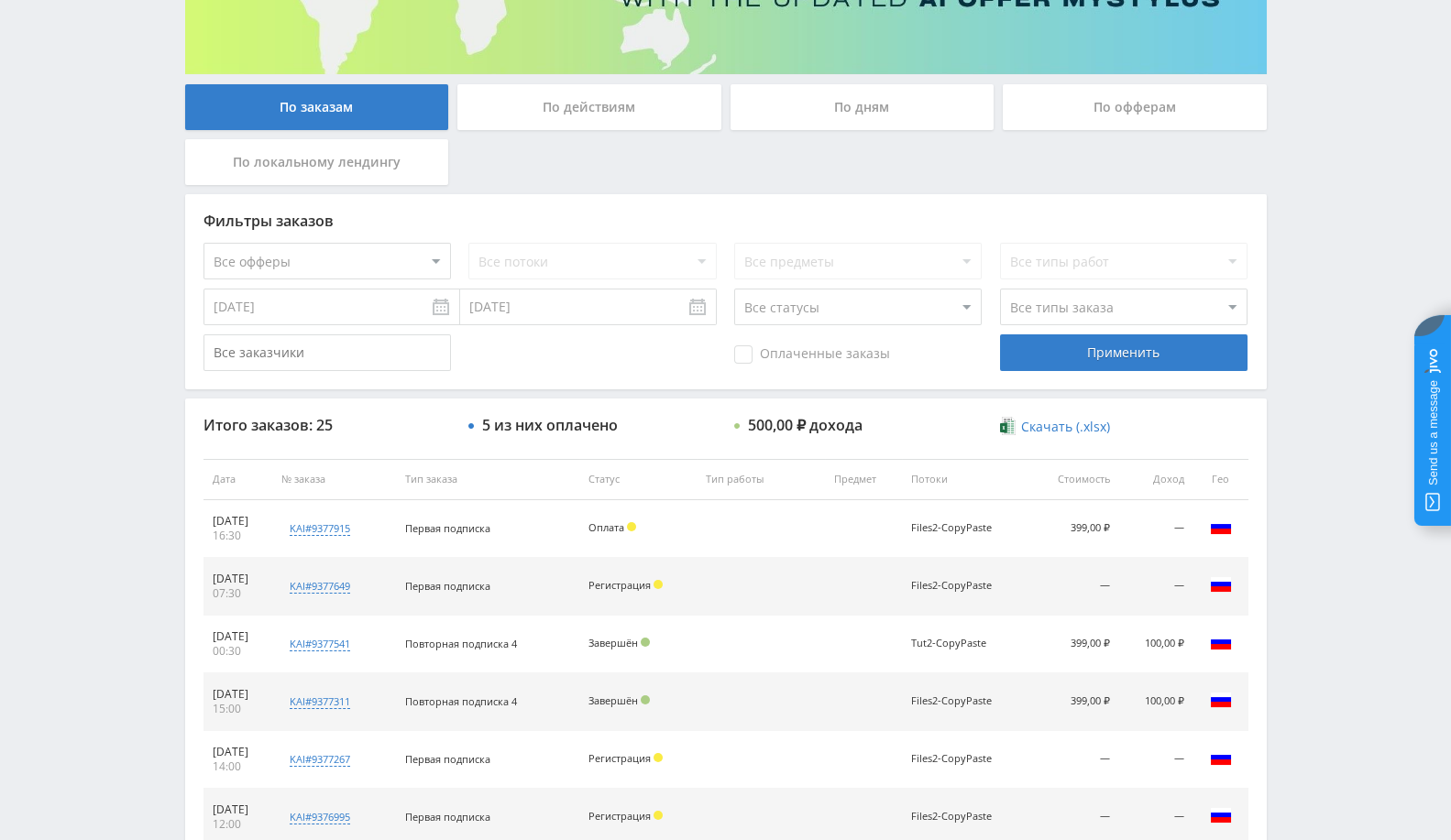
scroll to position [306, 0]
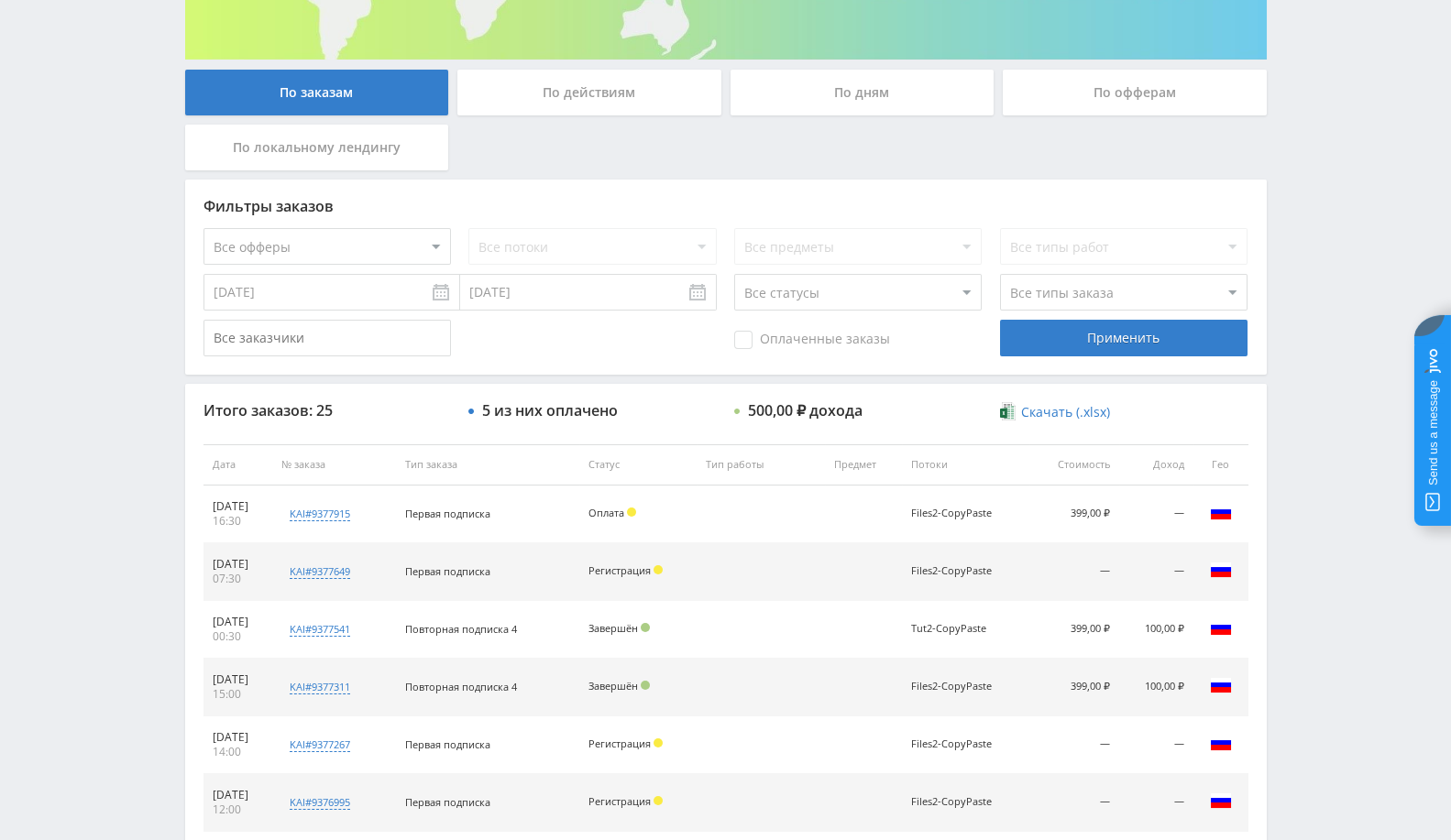
click at [407, 246] on select "Все офферы MyStylus MyStylus - Revshare Кампус AI Studybay Автор24 Studybay [GE…" at bounding box center [327, 246] width 248 height 36
select select "1"
click at [332, 302] on input "[DATE]" at bounding box center [332, 292] width 257 height 36
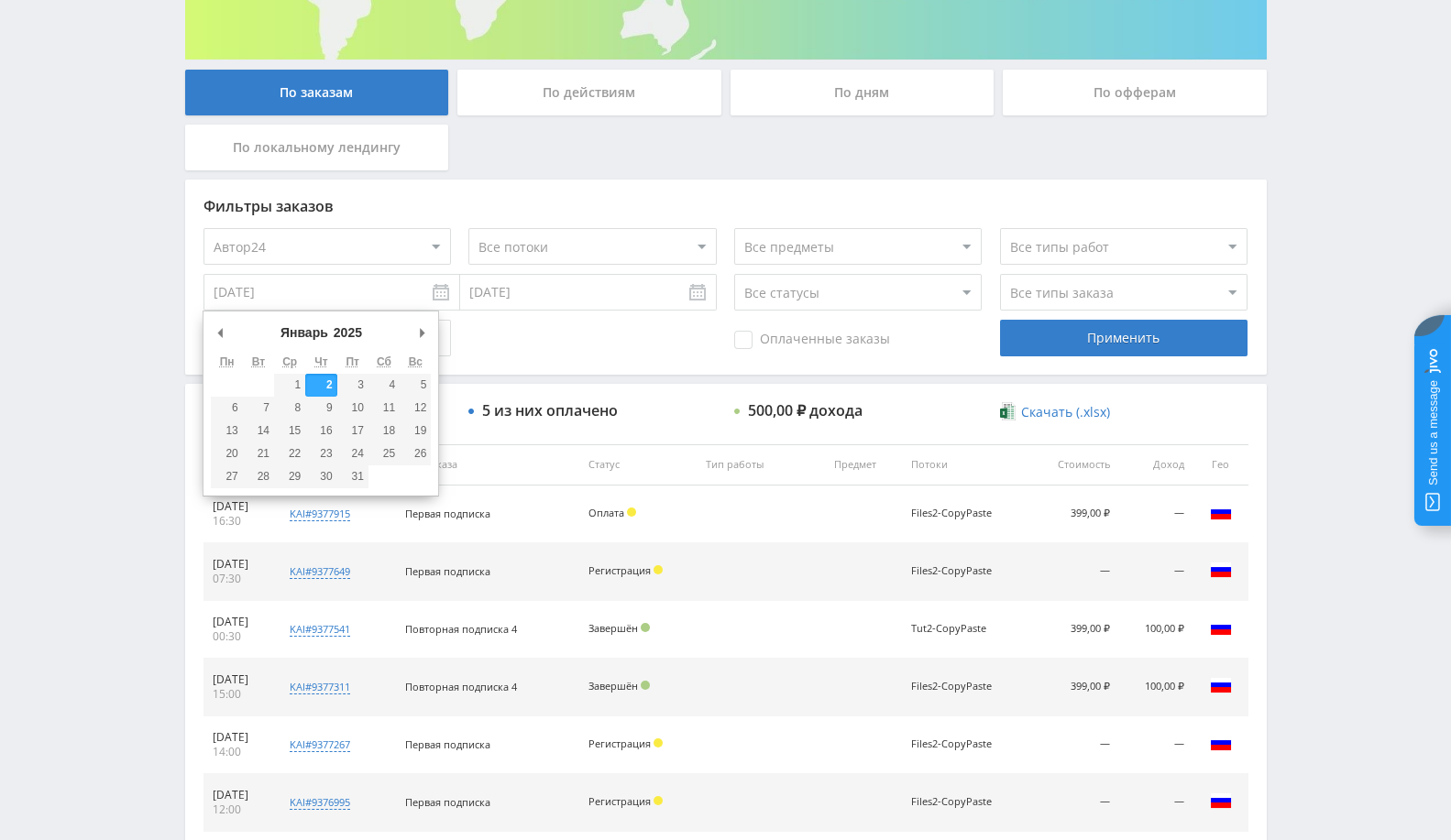
click at [251, 301] on input "[DATE]" at bounding box center [332, 292] width 257 height 36
type input "[DATE]"
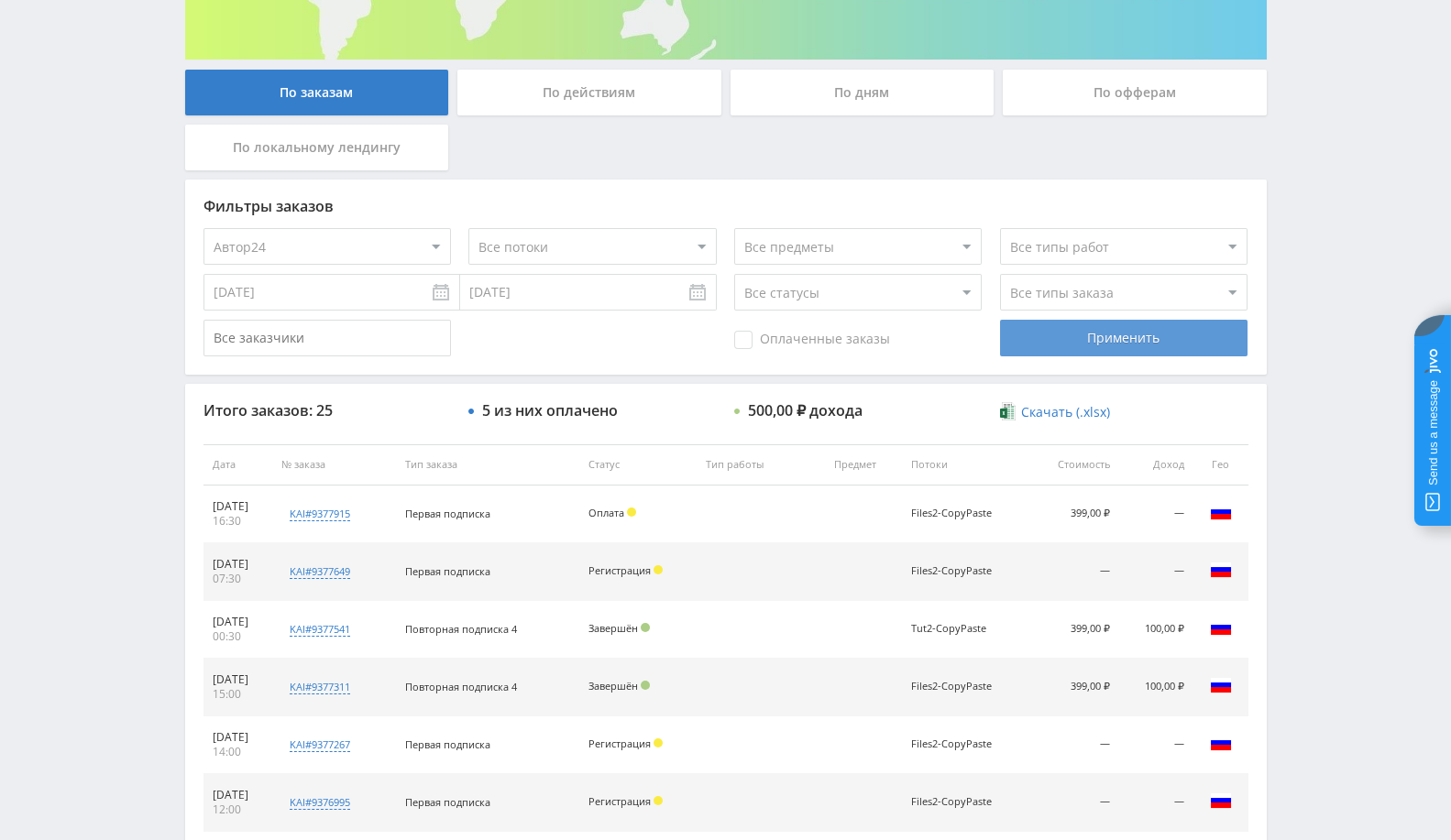
click at [1062, 338] on div "Применить" at bounding box center [1123, 337] width 248 height 36
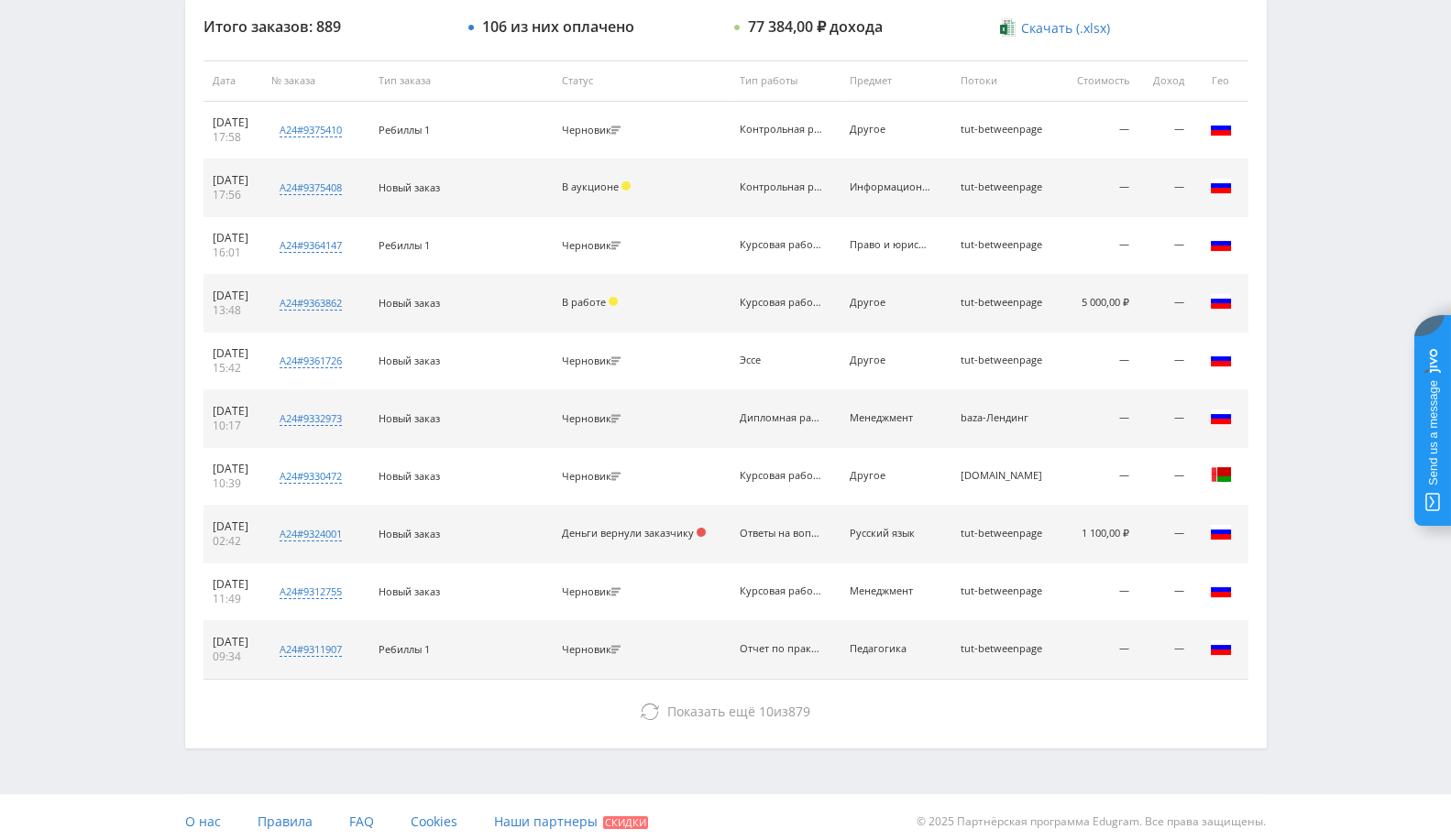
scroll to position [693, 0]
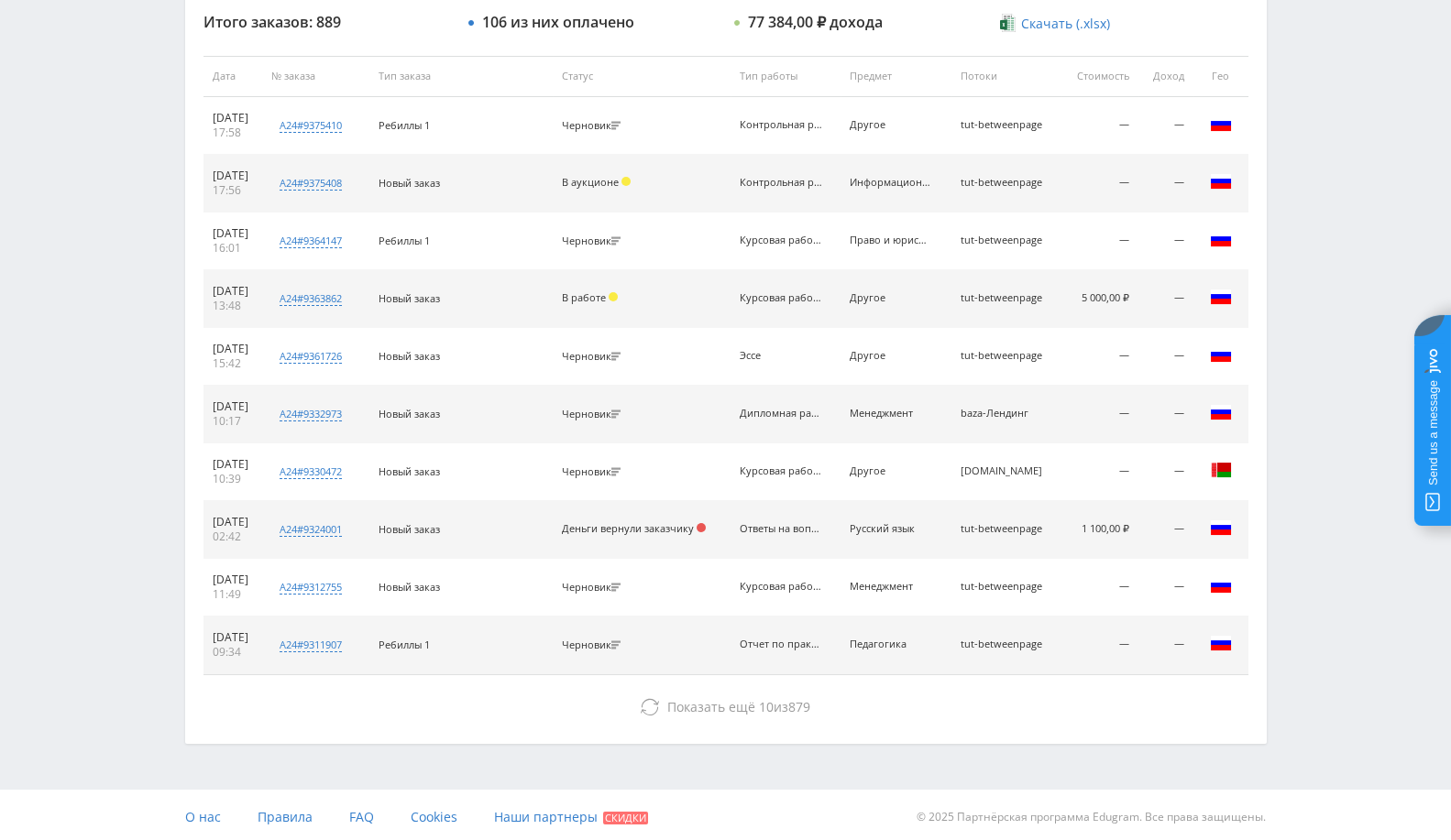
click at [733, 729] on div "Итого заказов: 889 106 из них оплачено 77 384,00 ₽ дохода Скачать (.xlsx) Дата …" at bounding box center [725, 369] width 1081 height 747
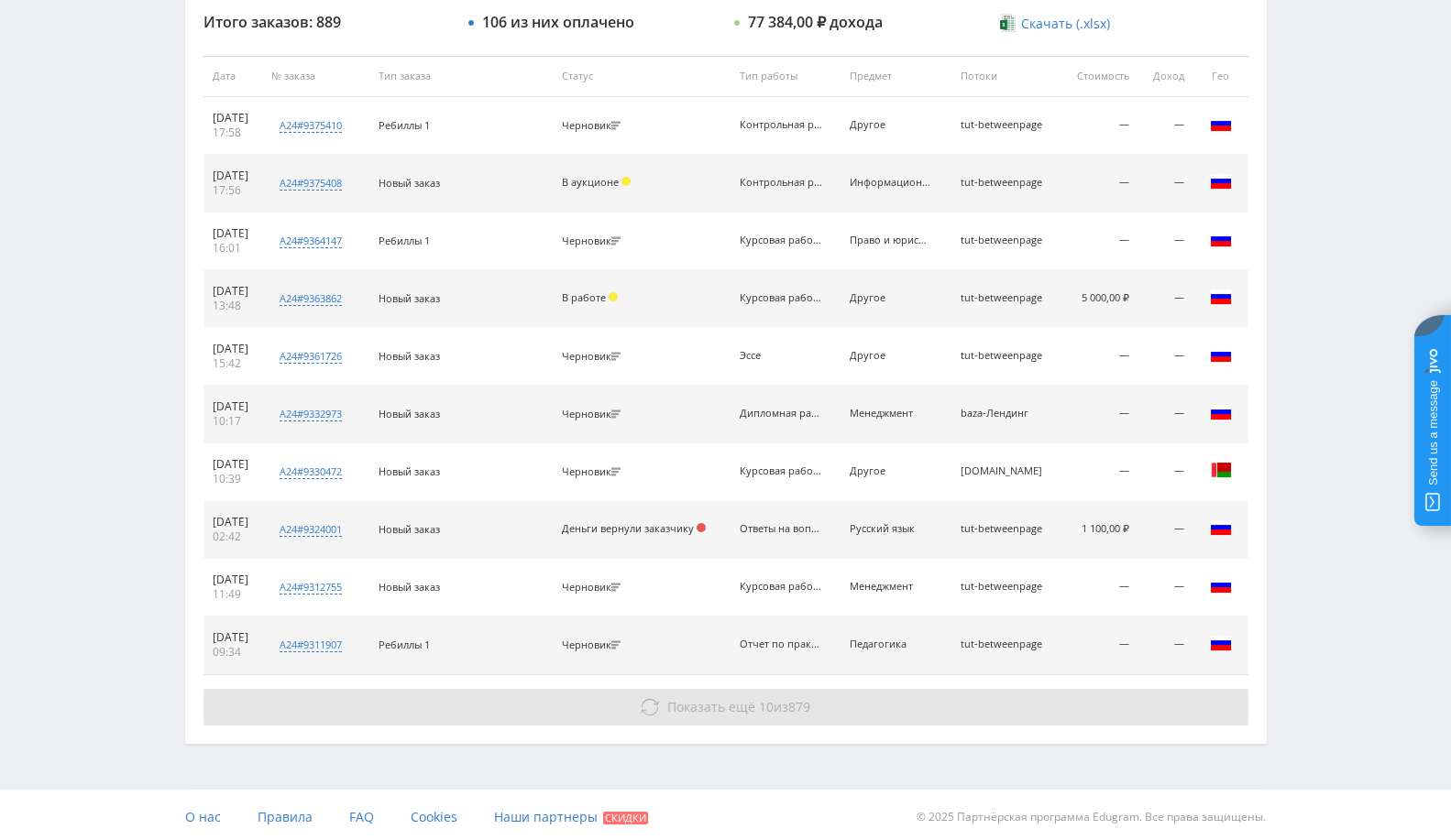
click at [743, 698] on span "Показать ещё" at bounding box center [711, 706] width 88 height 18
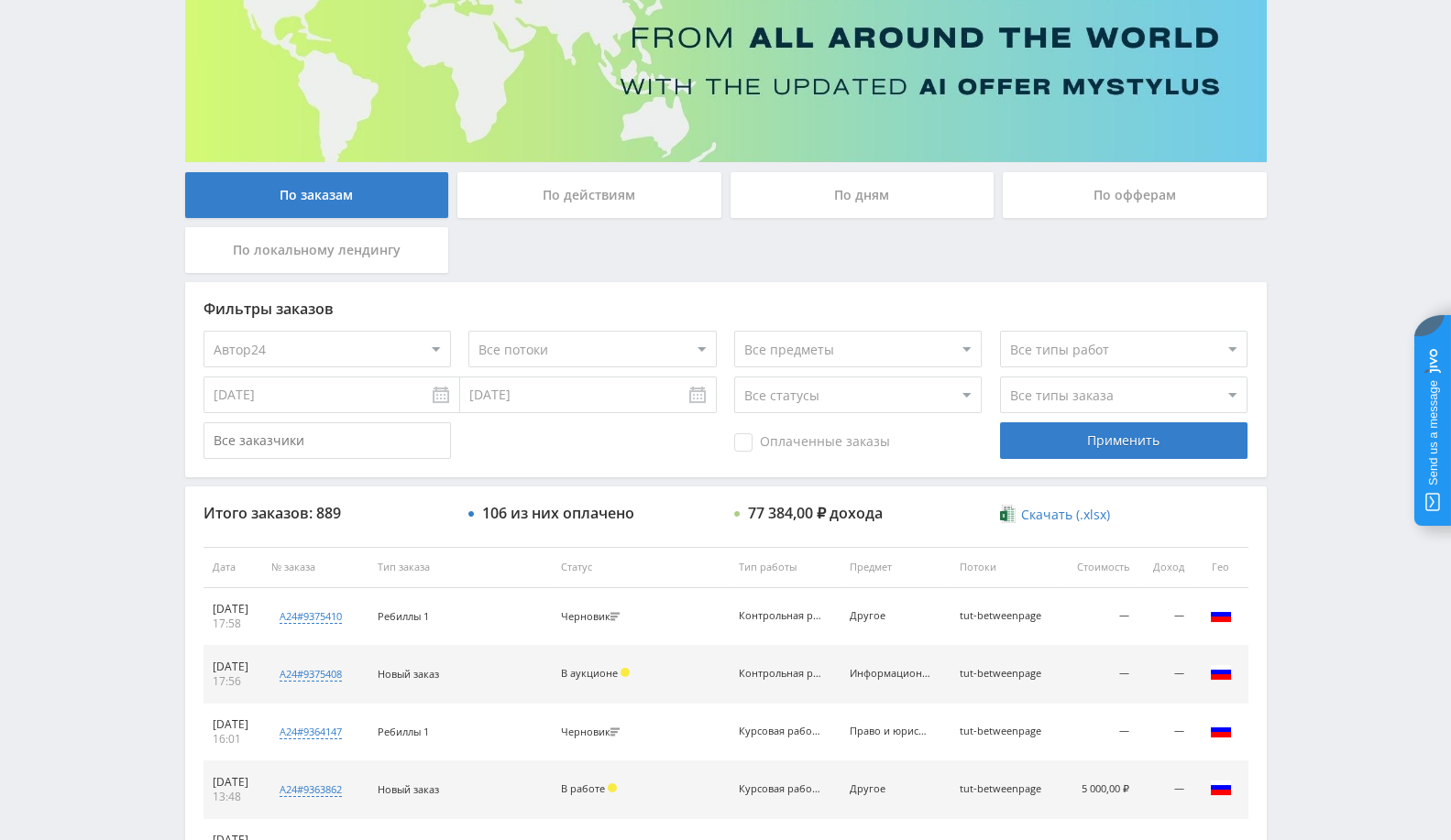
scroll to position [204, 0]
drag, startPoint x: 795, startPoint y: 385, endPoint x: 800, endPoint y: 403, distance: 18.7
click at [796, 385] on select "Все статусы В аукционе В работе На гарантии Завершен Возврат Черновик" at bounding box center [858, 393] width 248 height 36
click at [734, 376] on select "Все статусы В аукционе В работе На гарантии Завершен Возврат Черновик" at bounding box center [858, 393] width 248 height 36
click at [832, 387] on select "Все статусы В аукционе В работе На гарантии Завершен Возврат Черновик" at bounding box center [858, 393] width 248 height 36
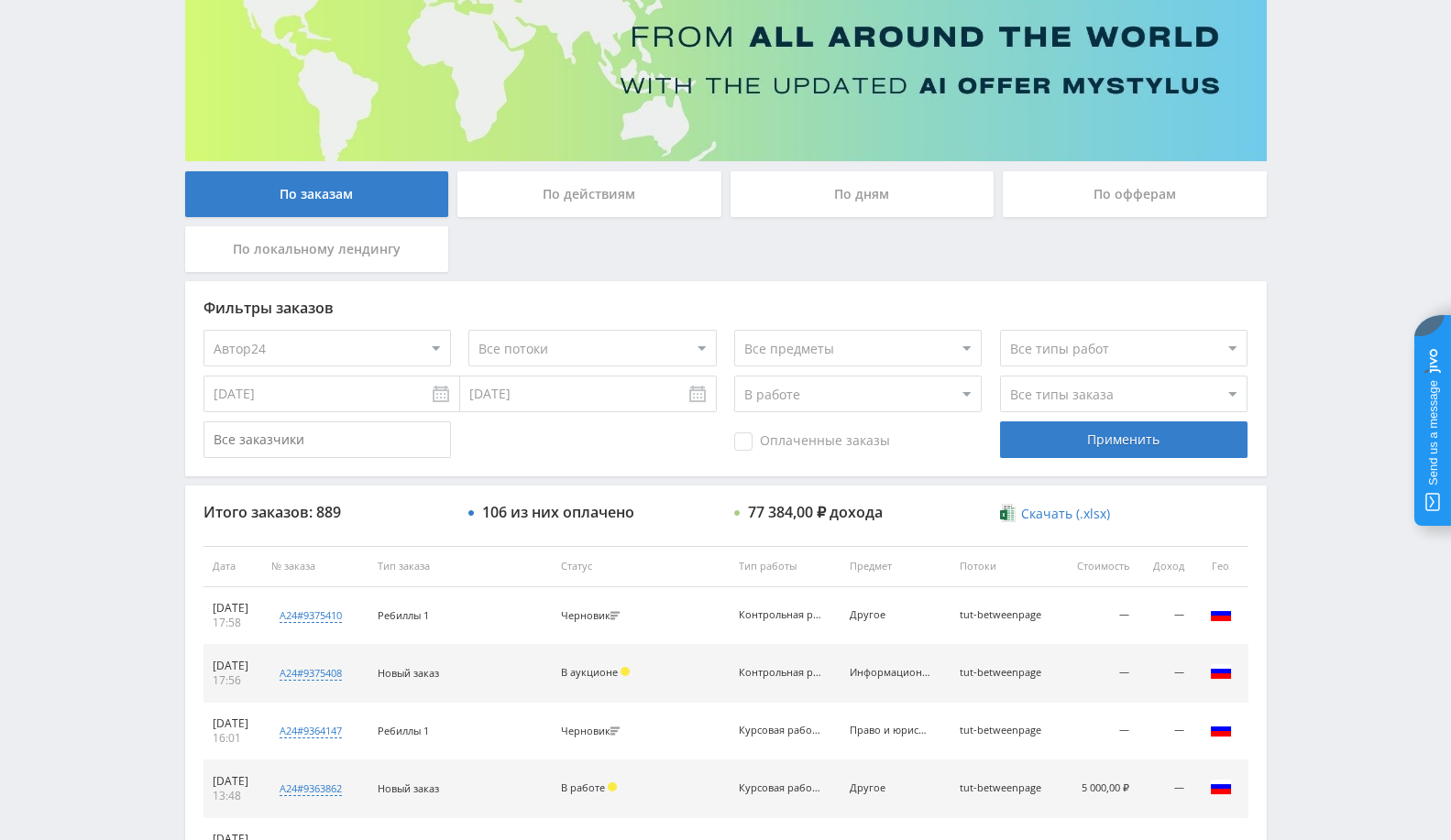
select select "3"
click at [734, 376] on select "Все статусы В аукционе В работе На гарантии Завершен Возврат Черновик" at bounding box center [858, 393] width 248 height 36
click at [1097, 437] on div "Применить" at bounding box center [1123, 439] width 248 height 36
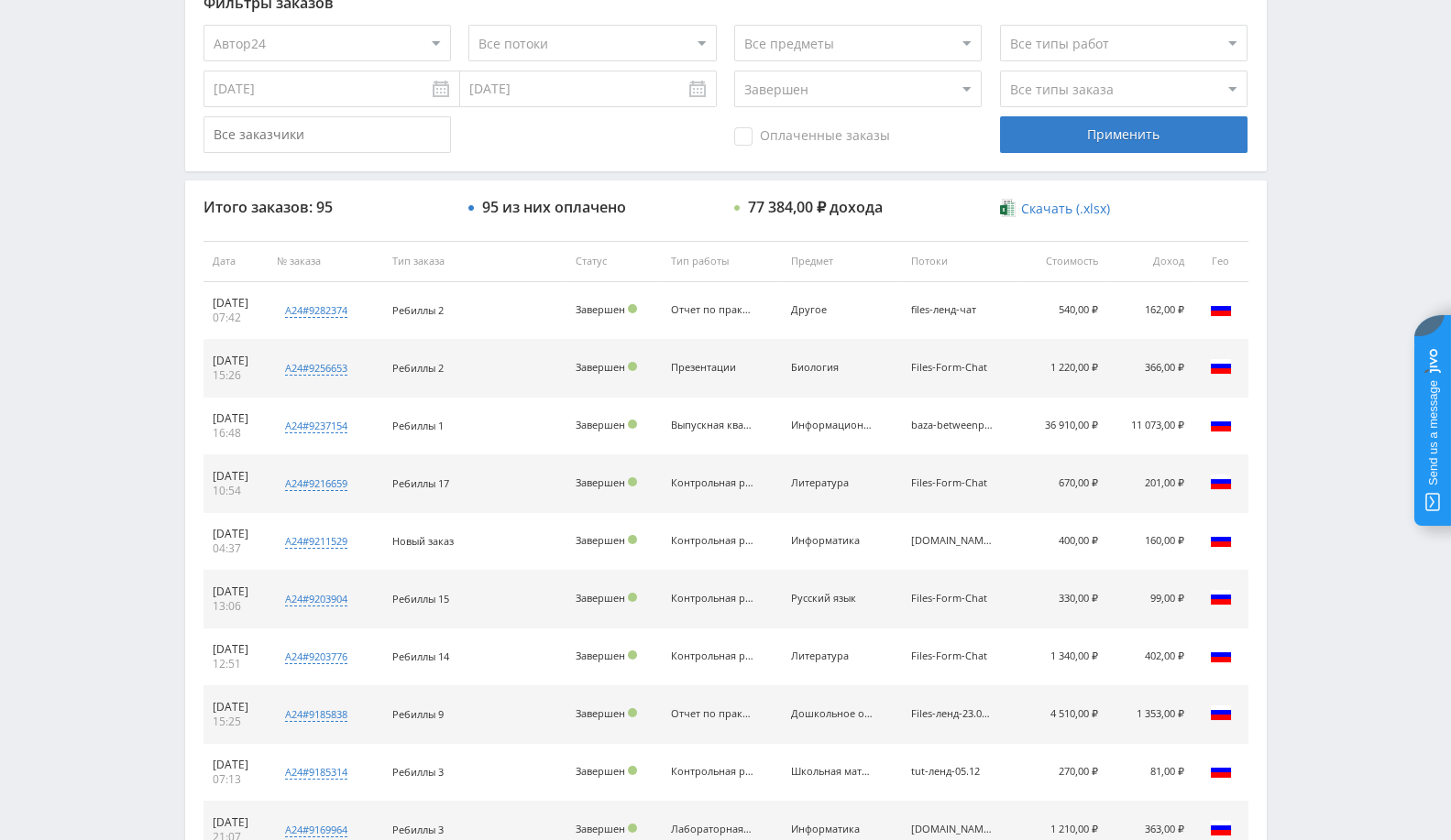
scroll to position [693, 0]
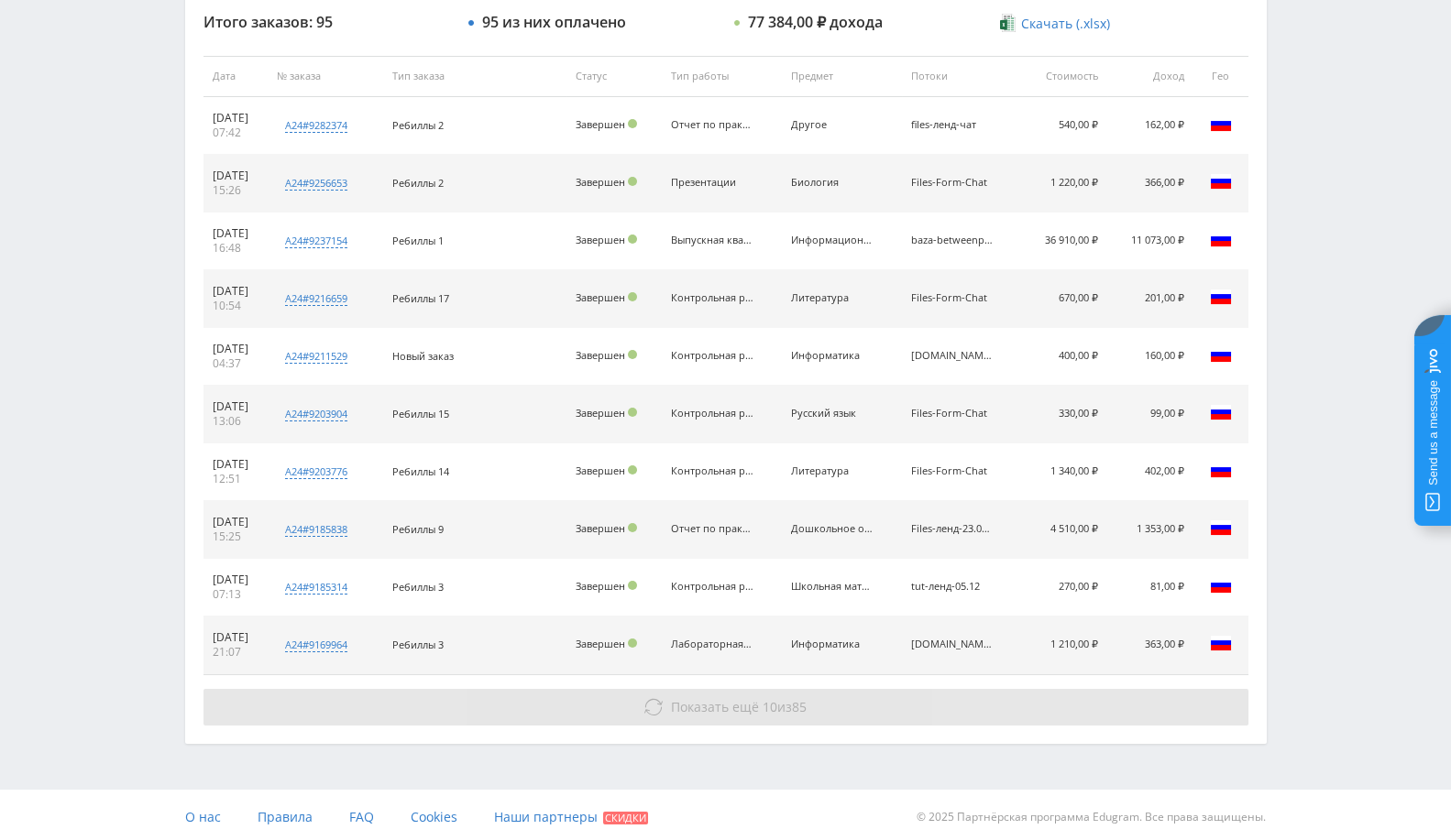
click at [772, 719] on button "Показать ещё 10 из 85" at bounding box center [726, 707] width 1045 height 36
click at [785, 707] on span "Показать ещё 10 из 85" at bounding box center [738, 706] width 135 height 18
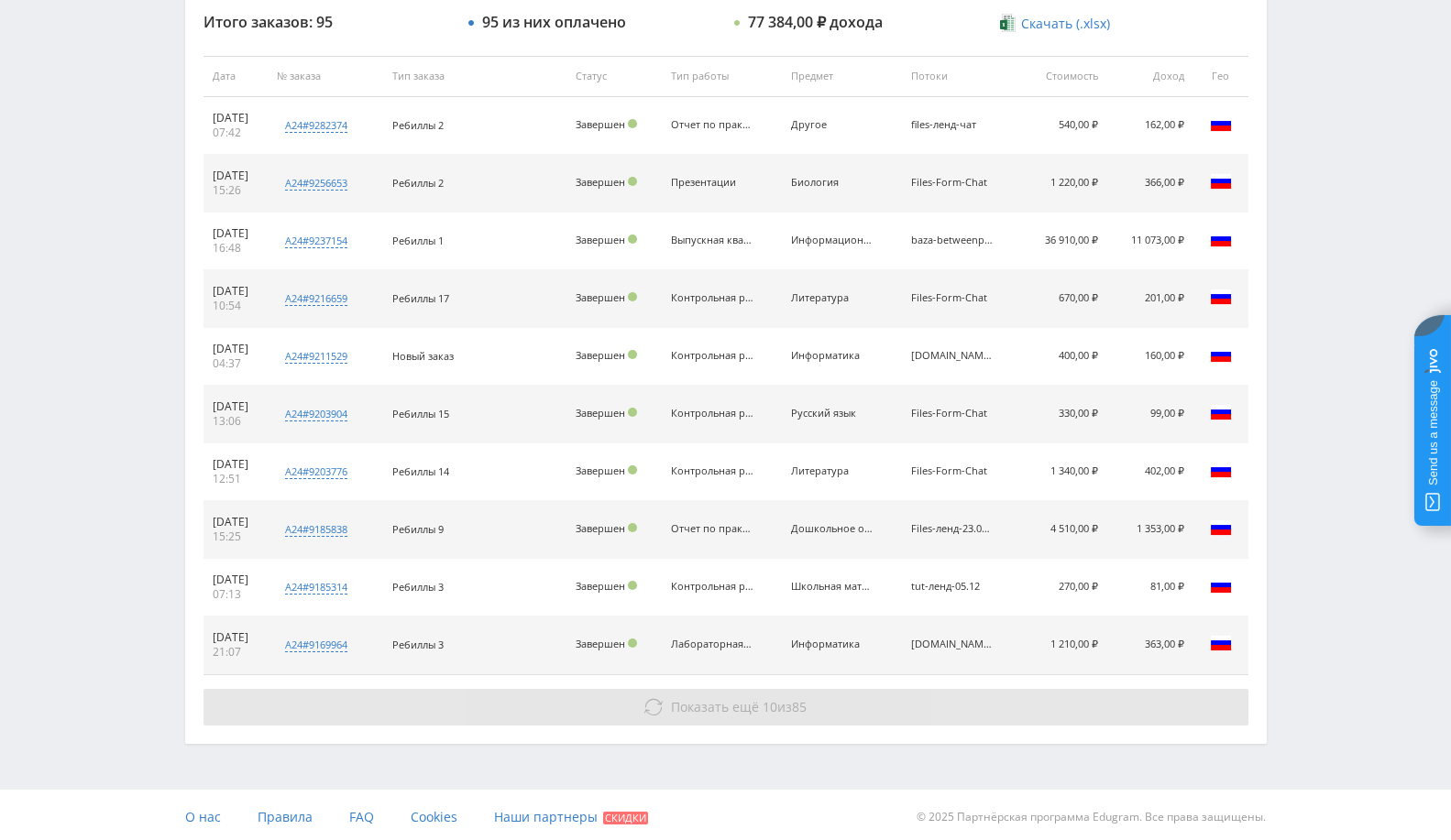
click at [785, 707] on span "Показать ещё 10 из 85" at bounding box center [738, 706] width 135 height 18
click at [783, 707] on span "Показать ещё 10 из 85" at bounding box center [738, 706] width 135 height 18
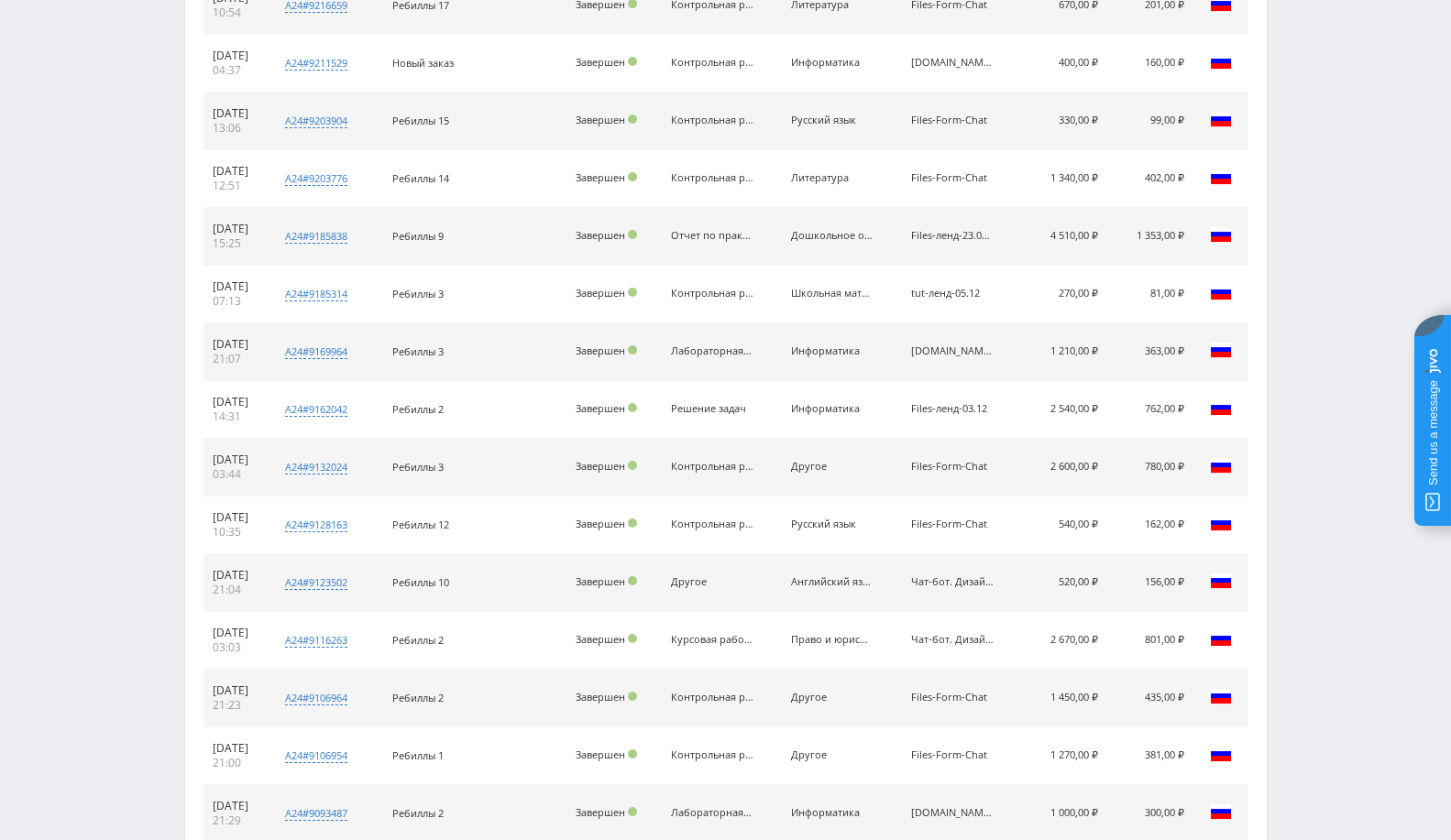
scroll to position [1268, 0]
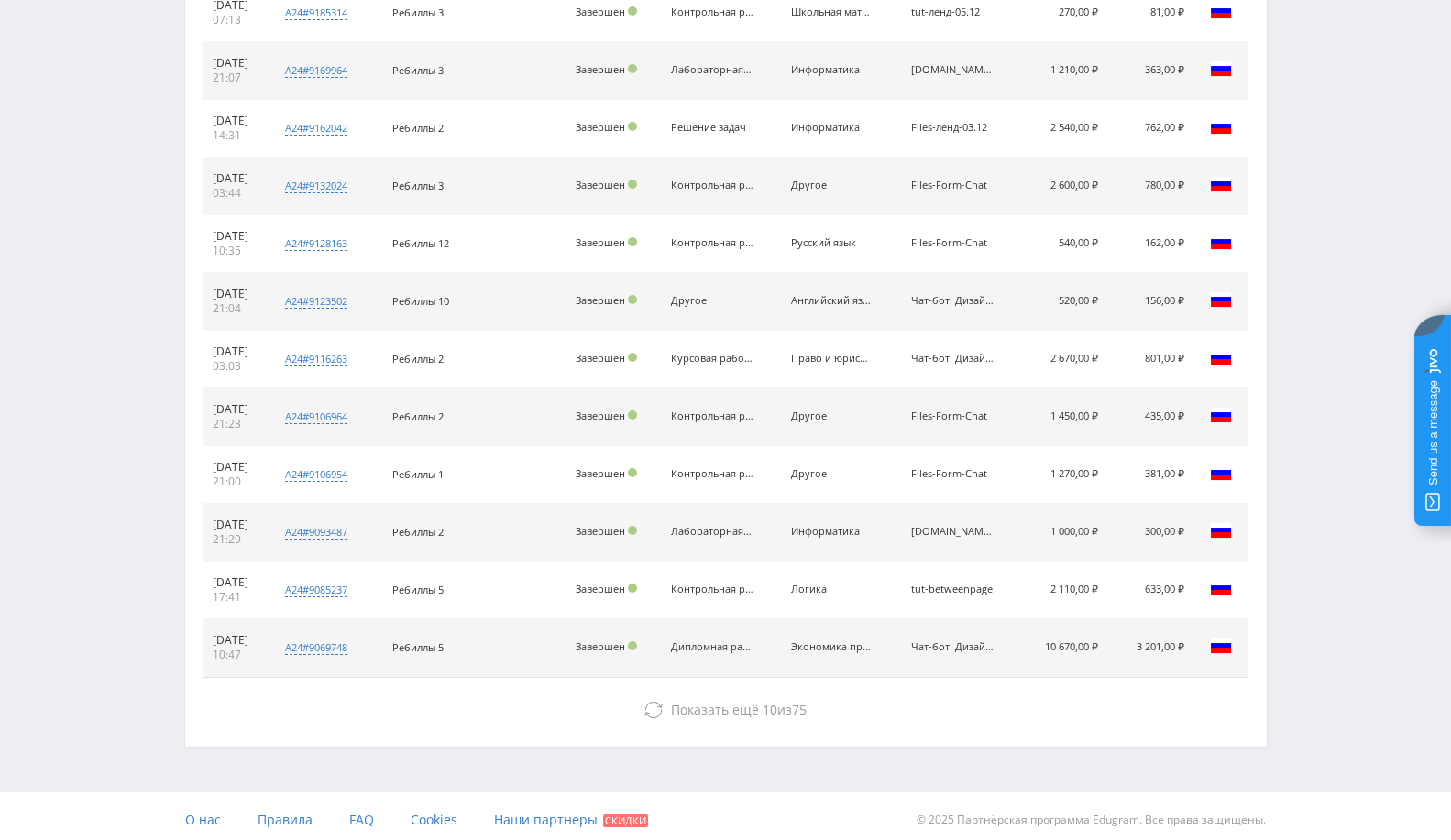
click at [783, 707] on span "Показать ещё 10 из 75" at bounding box center [738, 709] width 135 height 18
click at [783, 707] on span "Показать ещё 10 из 65" at bounding box center [738, 709] width 135 height 18
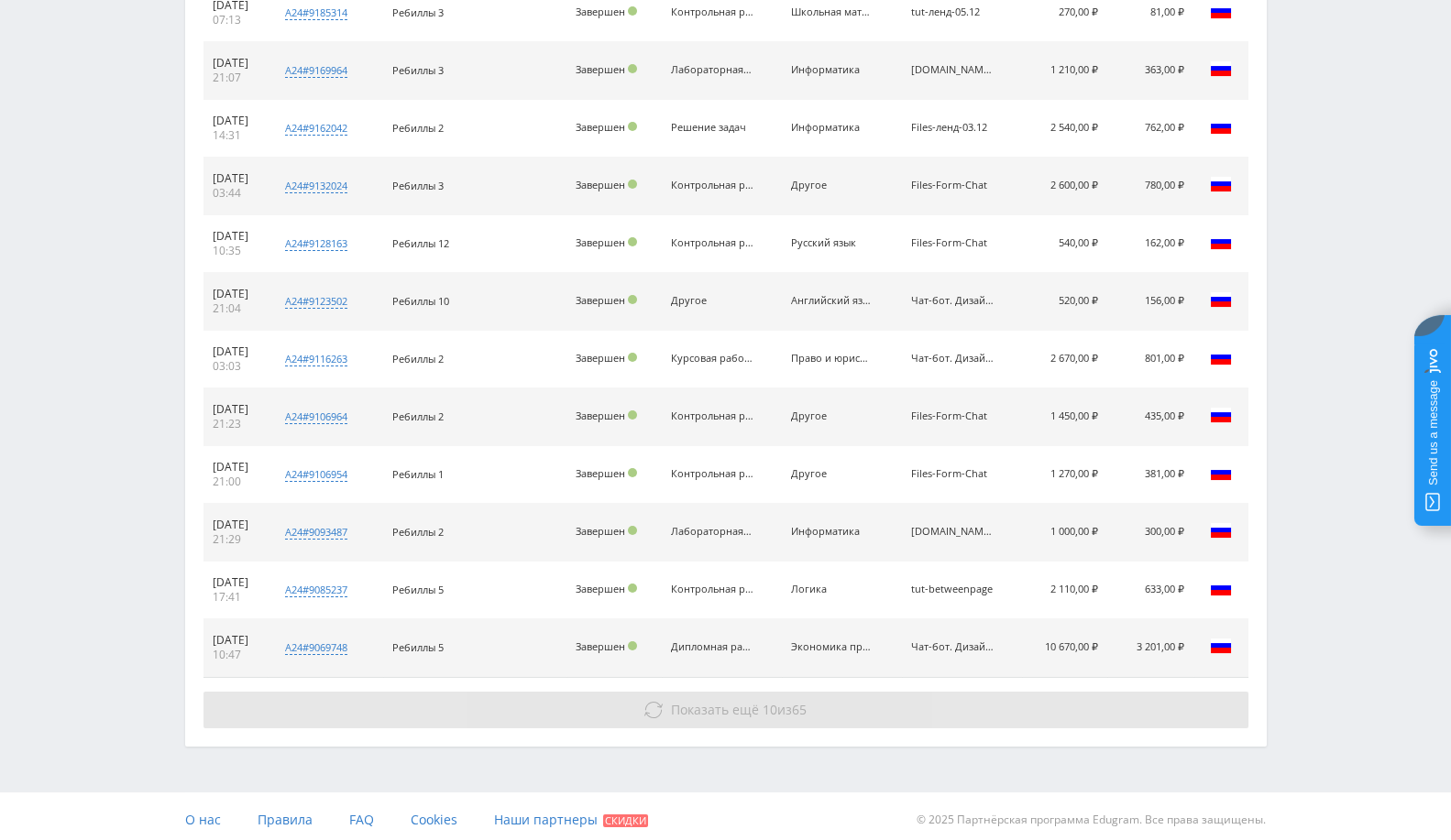
click at [783, 707] on span "Показать ещё 10 из 65" at bounding box center [738, 709] width 135 height 18
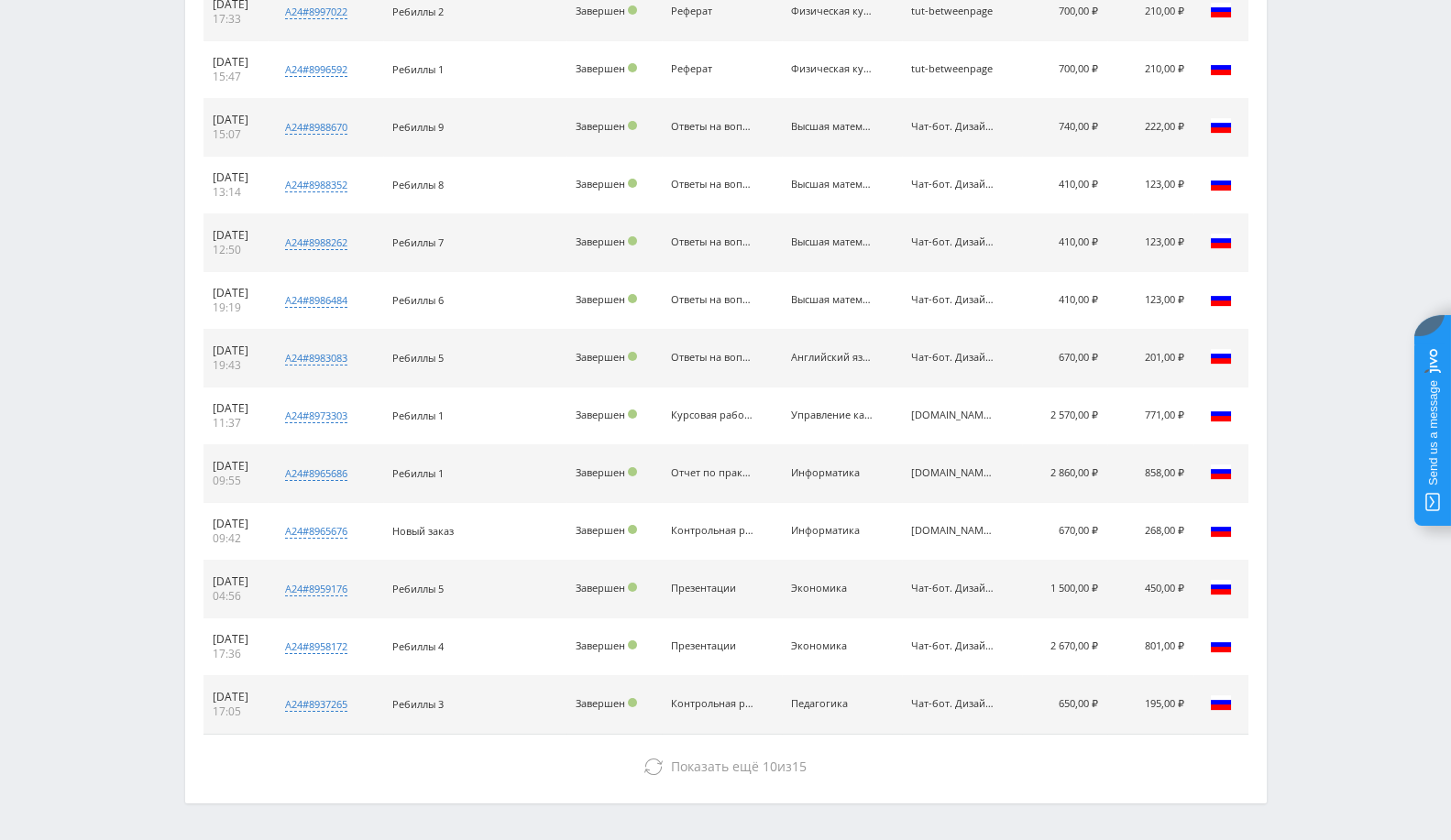
scroll to position [2417, 0]
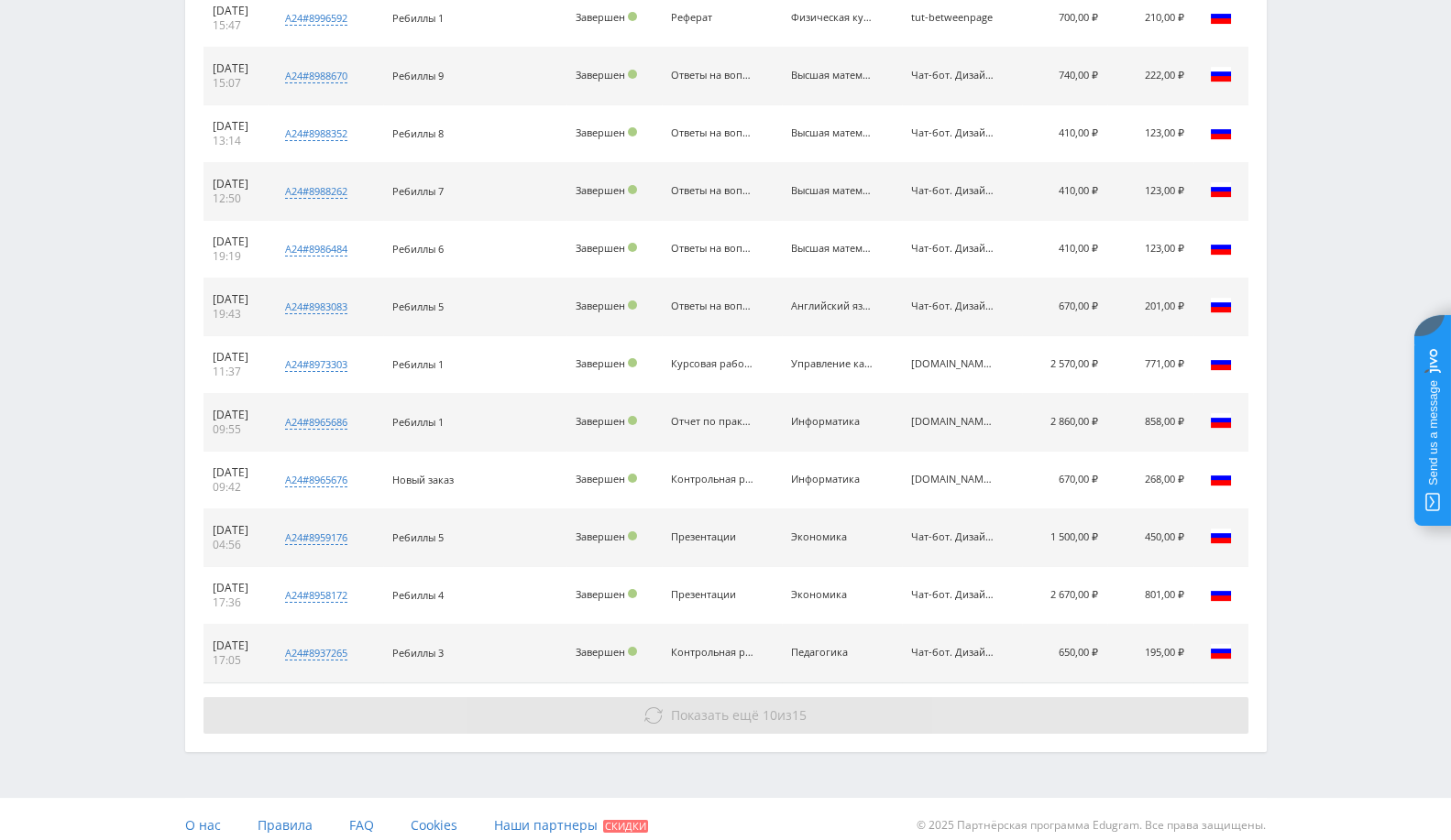
click at [732, 706] on span "Показать ещё" at bounding box center [715, 715] width 88 height 18
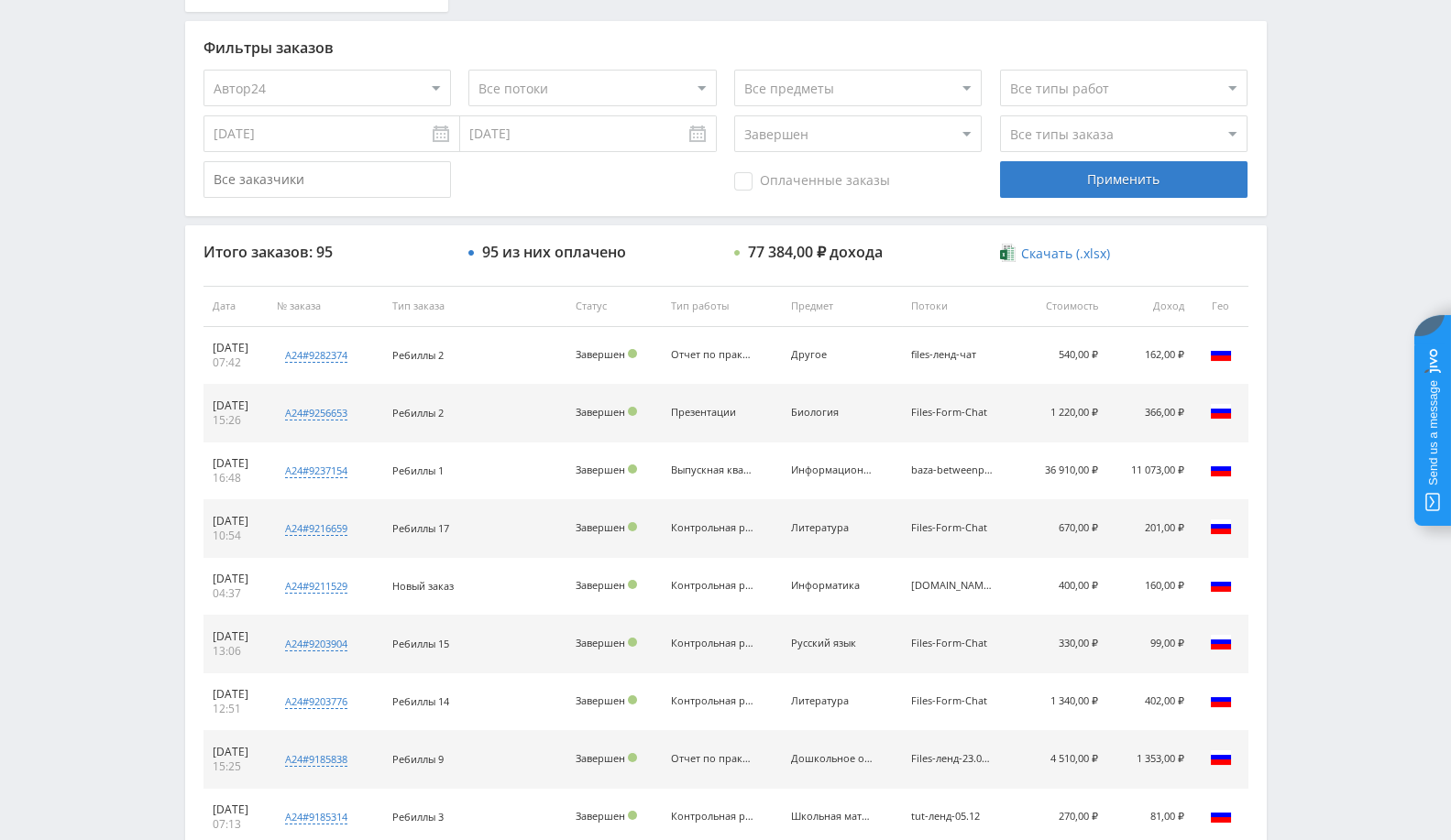
scroll to position [0, 0]
